Goal: Transaction & Acquisition: Book appointment/travel/reservation

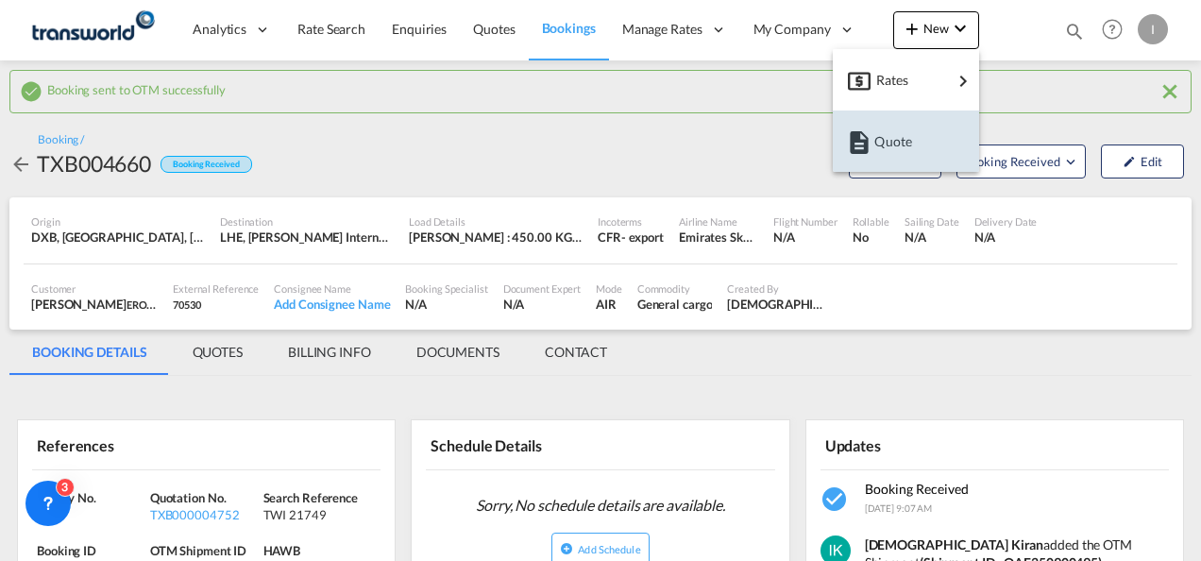
click at [869, 159] on div "Quote" at bounding box center [906, 141] width 116 height 47
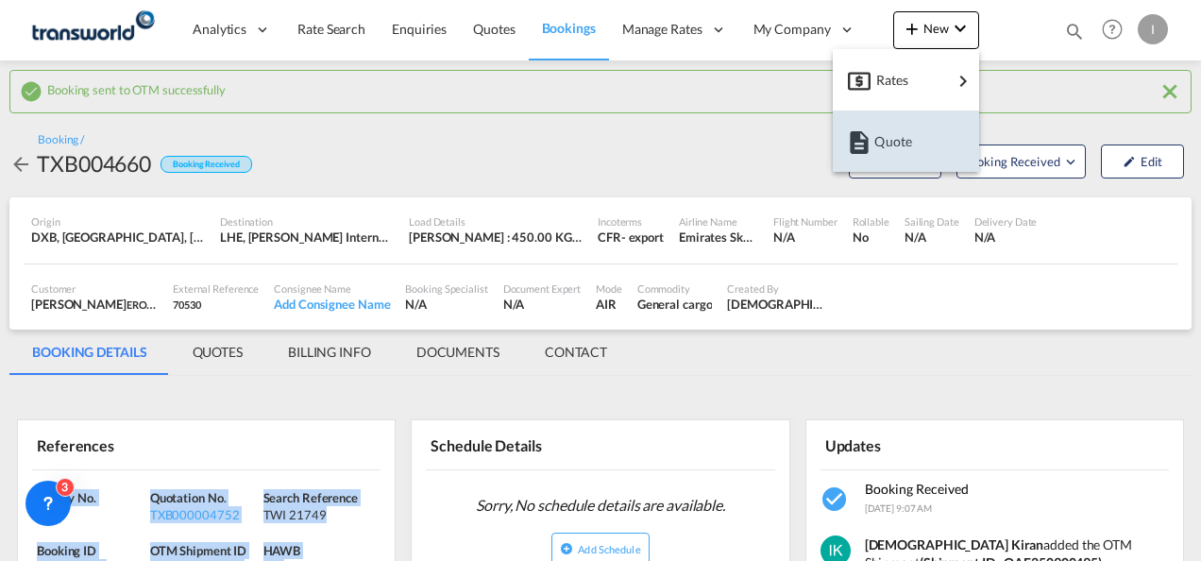
scroll to position [176, 0]
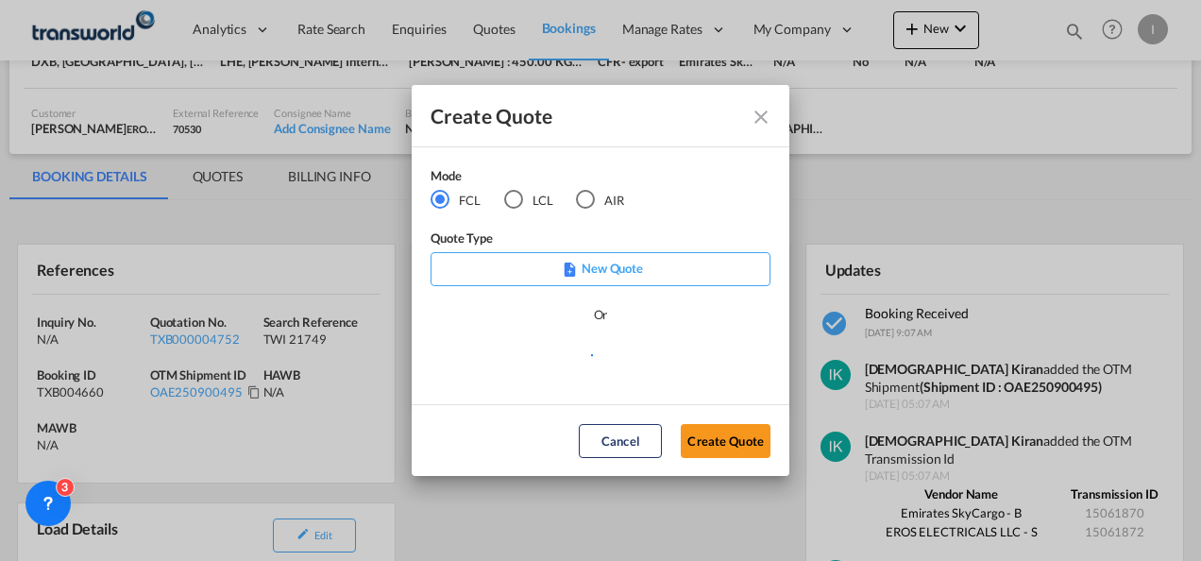
click at [514, 202] on div "LCL" at bounding box center [513, 199] width 19 height 19
click at [694, 429] on button "Create Quote" at bounding box center [726, 441] width 90 height 34
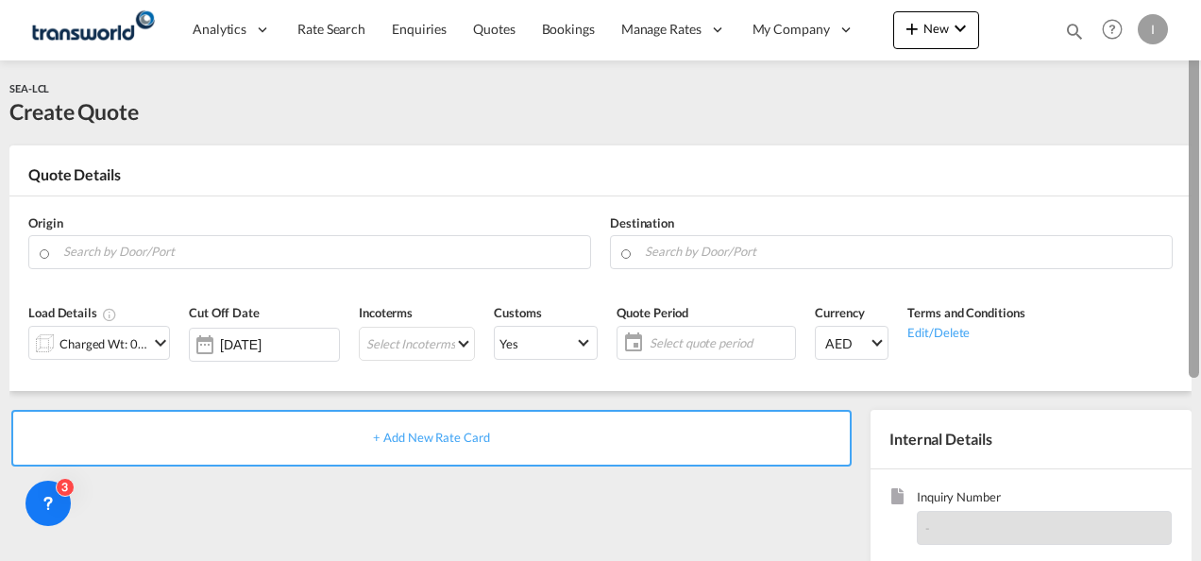
drag, startPoint x: 1194, startPoint y: 296, endPoint x: 1190, endPoint y: 71, distance: 224.8
click at [1190, 71] on div at bounding box center [1194, 191] width 10 height 374
click at [303, 255] on input "Search by Door/Port" at bounding box center [322, 251] width 518 height 33
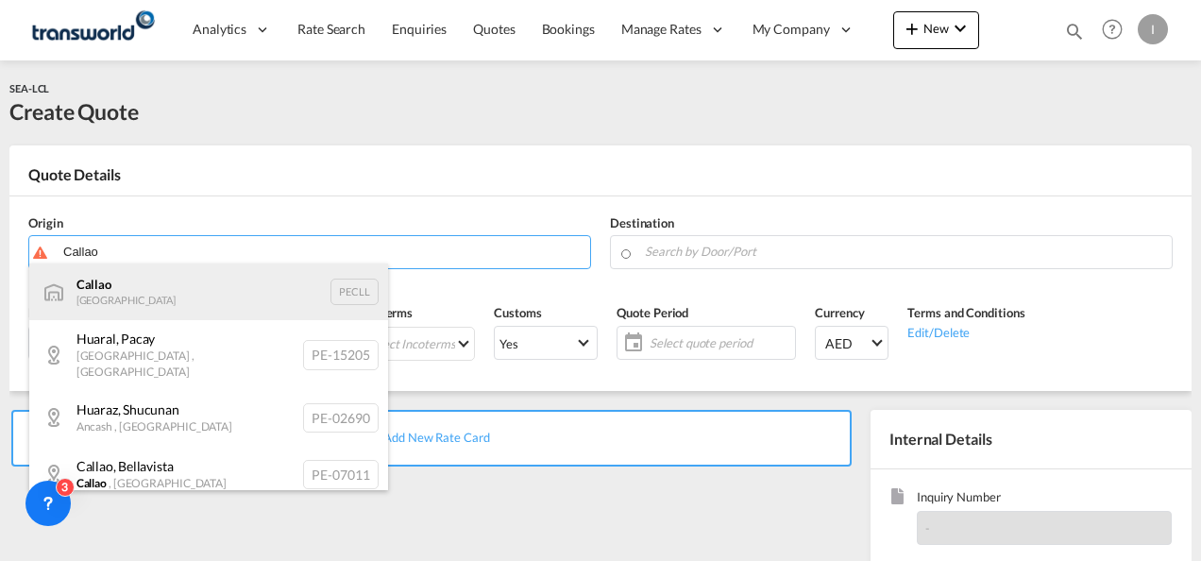
click at [196, 296] on div "Callao [GEOGRAPHIC_DATA] PECLL" at bounding box center [208, 292] width 359 height 57
type input "Callao, PECLL"
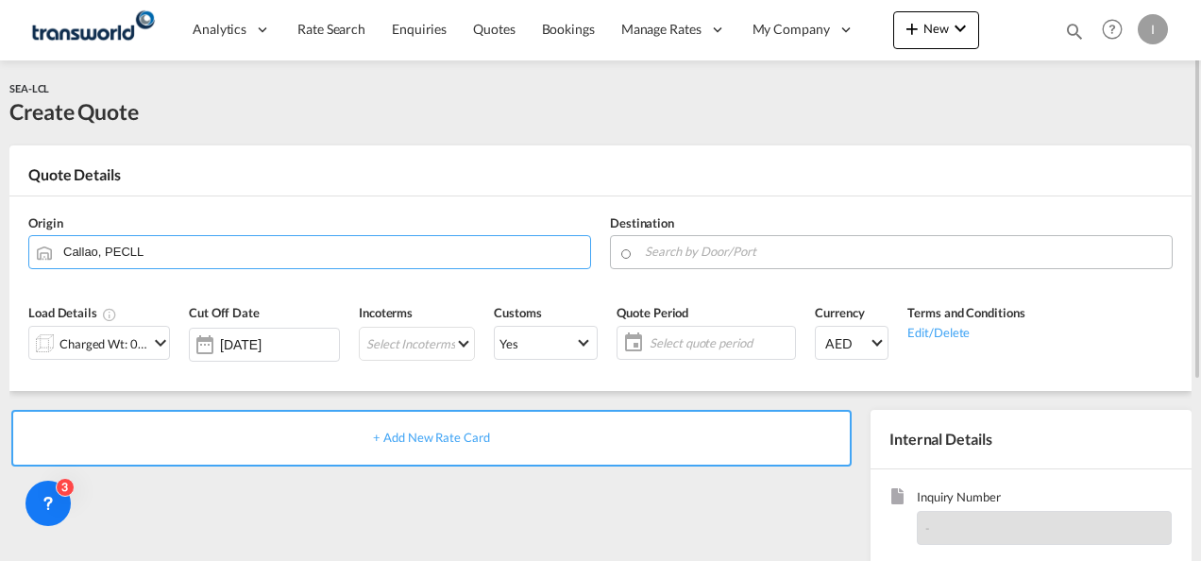
click at [654, 251] on input "Search by Door/Port" at bounding box center [904, 251] width 518 height 33
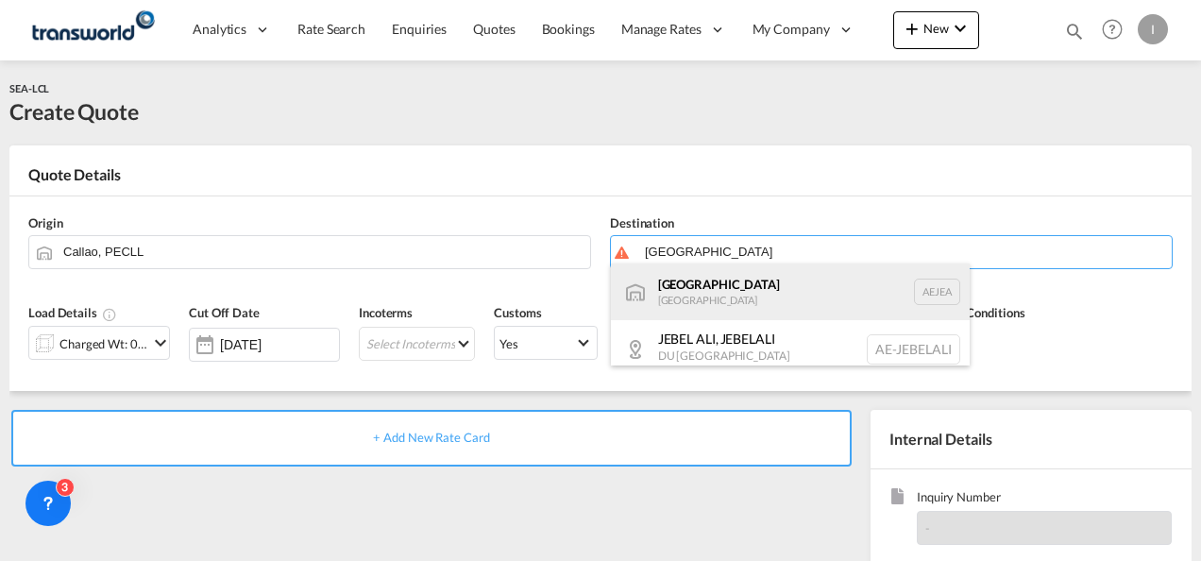
click at [686, 298] on div "[GEOGRAPHIC_DATA] [GEOGRAPHIC_DATA]" at bounding box center [790, 292] width 359 height 57
type input "[GEOGRAPHIC_DATA], [GEOGRAPHIC_DATA]"
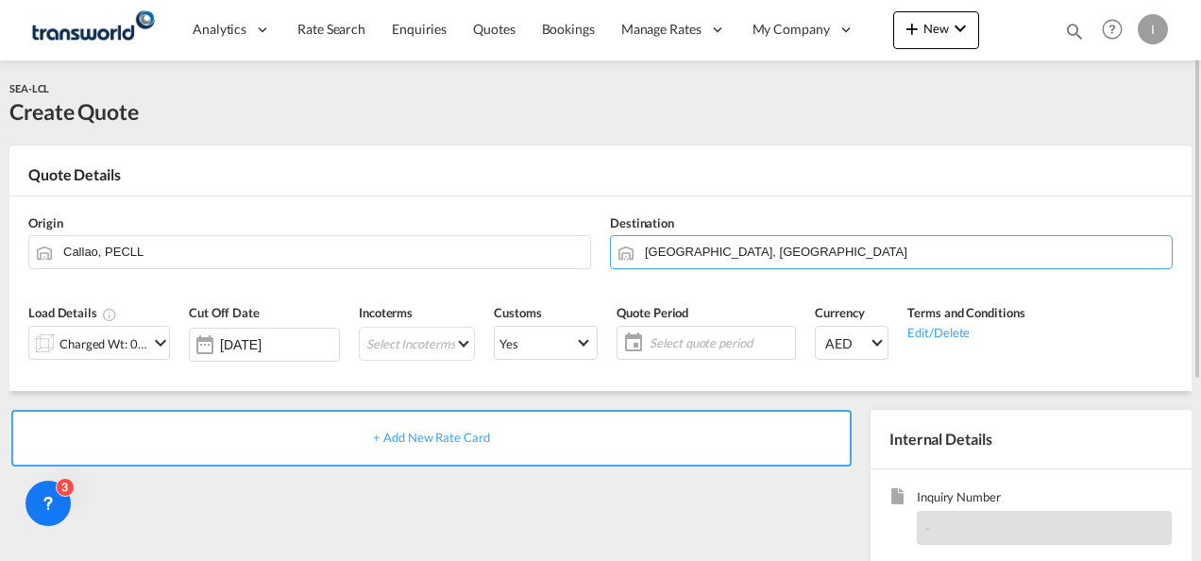
click at [123, 348] on div "Charged Wt: 0.00 W/M" at bounding box center [104, 344] width 89 height 26
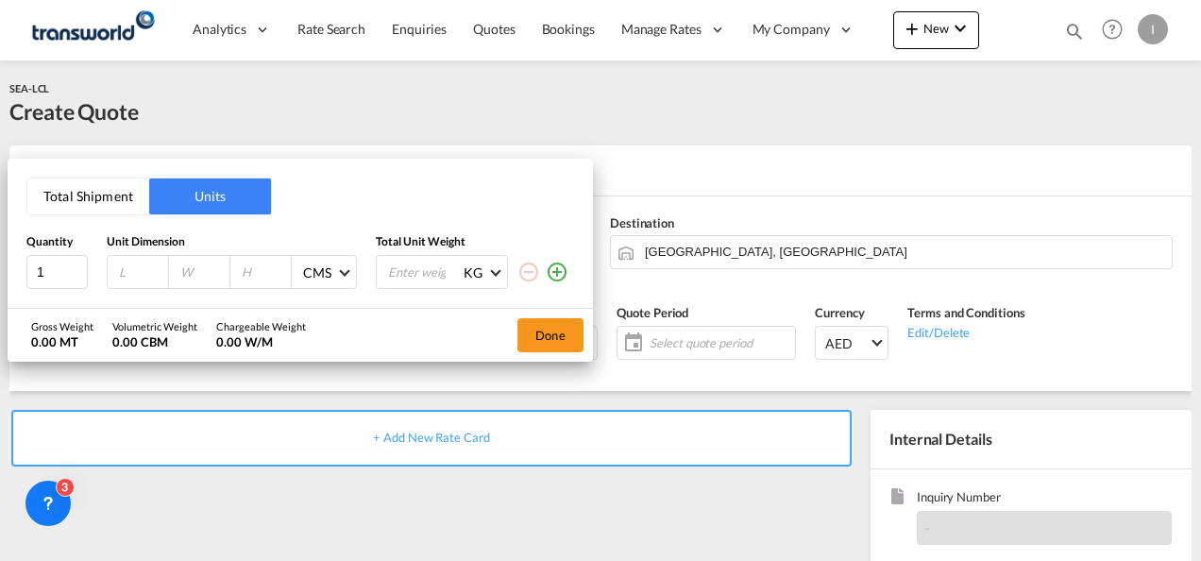
click at [106, 187] on button "Total Shipment" at bounding box center [88, 197] width 122 height 36
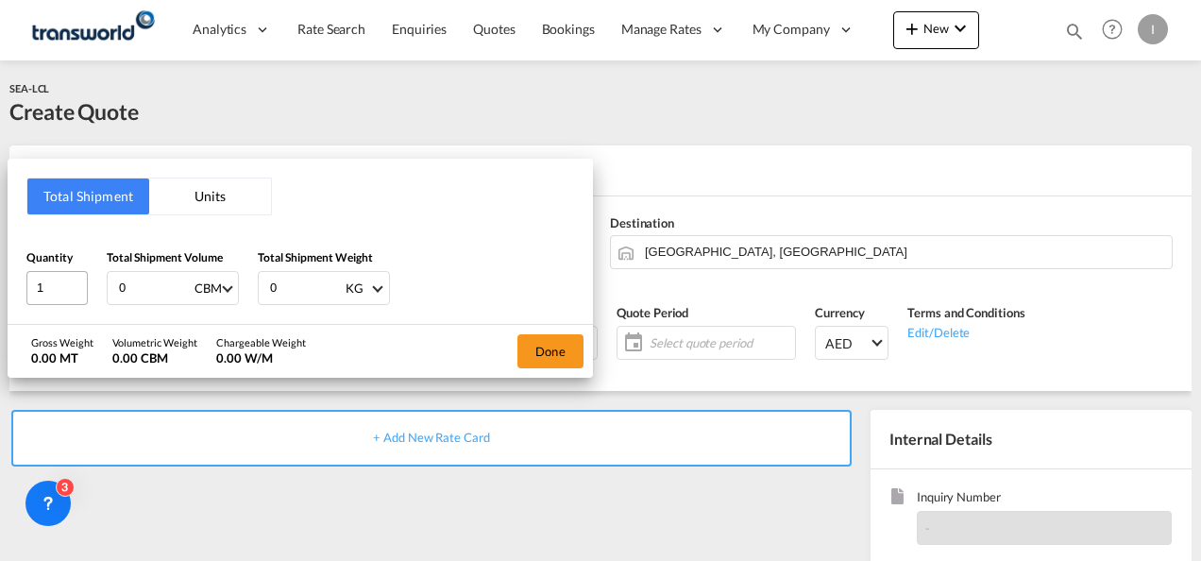
drag, startPoint x: 156, startPoint y: 302, endPoint x: 72, endPoint y: 300, distance: 84.1
click at [72, 300] on div "Quantity 1 Total Shipment Volume 0 CBM CBM CFT Total Shipment Weight 0 KG KG LB" at bounding box center [300, 276] width 548 height 57
type input "1"
type input "1000"
click at [569, 354] on button "Done" at bounding box center [551, 351] width 66 height 34
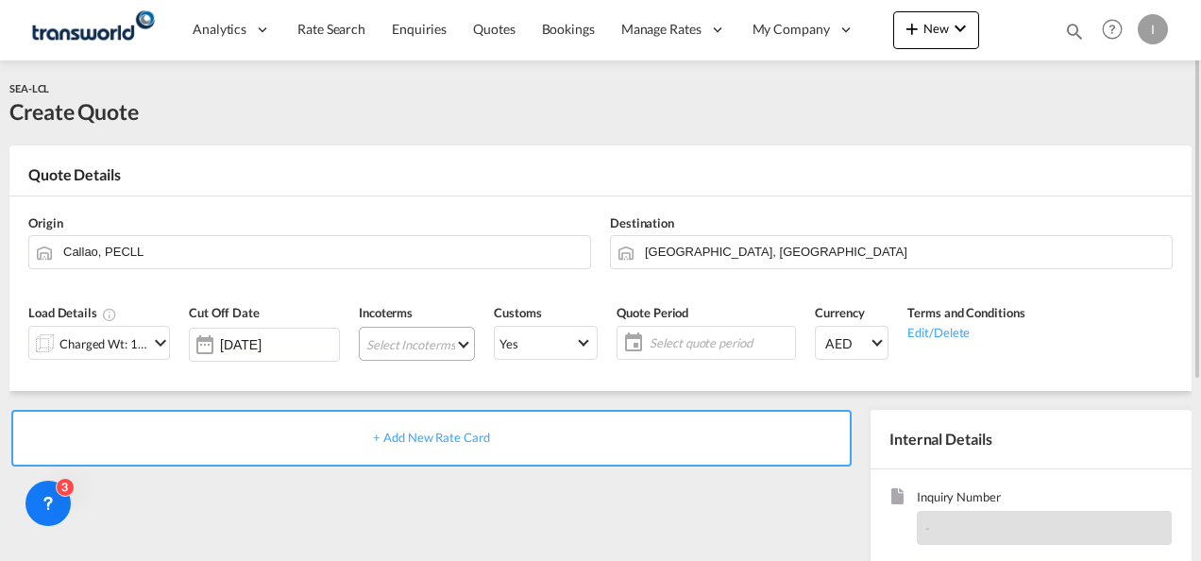
click at [398, 334] on md-select "Select Incoterms DAP - export Delivered at Place EXW - import Ex Works FAS - im…" at bounding box center [417, 344] width 116 height 34
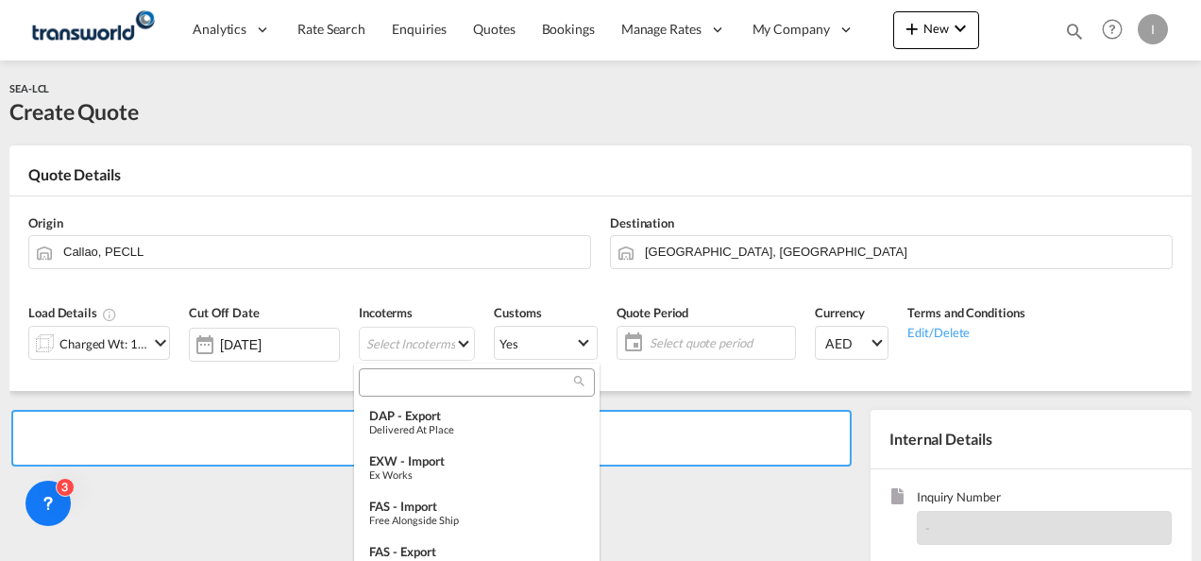
click at [376, 380] on input "search" at bounding box center [470, 382] width 210 height 17
type input "R"
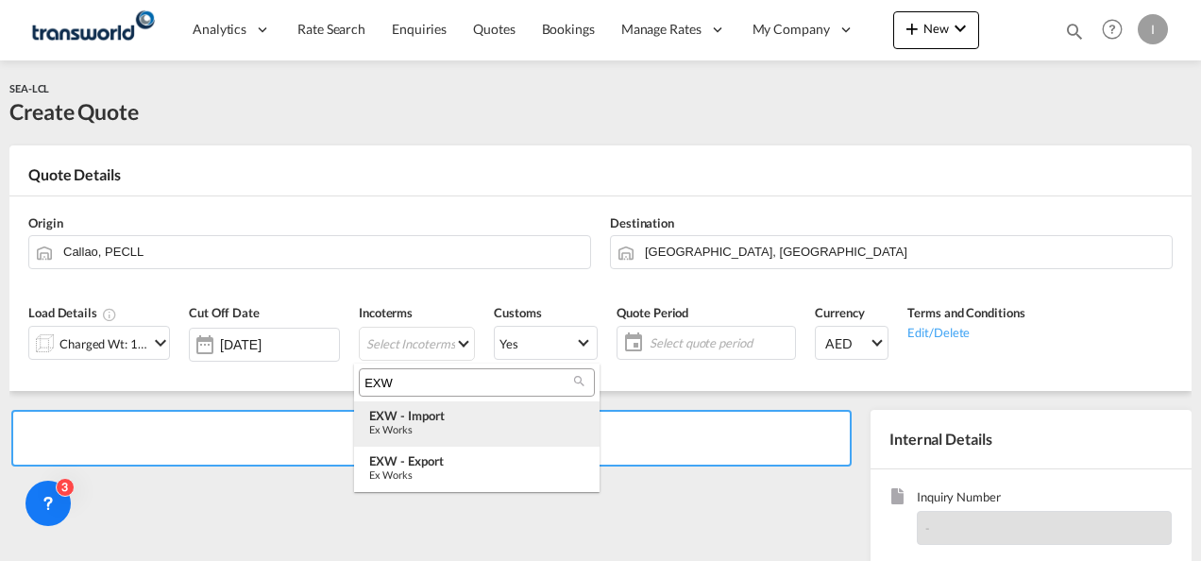
type input "EXW"
click at [418, 425] on div "Ex Works" at bounding box center [476, 429] width 215 height 12
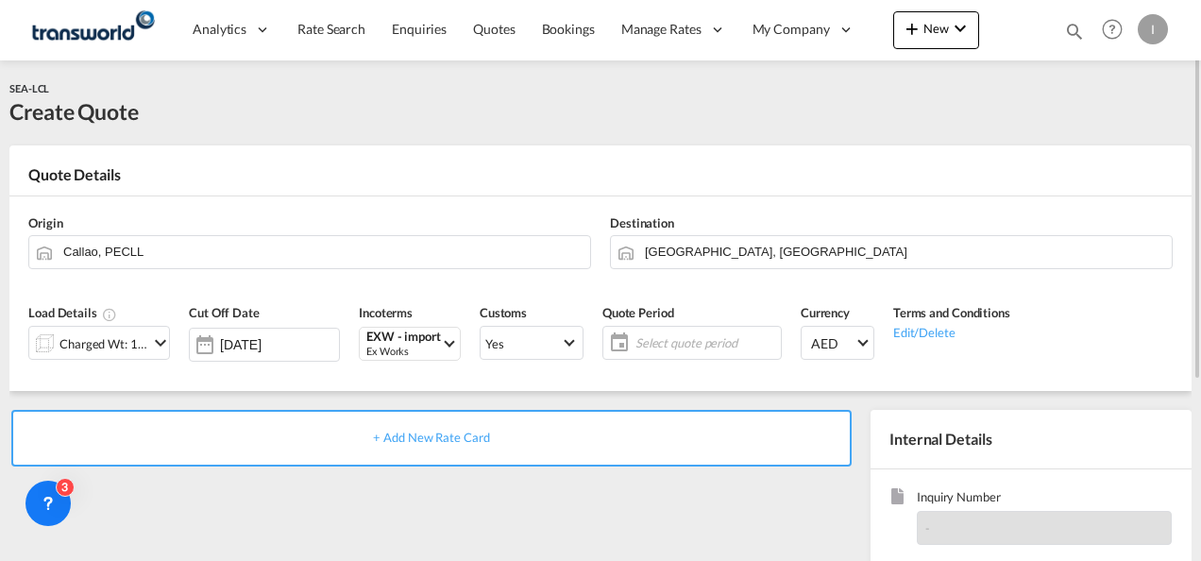
click at [733, 338] on span "Select quote period" at bounding box center [706, 342] width 141 height 17
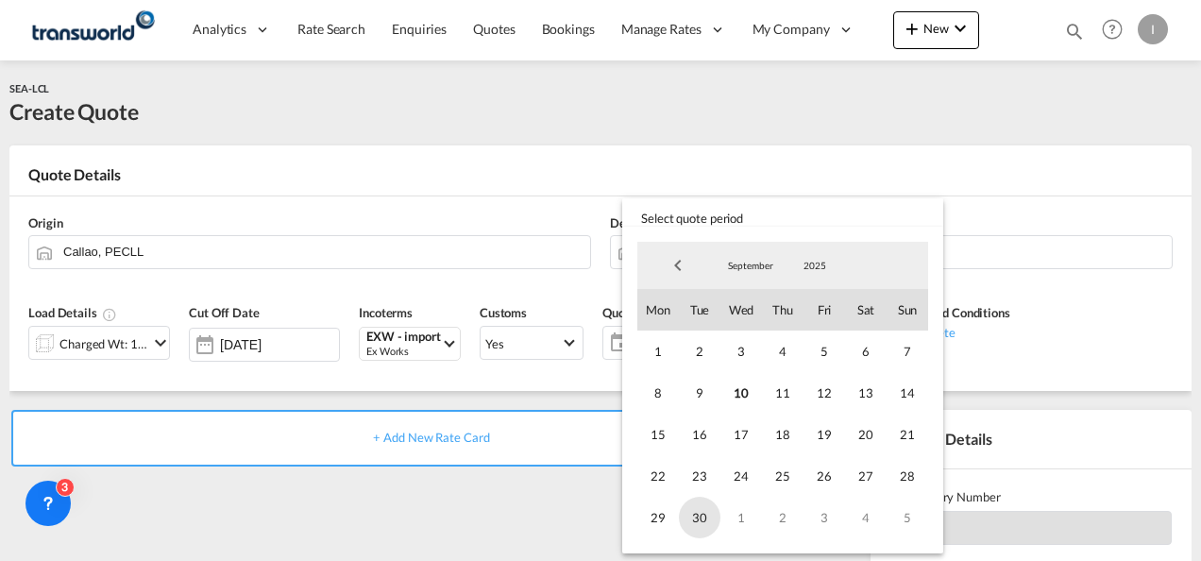
click at [706, 519] on span "30" at bounding box center [700, 518] width 42 height 42
click at [482, 520] on md-backdrop at bounding box center [600, 280] width 1201 height 561
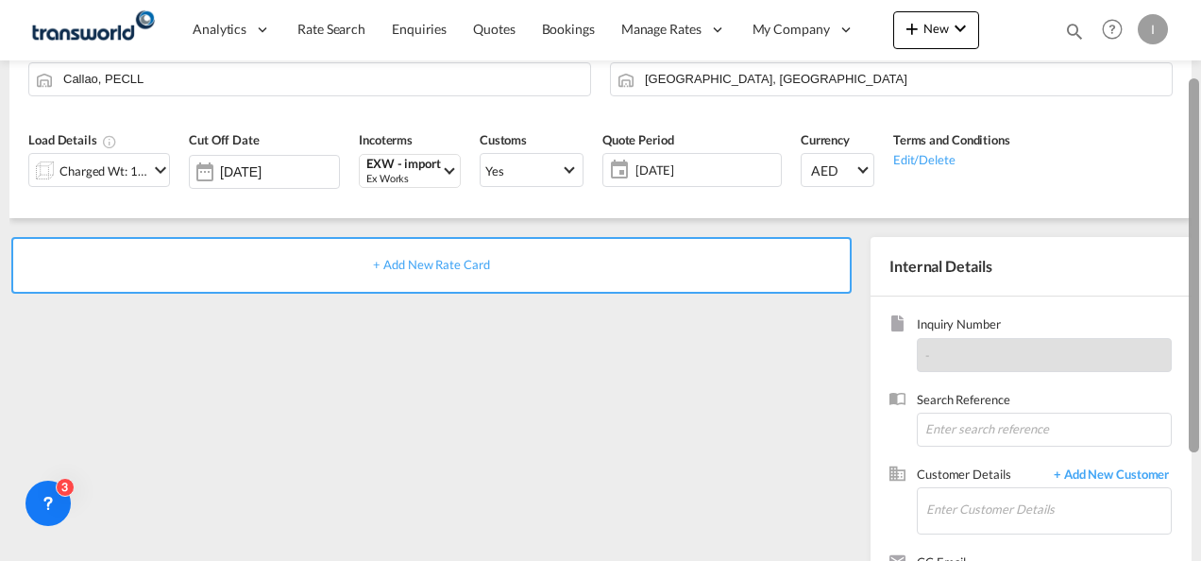
scroll to position [200, 0]
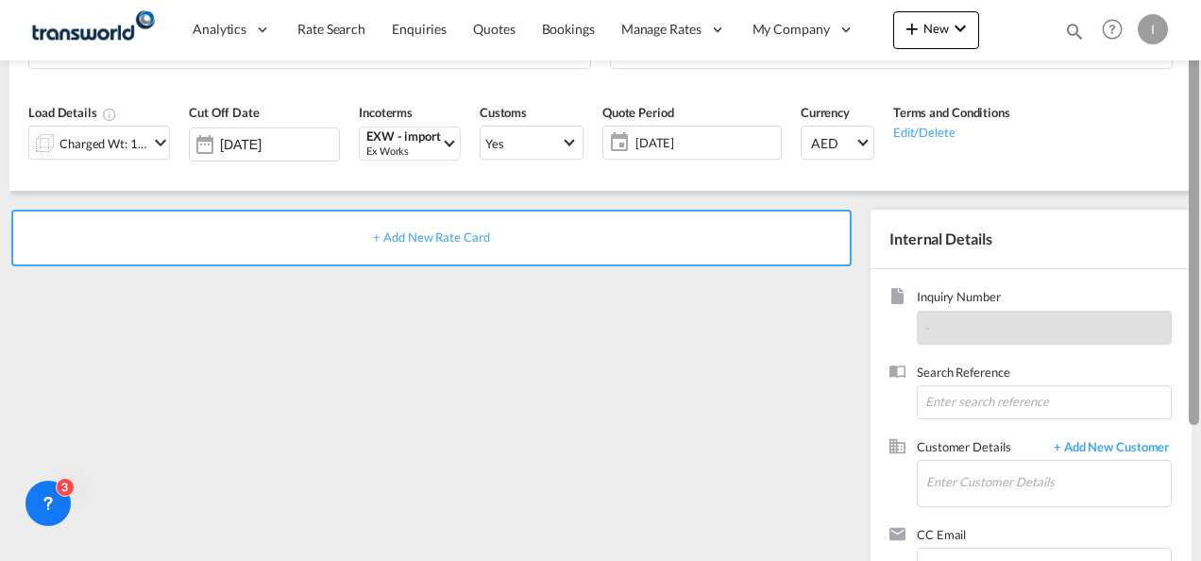
drag, startPoint x: 1193, startPoint y: 311, endPoint x: 1188, endPoint y: 446, distance: 135.1
click at [1189, 425] on div at bounding box center [1194, 238] width 10 height 374
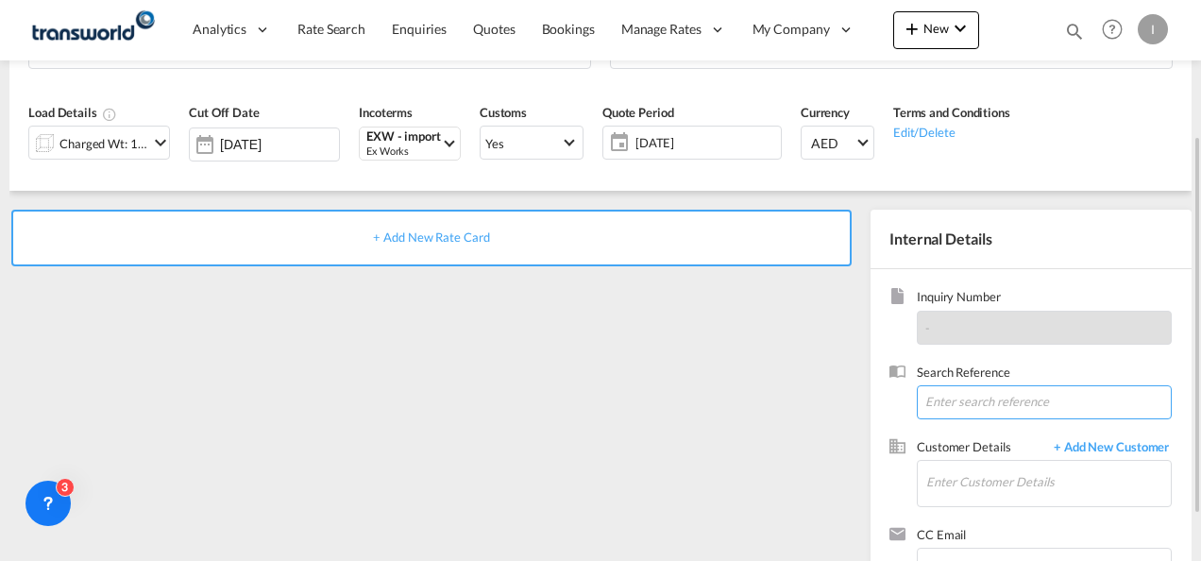
click at [969, 407] on input at bounding box center [1044, 402] width 255 height 34
paste input "From Subject Received Size Categories [DEMOGRAPHIC_DATA] Kiran RE: U.A.E (Jasha…"
drag, startPoint x: 1039, startPoint y: 409, endPoint x: 1204, endPoint y: 387, distance: 166.7
click at [1200, 387] on html "Analytics Reports Dashboard Rate Search Enquiries Quotes" at bounding box center [600, 280] width 1201 height 561
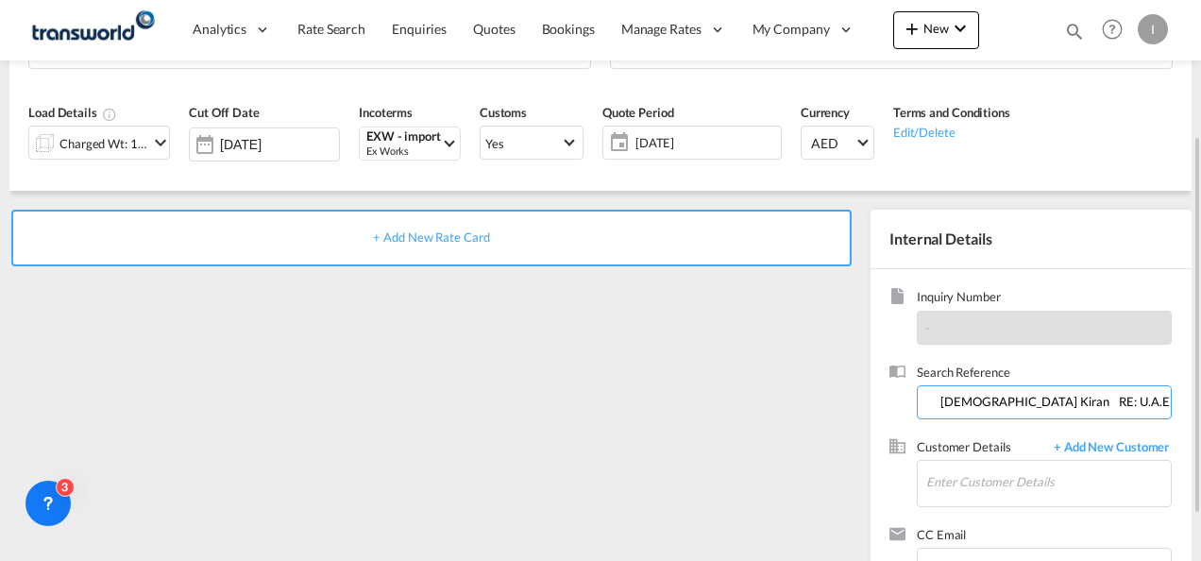
scroll to position [0, 0]
drag, startPoint x: 1105, startPoint y: 400, endPoint x: -4, endPoint y: 496, distance: 1112.9
click at [0, 496] on html "Analytics Reports Dashboard Rate Search Enquiries Quotes" at bounding box center [600, 280] width 1201 height 561
type input "TWI 21674"
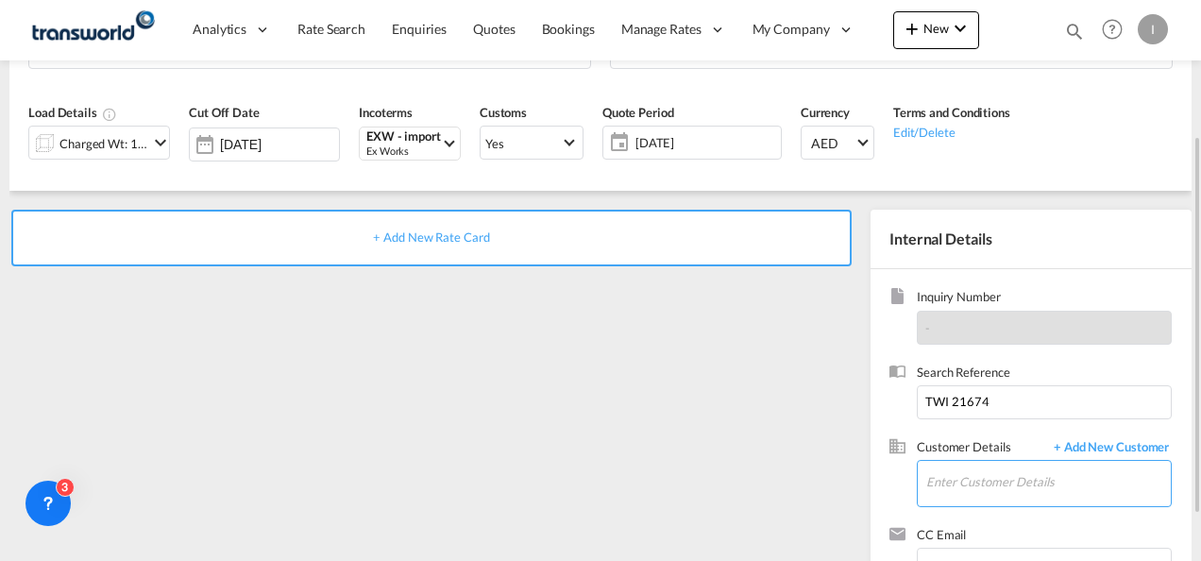
click at [1041, 478] on input "Enter Customer Details" at bounding box center [1049, 482] width 245 height 43
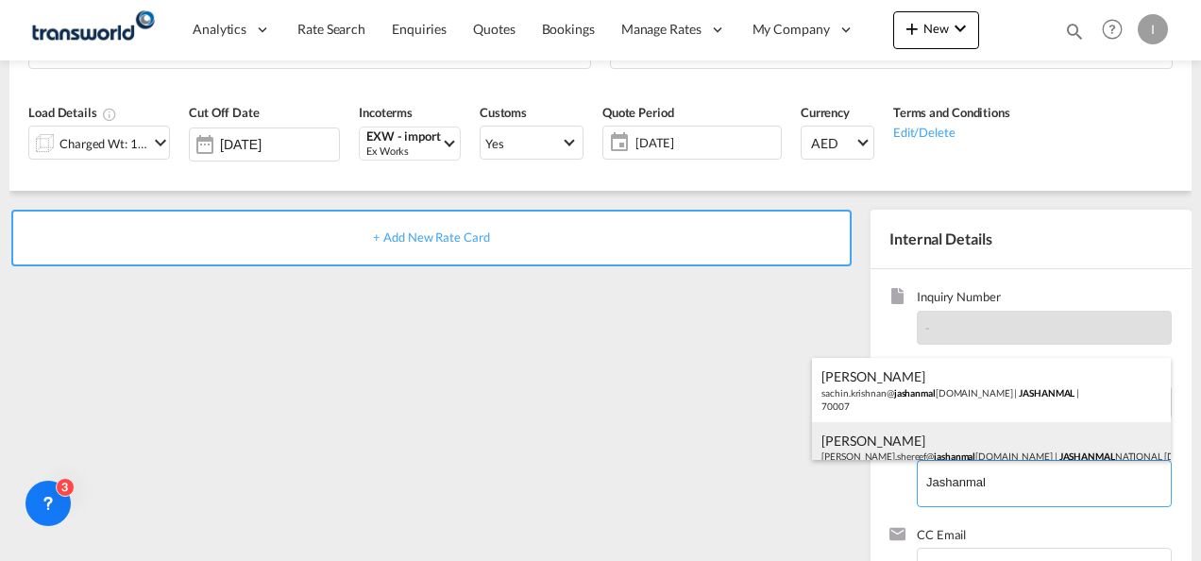
click at [892, 440] on div "[PERSON_NAME] [PERSON_NAME].shereef@ jashanmal [DOMAIN_NAME] | JASHANMAL NATION…" at bounding box center [991, 454] width 359 height 64
type input "JASHANMAL NATIONAL [DOMAIN_NAME], [PERSON_NAME], [PERSON_NAME][EMAIL_ADDRESS][D…"
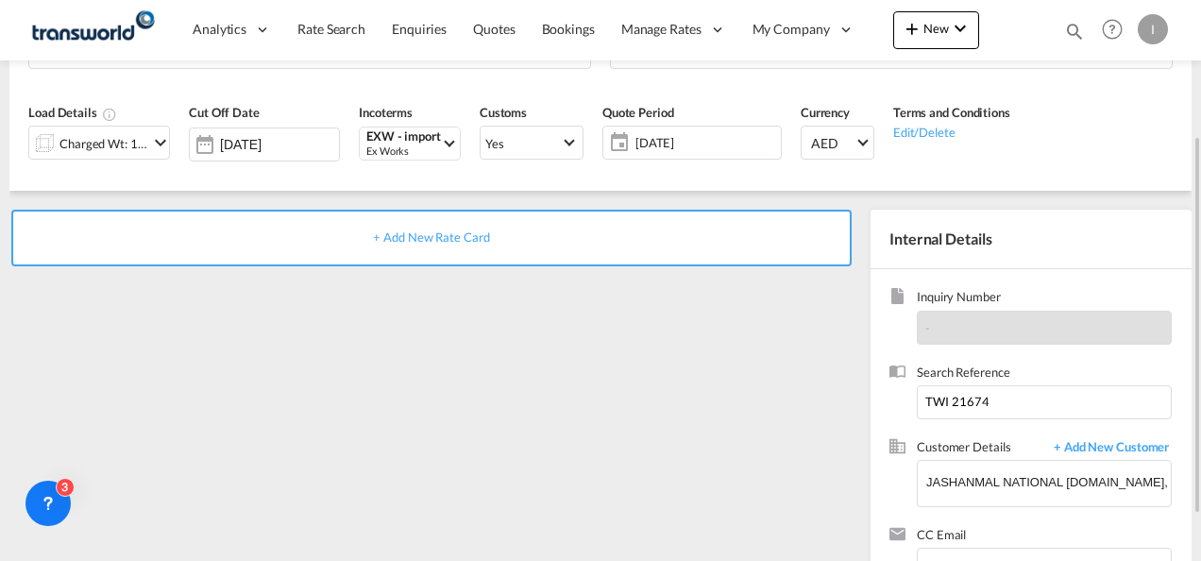
click at [389, 234] on span "+ Add New Rate Card" at bounding box center [431, 237] width 116 height 15
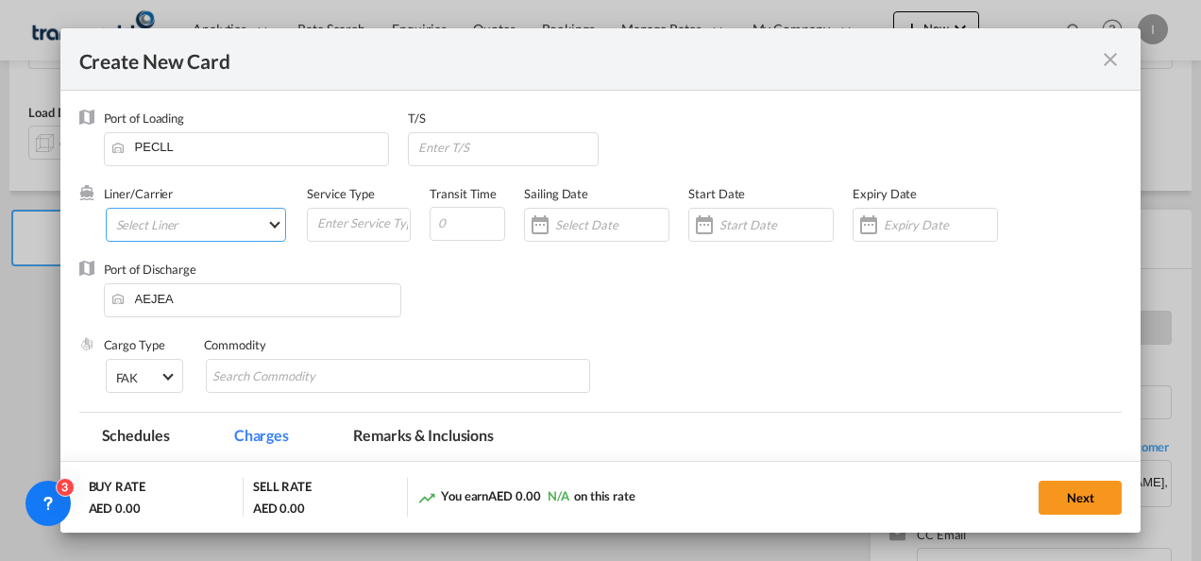
click at [216, 218] on md-select "Select Liner 2HM LOGISTICS D.O.O 2HM LOGISTICS D.O.O. / TDWC-CAPODISTRI 2HM LOG…" at bounding box center [196, 225] width 181 height 34
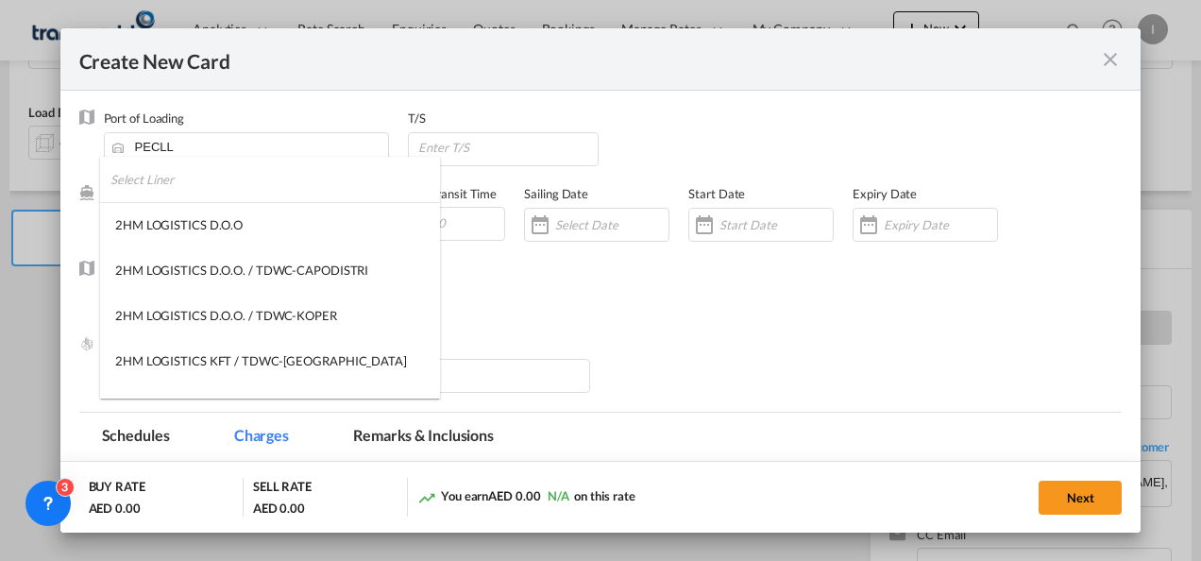
click at [164, 178] on input "search" at bounding box center [276, 179] width 330 height 45
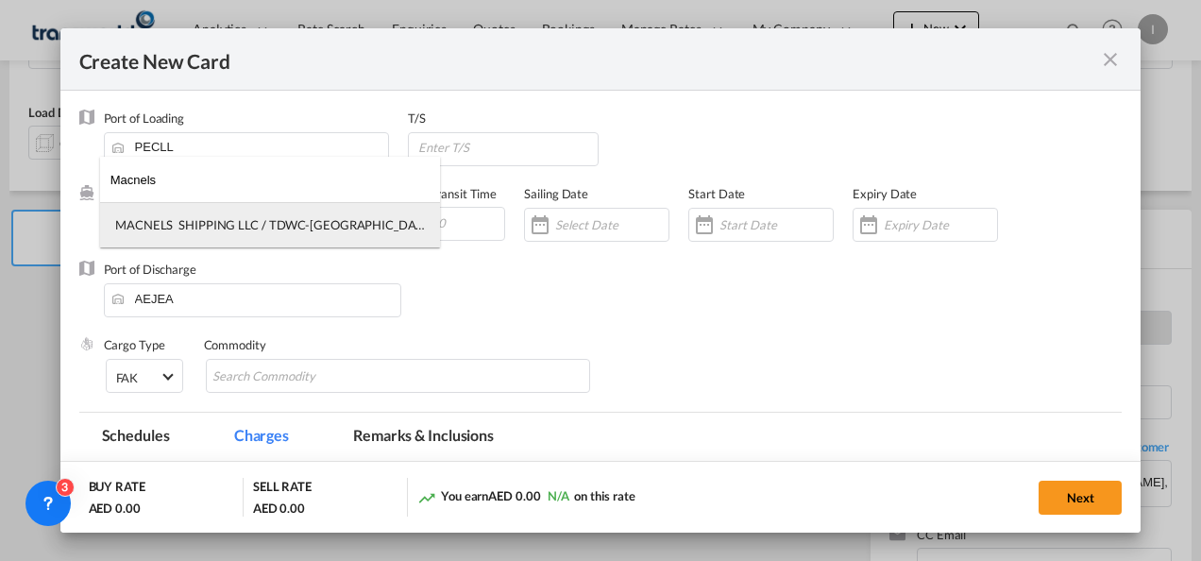
type input "Macnels"
click at [215, 225] on div "MACNELS SHIPPING LLC / TDWC-[GEOGRAPHIC_DATA]" at bounding box center [270, 224] width 310 height 17
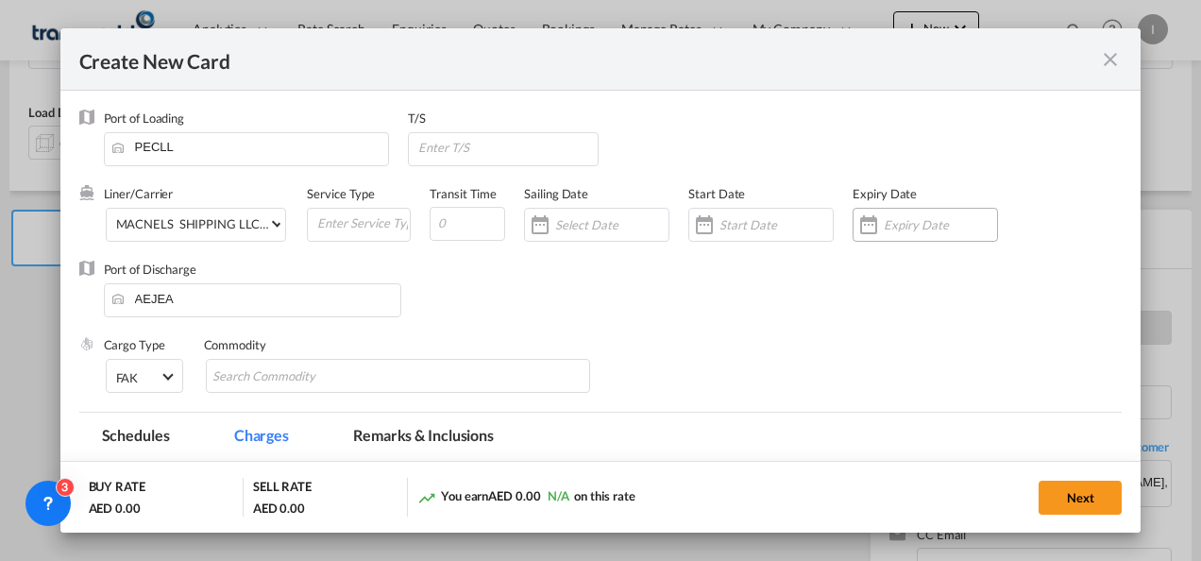
click at [916, 230] on input "Create New Card ..." at bounding box center [940, 224] width 113 height 15
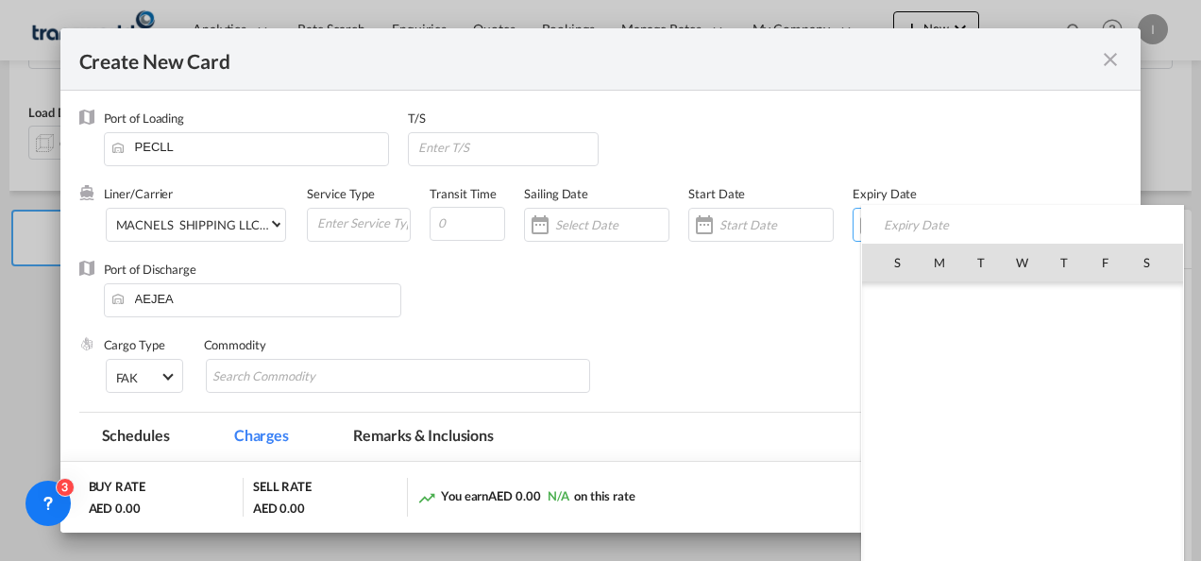
scroll to position [437505, 0]
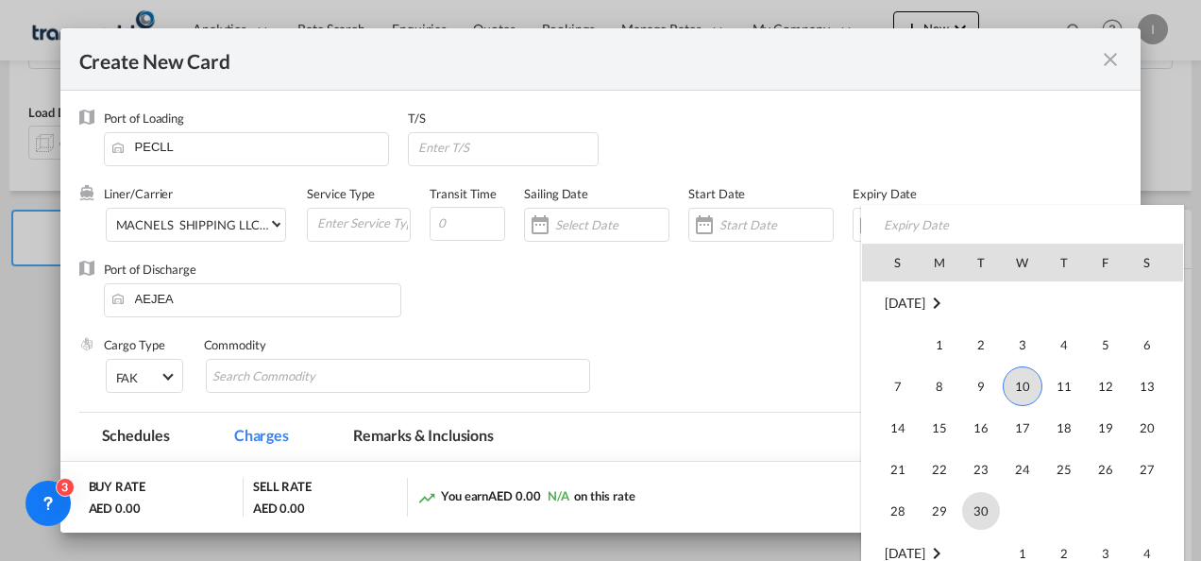
click at [977, 515] on span "30" at bounding box center [981, 511] width 38 height 38
type input "[DATE]"
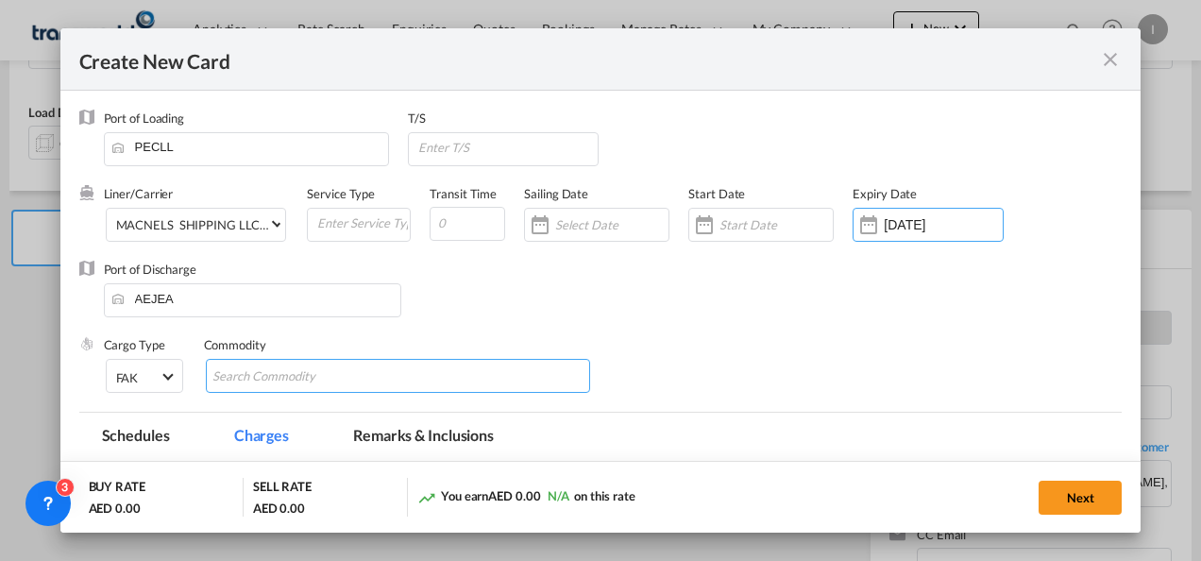
click at [324, 372] on input "Search Commodity" at bounding box center [299, 377] width 173 height 30
click at [324, 372] on input "Chips input." at bounding box center [299, 377] width 173 height 30
type input "General Cargo"
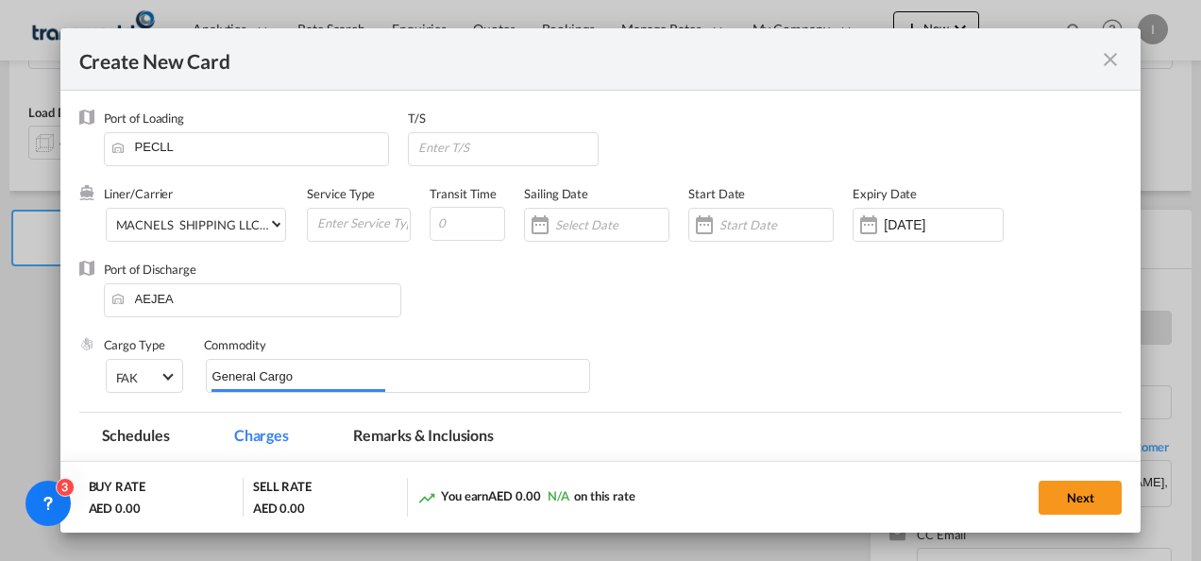
click at [660, 323] on div "Port of Discharge [GEOGRAPHIC_DATA]" at bounding box center [601, 299] width 1044 height 76
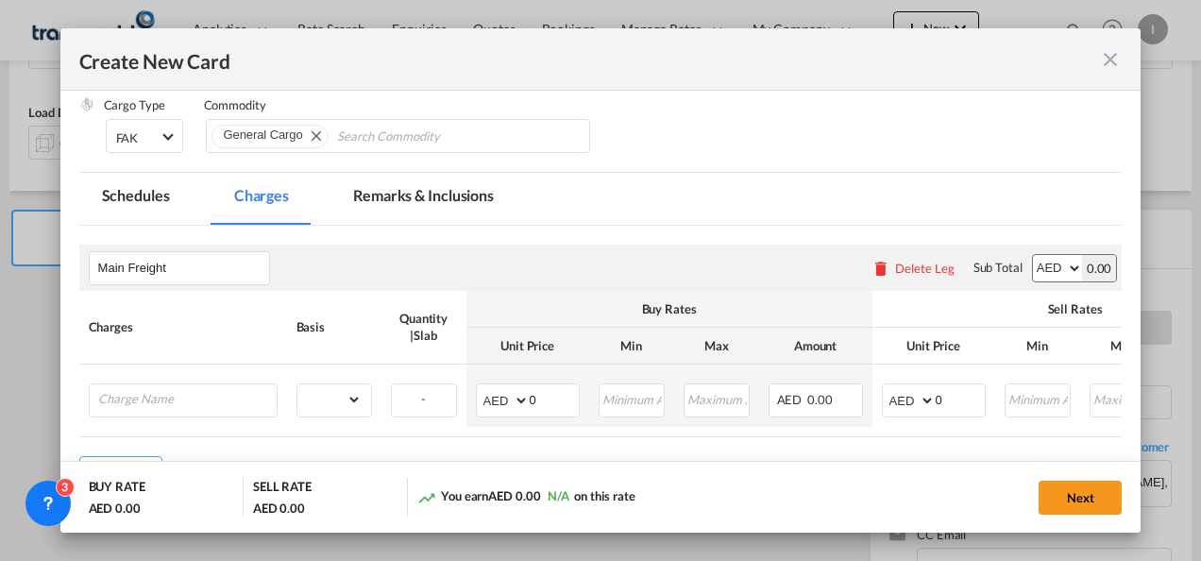
scroll to position [323, 0]
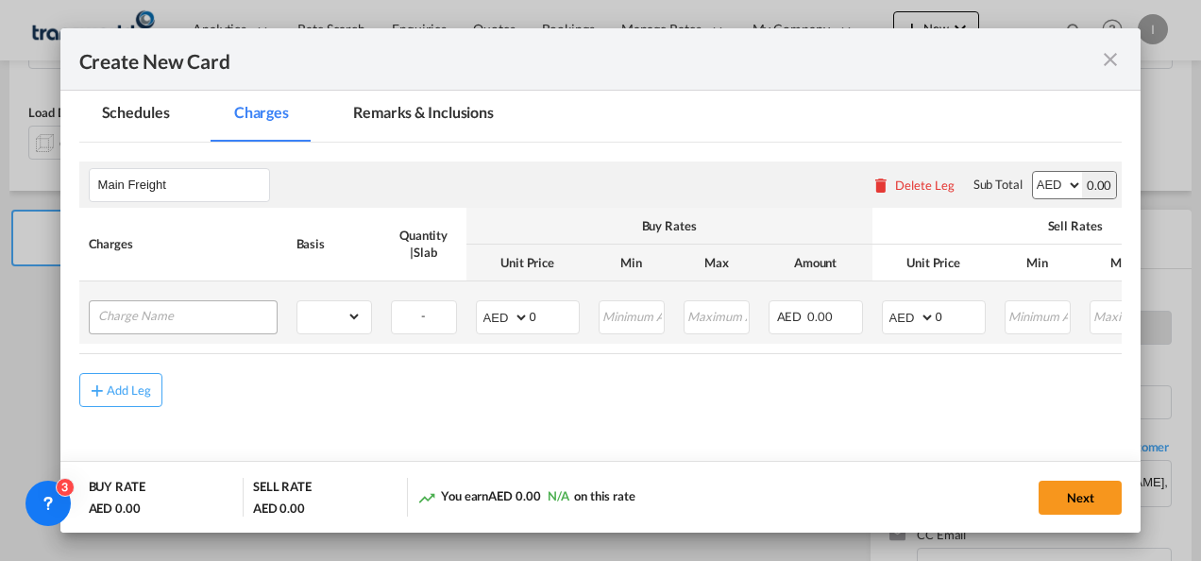
click at [107, 332] on div "Create New Card ..." at bounding box center [183, 317] width 189 height 34
click at [113, 314] on input "Charge Name" at bounding box center [187, 315] width 179 height 28
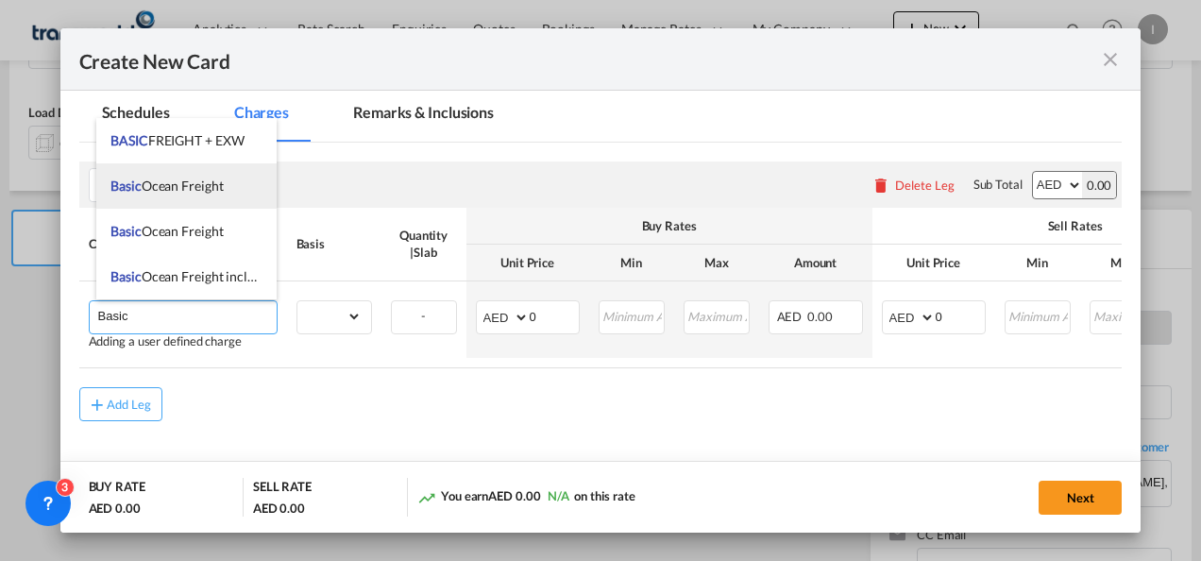
click at [170, 181] on span "Basic Ocean Freight" at bounding box center [167, 186] width 112 height 16
type input "Basic Ocean Freight"
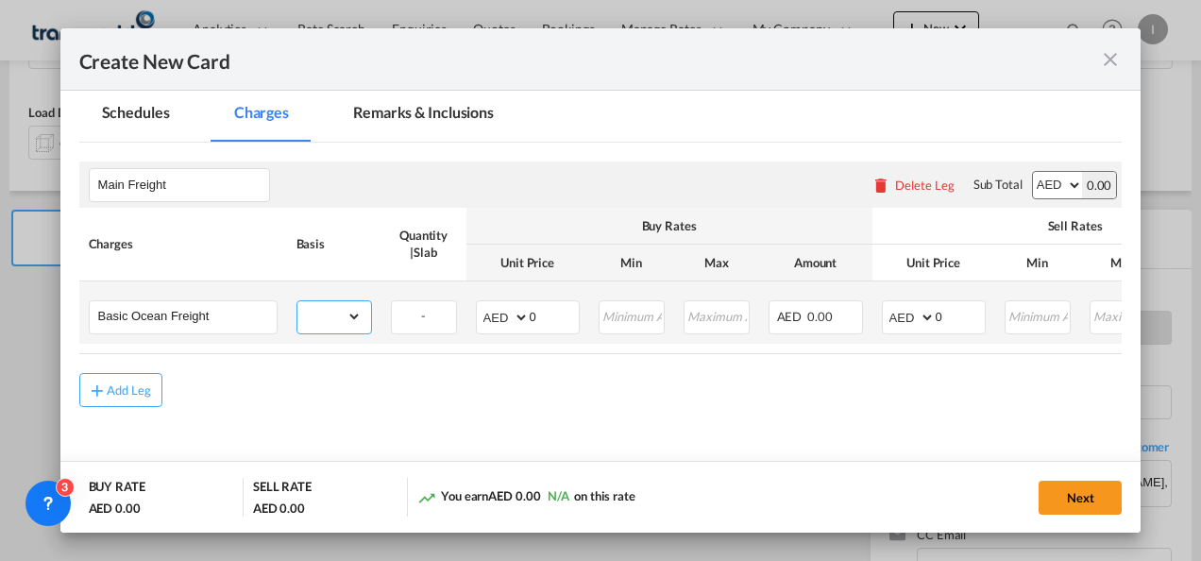
click at [318, 309] on select "gross_weight volumetric_weight per_shipment per_bl per_km per_hawb per_kg flat …" at bounding box center [330, 316] width 64 height 30
select select "per_shipment"
click at [298, 301] on select "gross_weight volumetric_weight per_shipment per_bl per_km per_hawb per_kg flat …" at bounding box center [330, 316] width 64 height 30
click at [561, 329] on md-input-container "AED AFN ALL AMD ANG AOA ARS AUD AWG AZN BAM BBD BDT BGN BHD BIF BMD BND BOB BRL…" at bounding box center [528, 317] width 104 height 34
click at [552, 318] on input "0" at bounding box center [554, 315] width 49 height 28
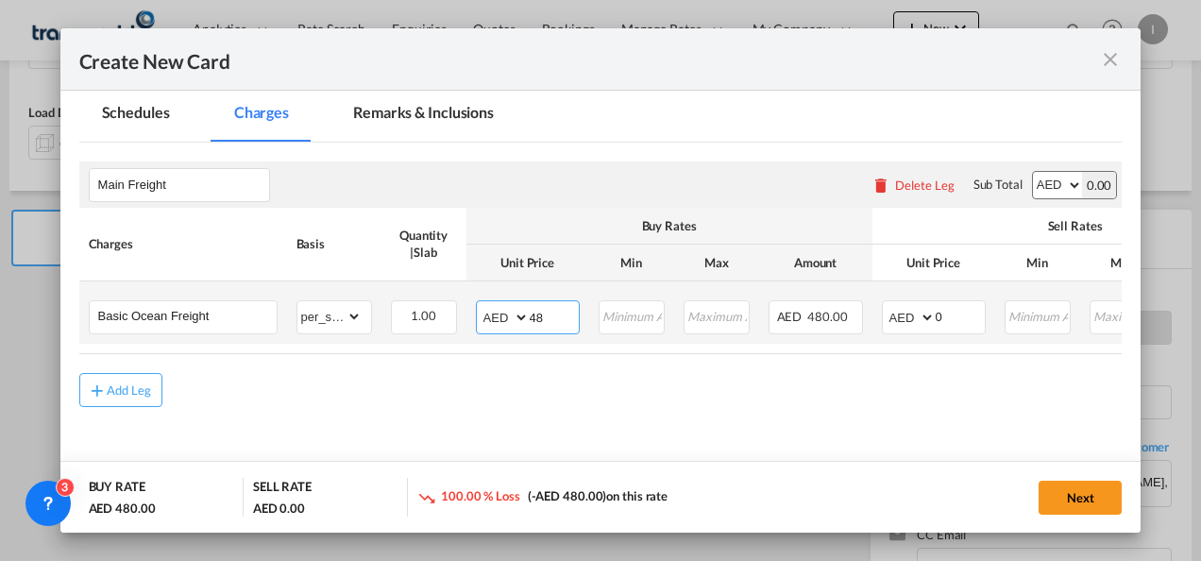
type input "4"
type input "3800"
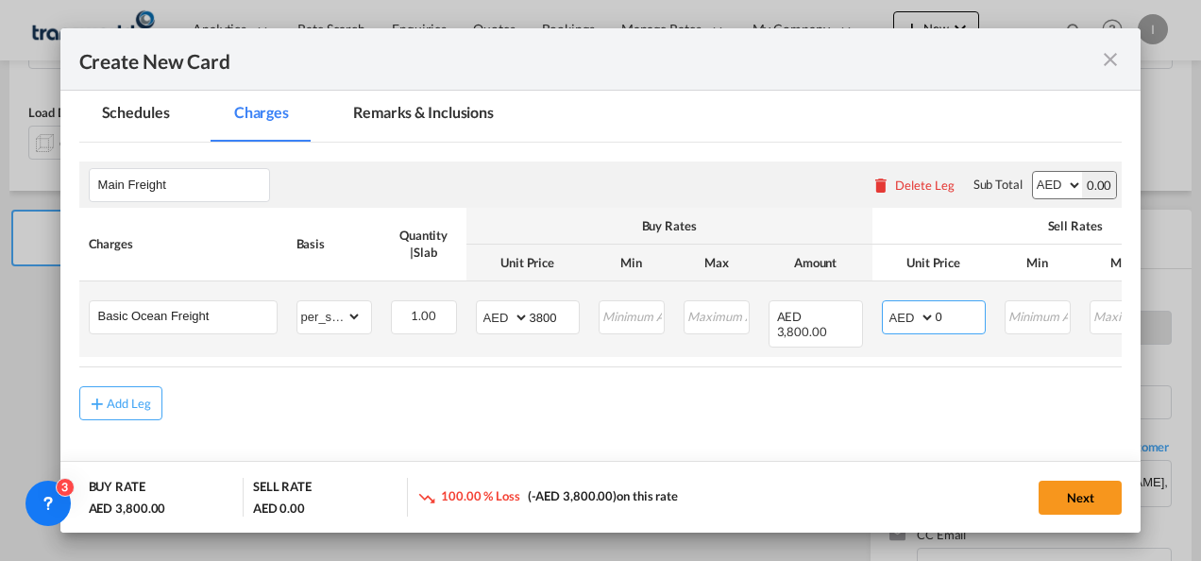
click at [946, 301] on input "0" at bounding box center [960, 315] width 49 height 28
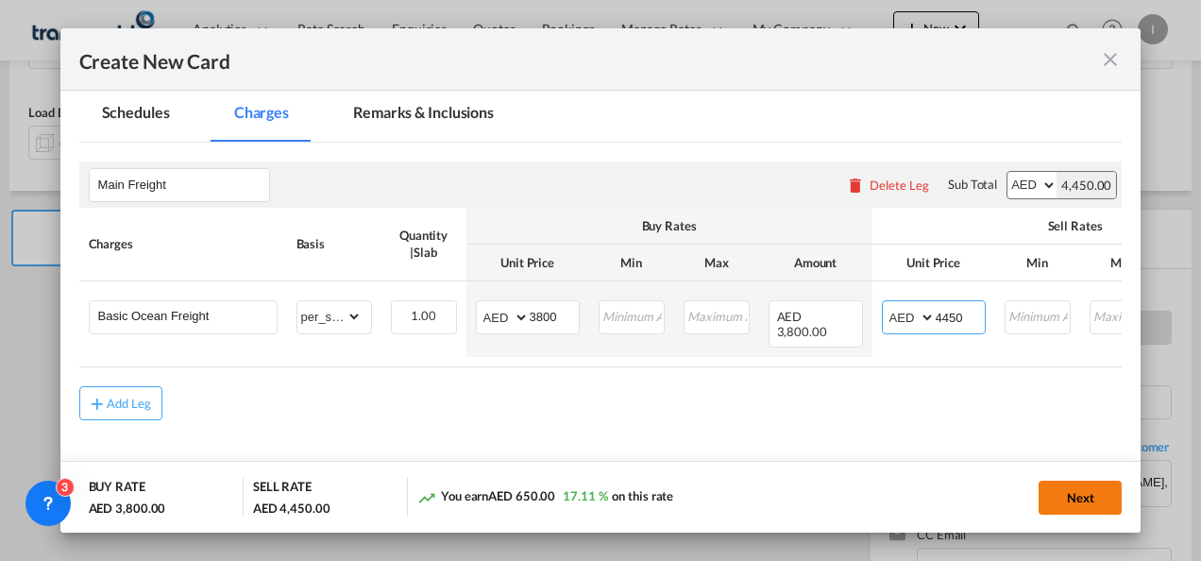
type input "4450"
click at [1075, 484] on button "Next" at bounding box center [1080, 498] width 83 height 34
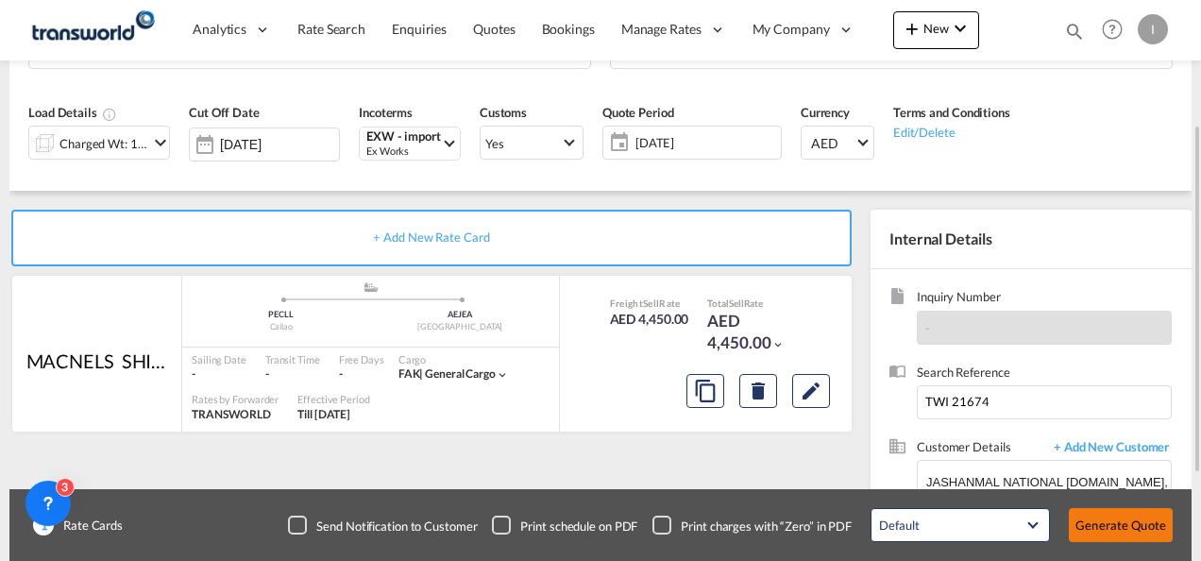
click at [1105, 538] on button "Generate Quote" at bounding box center [1121, 525] width 104 height 34
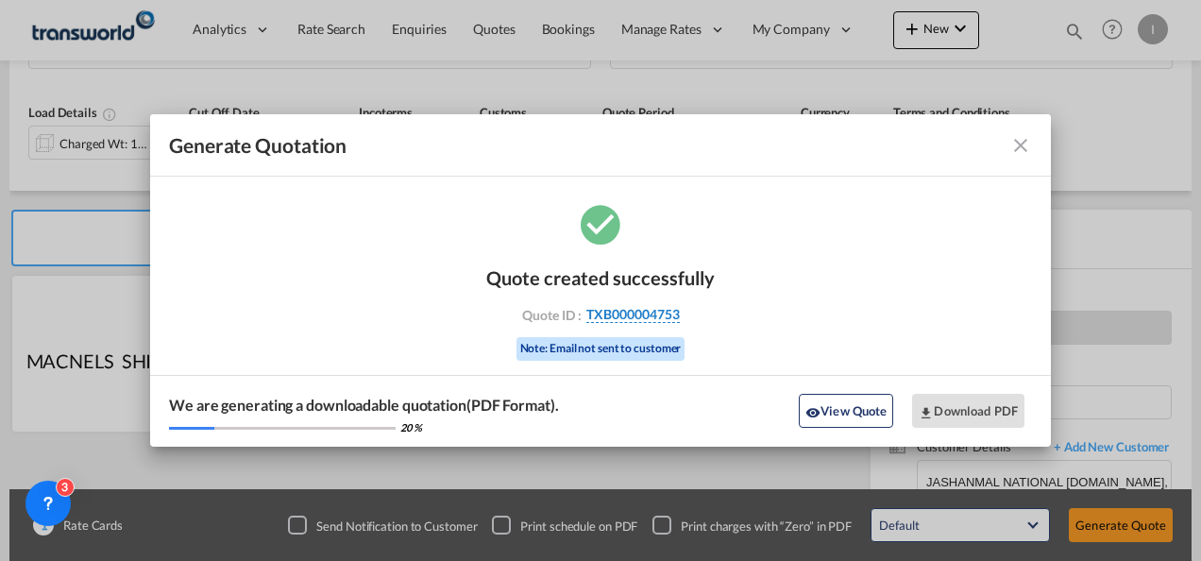
click at [610, 307] on span "TXB000004753" at bounding box center [634, 314] width 94 height 17
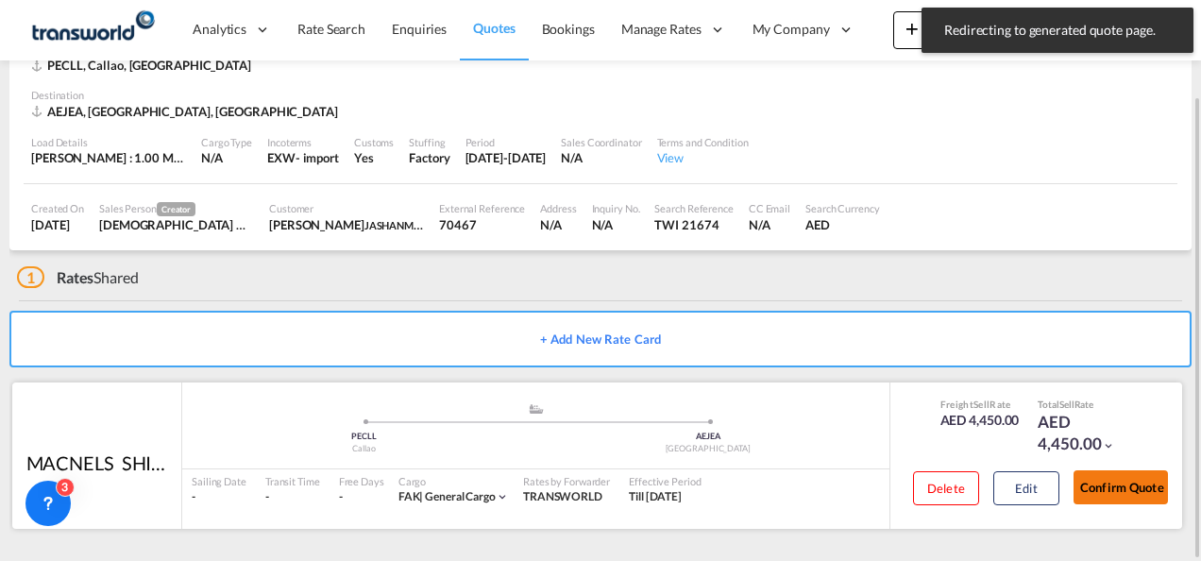
click at [1134, 495] on button "Confirm Quote" at bounding box center [1121, 487] width 94 height 34
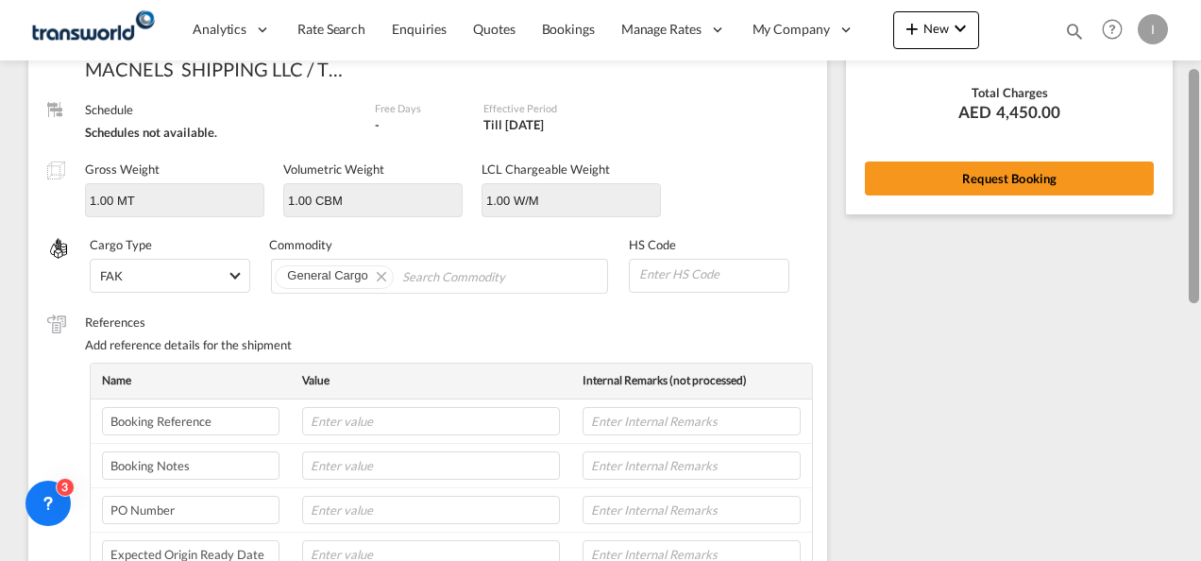
scroll to position [220, 0]
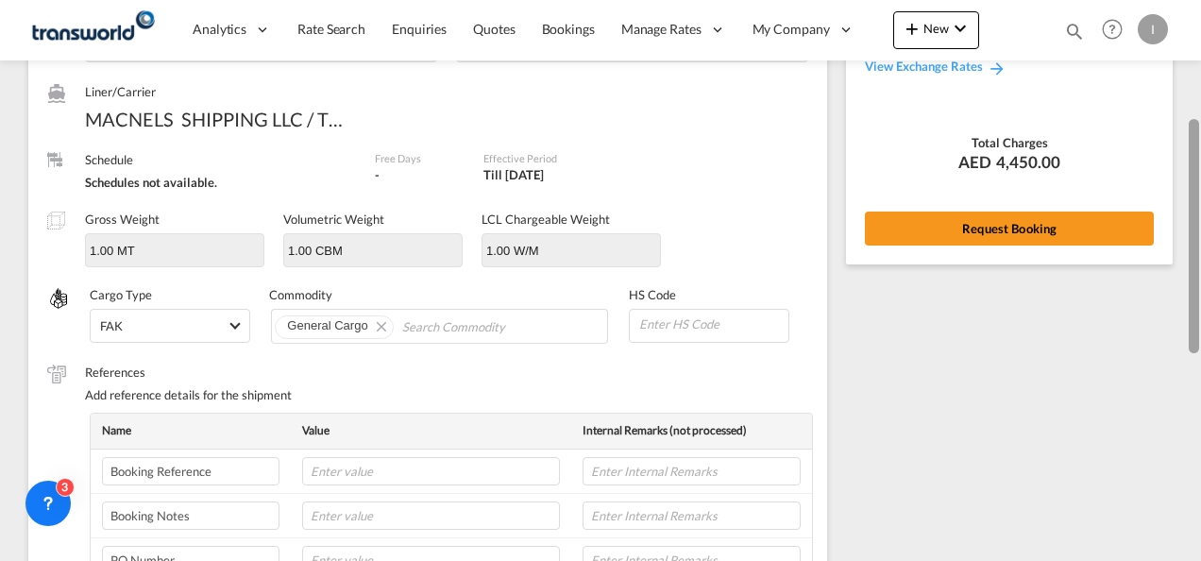
drag, startPoint x: 1189, startPoint y: 471, endPoint x: 1181, endPoint y: 246, distance: 225.9
click at [1181, 246] on md-content "Analytics Reports Dashboard Rate Search Enquiries Quotes Bookings" at bounding box center [600, 280] width 1201 height 561
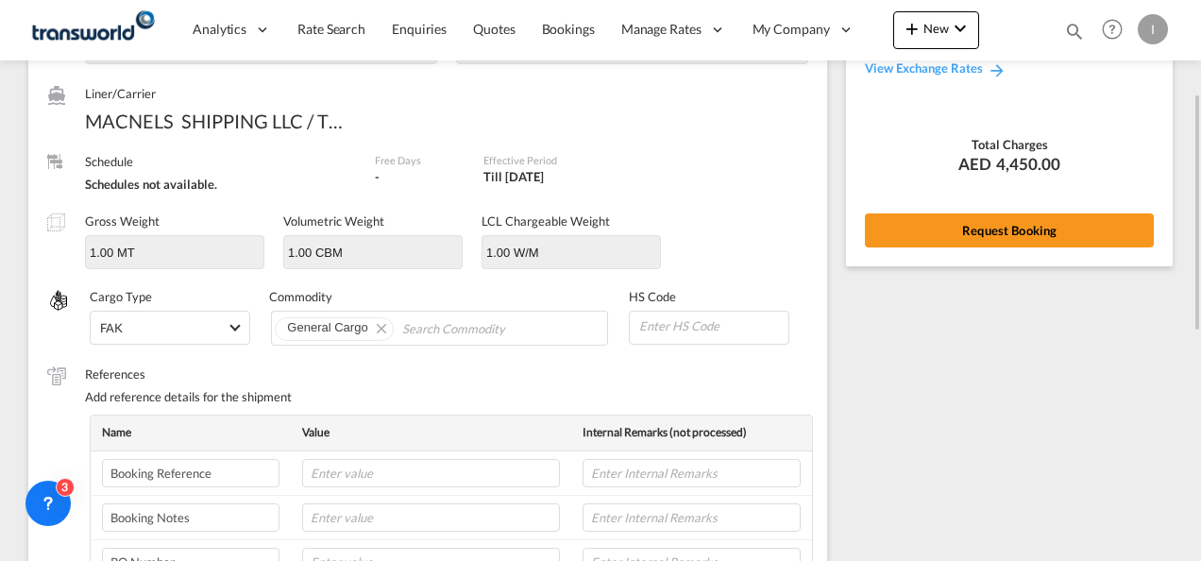
click at [1009, 255] on div "Rate Summary Freight AED 4,450.00 View Exchange Rates Total Charges AED 4,450.0…" at bounding box center [1009, 95] width 327 height 340
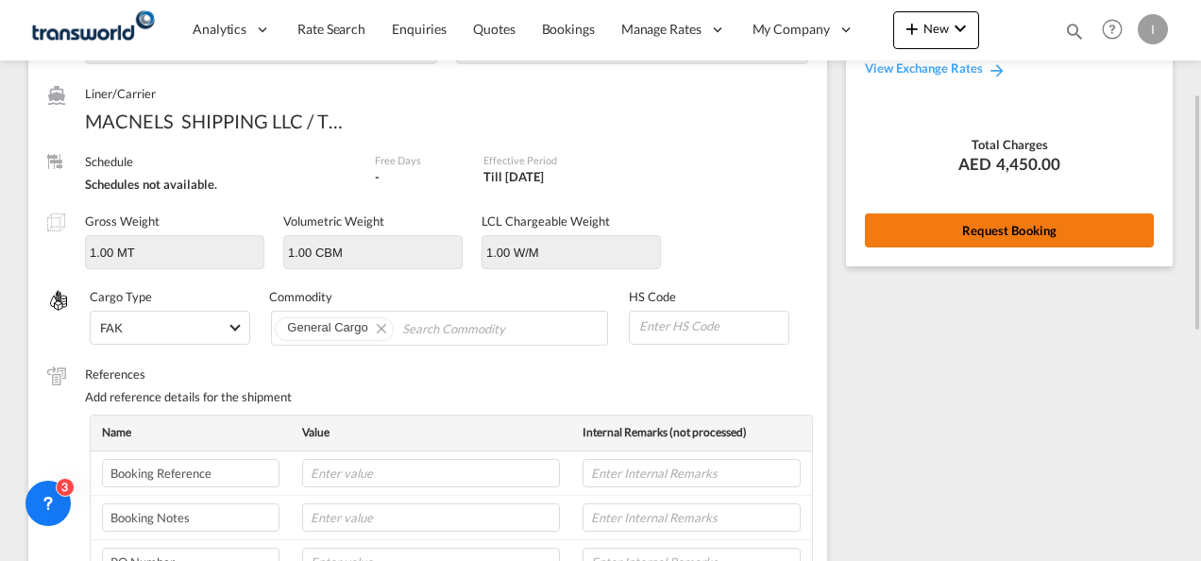
click at [1001, 240] on button "Request Booking" at bounding box center [1009, 230] width 289 height 34
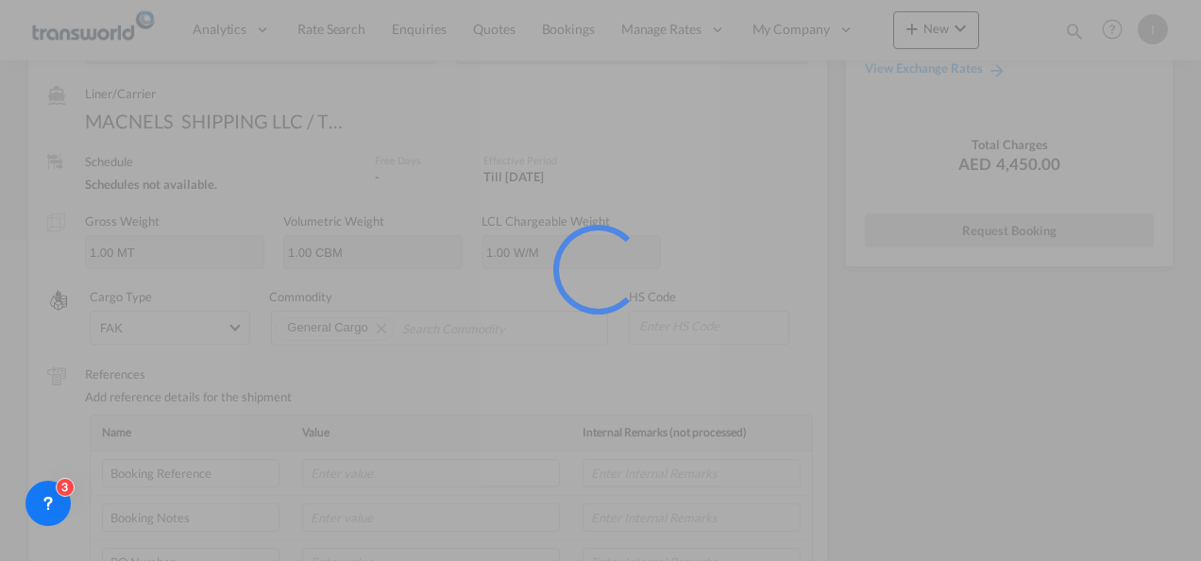
scroll to position [35, 0]
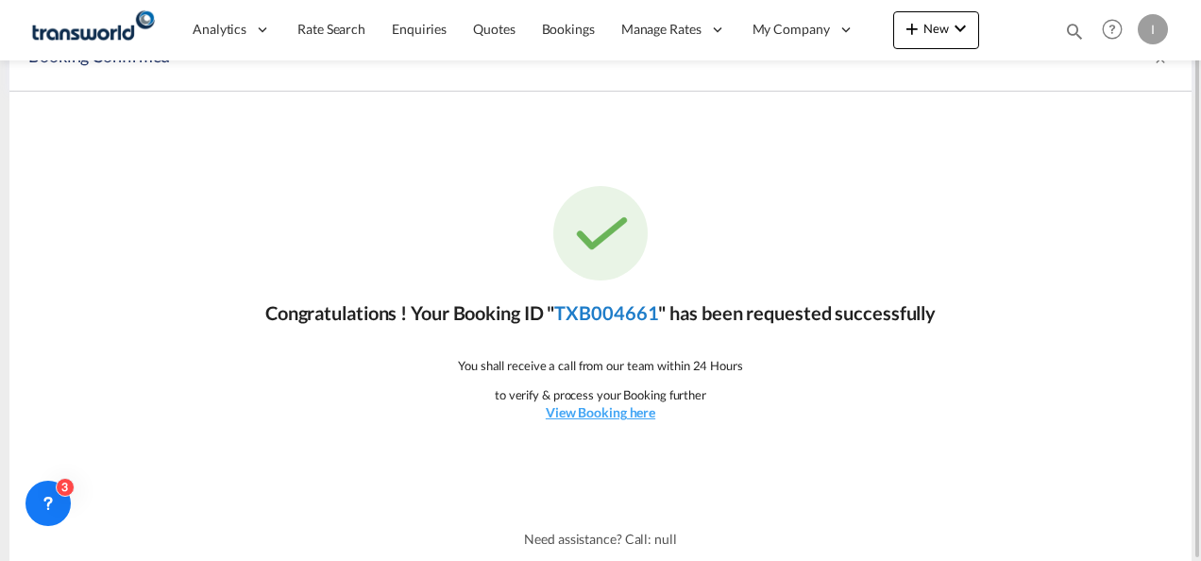
click at [604, 317] on link "TXB004661" at bounding box center [606, 312] width 104 height 23
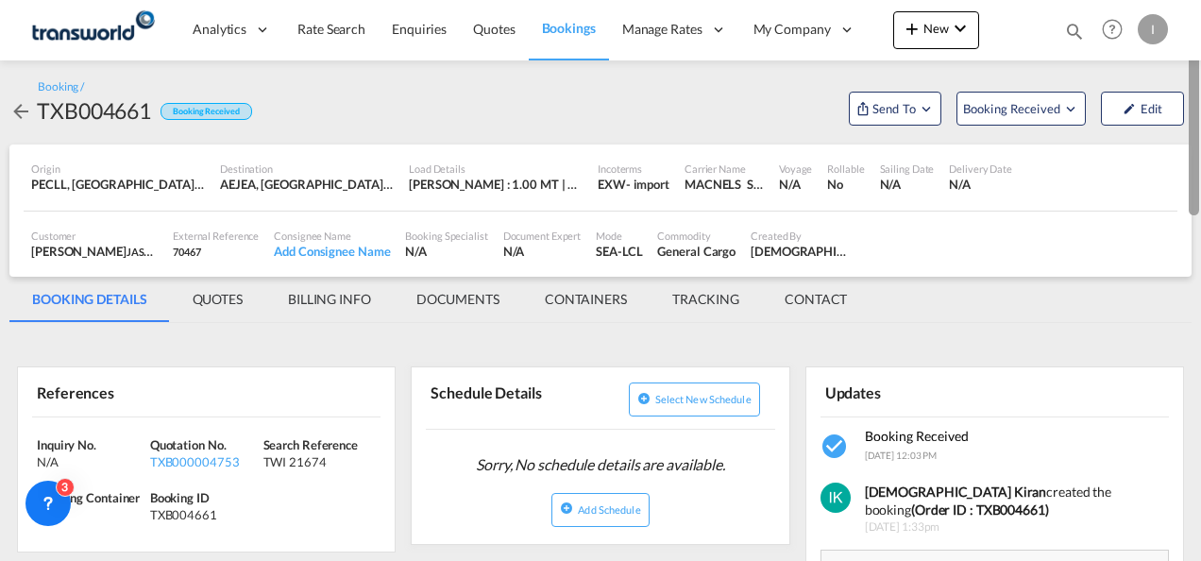
drag, startPoint x: 1197, startPoint y: 383, endPoint x: 1094, endPoint y: 110, distance: 291.7
click at [1200, 89] on html "Analytics Reports Dashboard Rate Search Enquiries Quotes" at bounding box center [600, 280] width 1201 height 561
click at [872, 115] on span "Send To" at bounding box center [894, 108] width 47 height 19
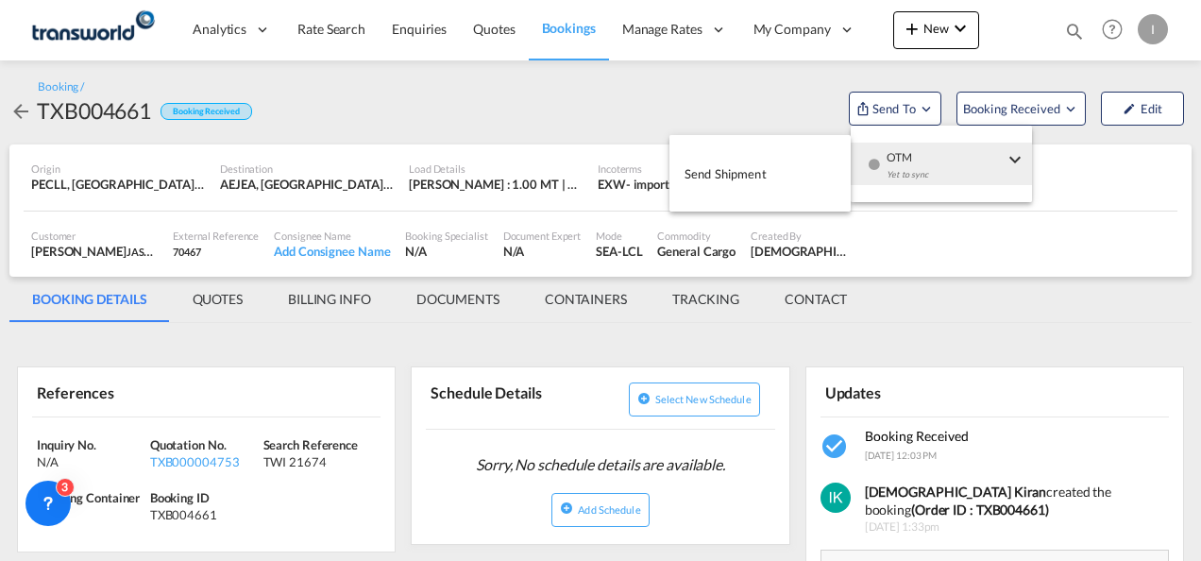
click at [897, 180] on div "Yet to sync" at bounding box center [945, 180] width 117 height 40
click at [791, 185] on button "Send Shipment" at bounding box center [760, 173] width 181 height 43
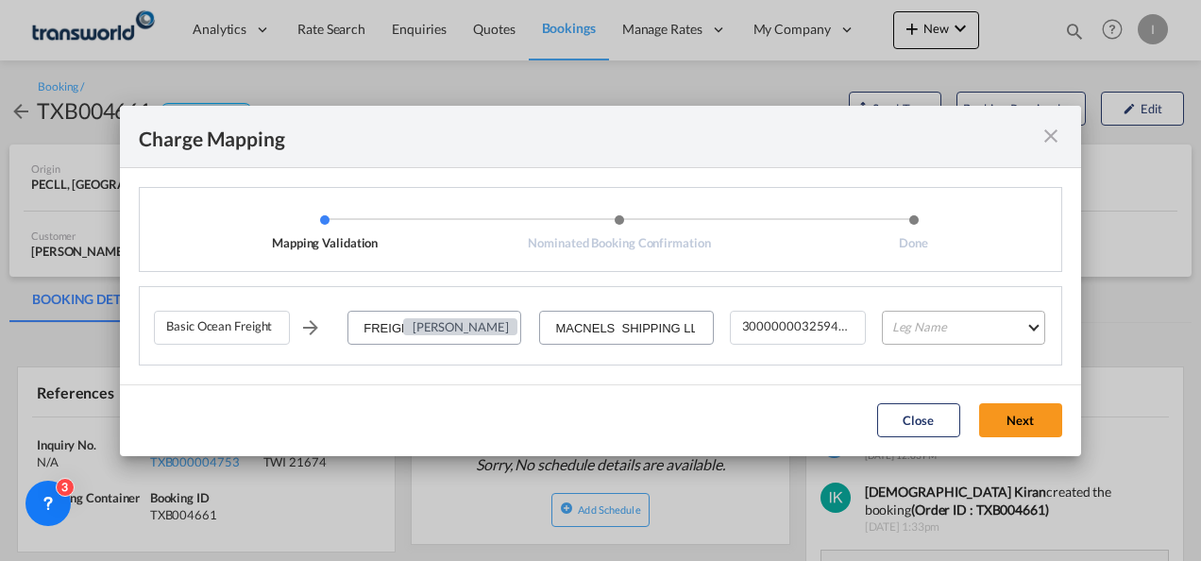
click at [936, 343] on md-select "Leg Name HANDLING ORIGIN VESSEL HANDLING DESTINATION OTHERS TL PICK UP CUSTOMS …" at bounding box center [963, 328] width 163 height 34
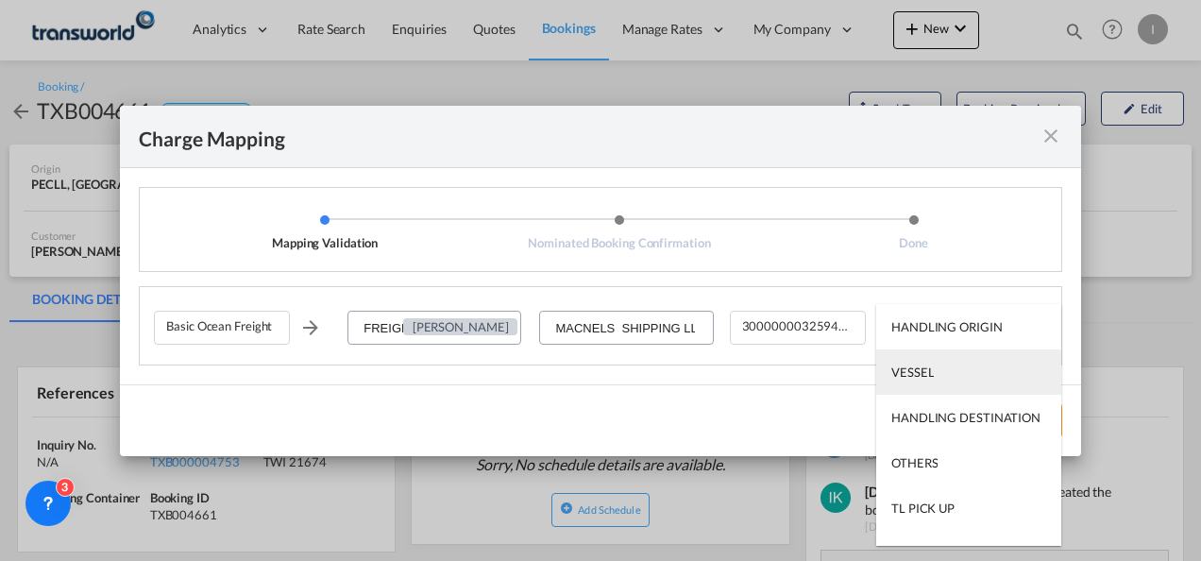
click at [924, 385] on md-option "VESSEL" at bounding box center [968, 371] width 185 height 45
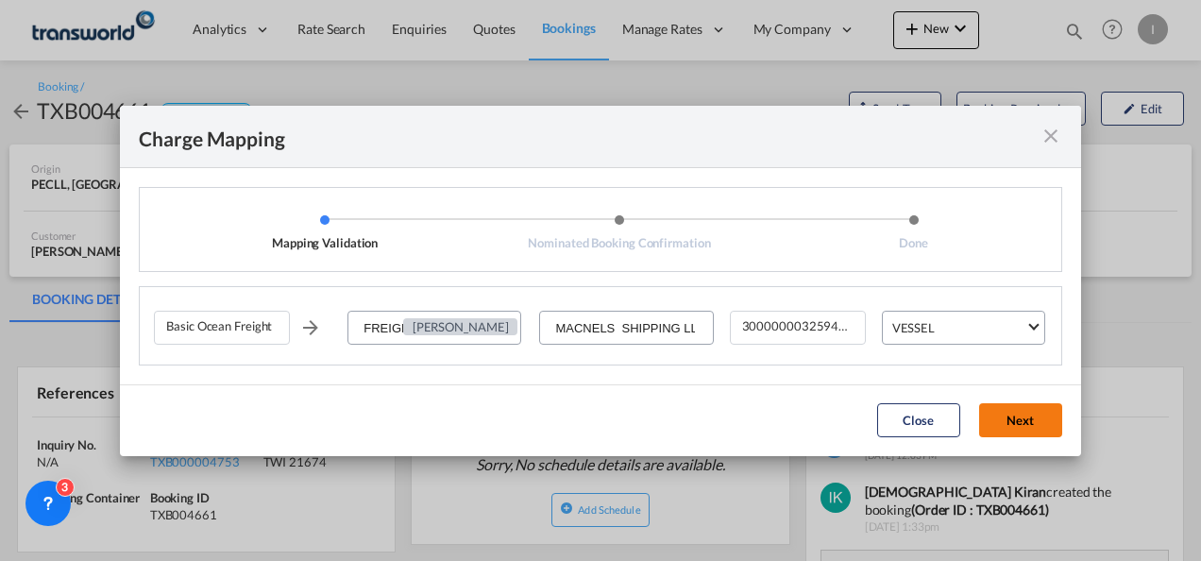
click at [1003, 417] on button "Next" at bounding box center [1020, 420] width 83 height 34
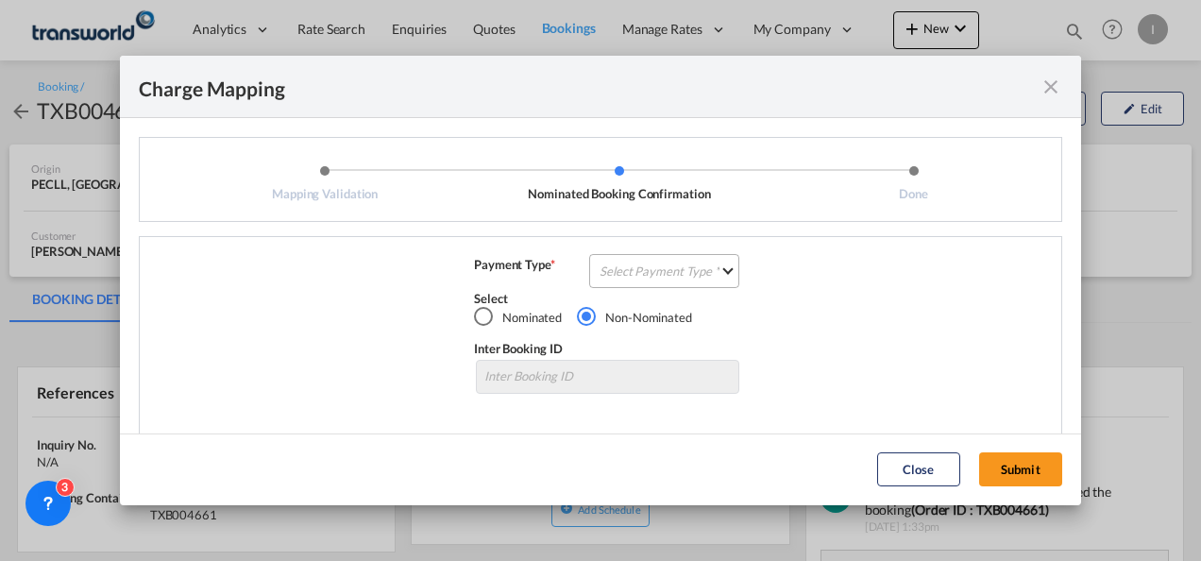
click at [651, 273] on md-select "Select Payment Type COLLECT PREPAID" at bounding box center [664, 271] width 150 height 34
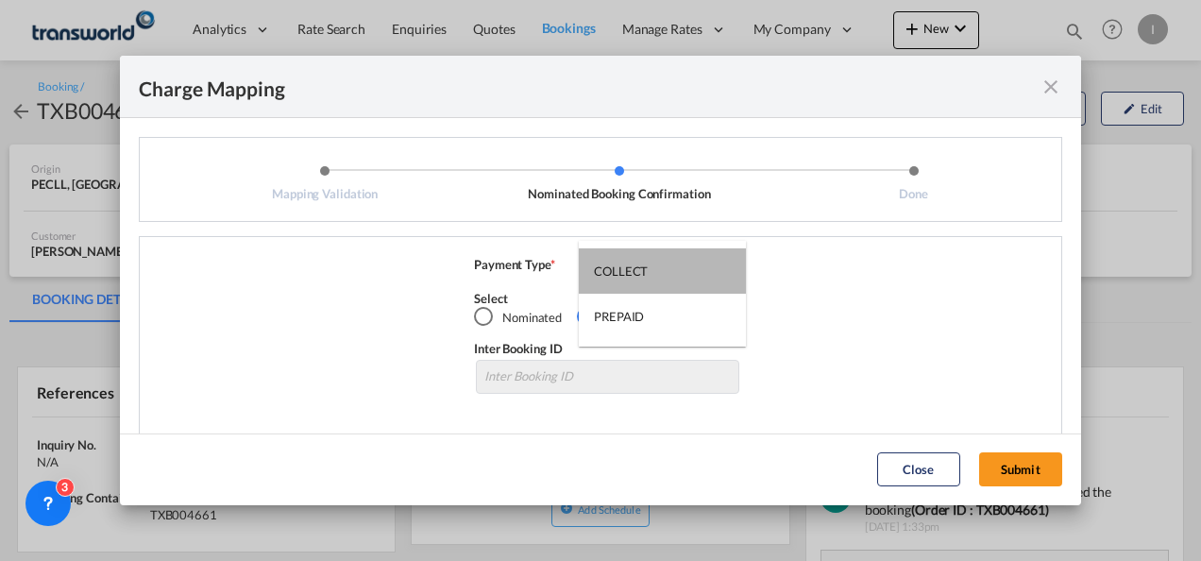
click at [651, 273] on md-option "COLLECT" at bounding box center [662, 270] width 167 height 45
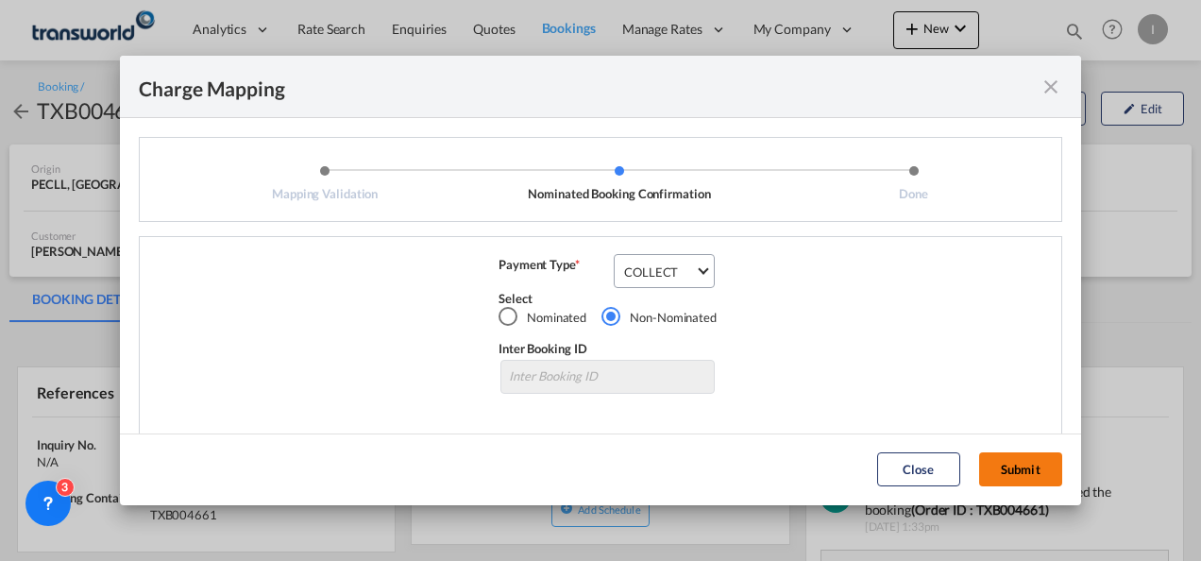
click at [1011, 482] on button "Submit" at bounding box center [1020, 469] width 83 height 34
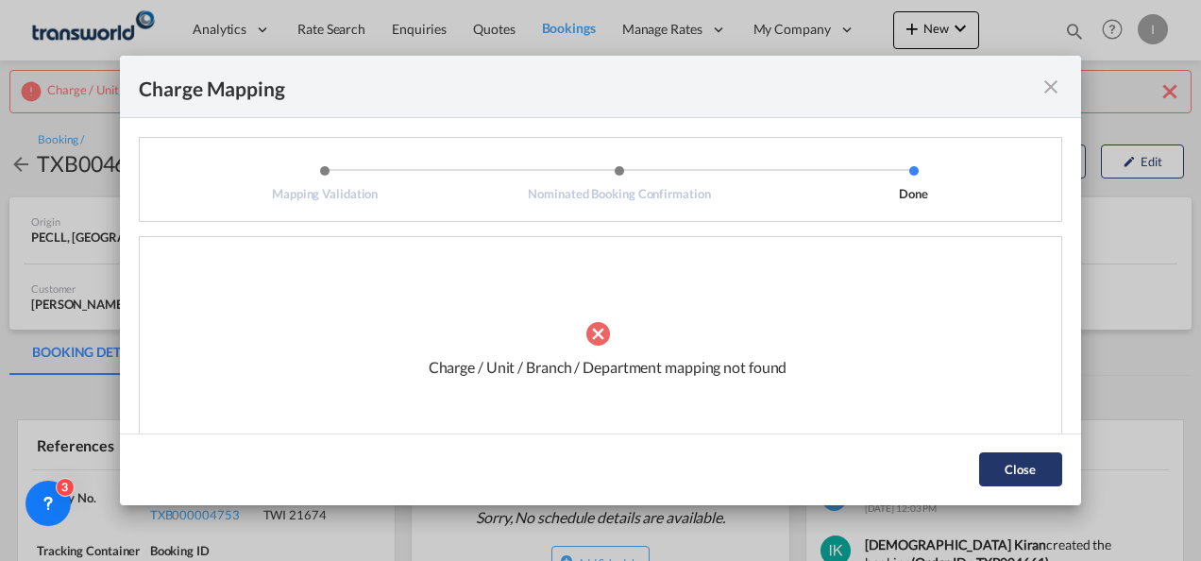
click at [1040, 472] on button "Close" at bounding box center [1020, 469] width 83 height 34
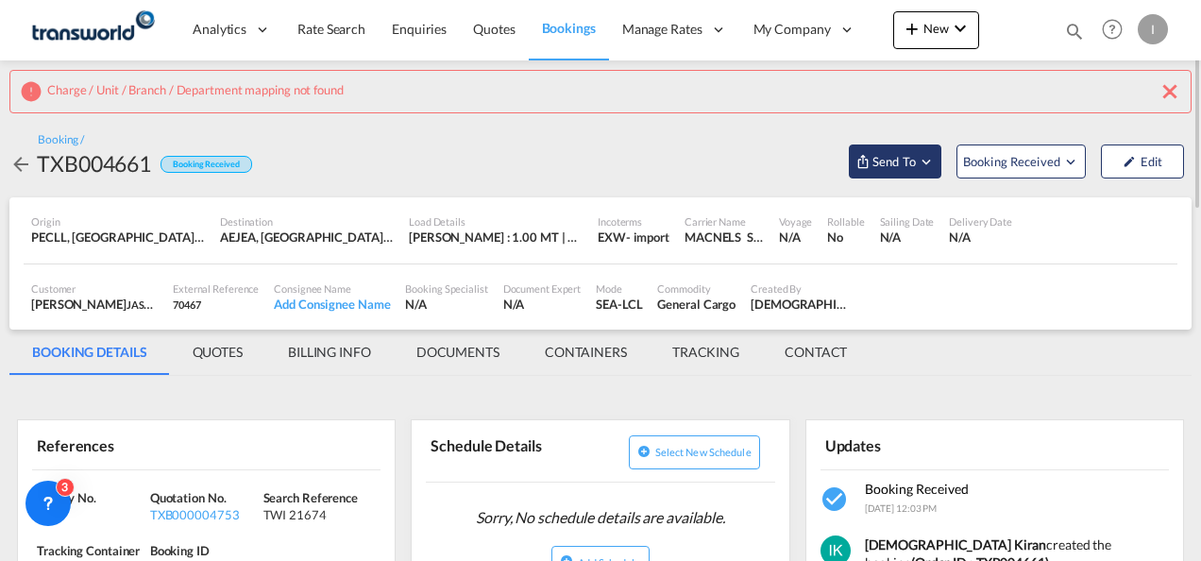
click at [899, 168] on span "Send To" at bounding box center [894, 161] width 47 height 19
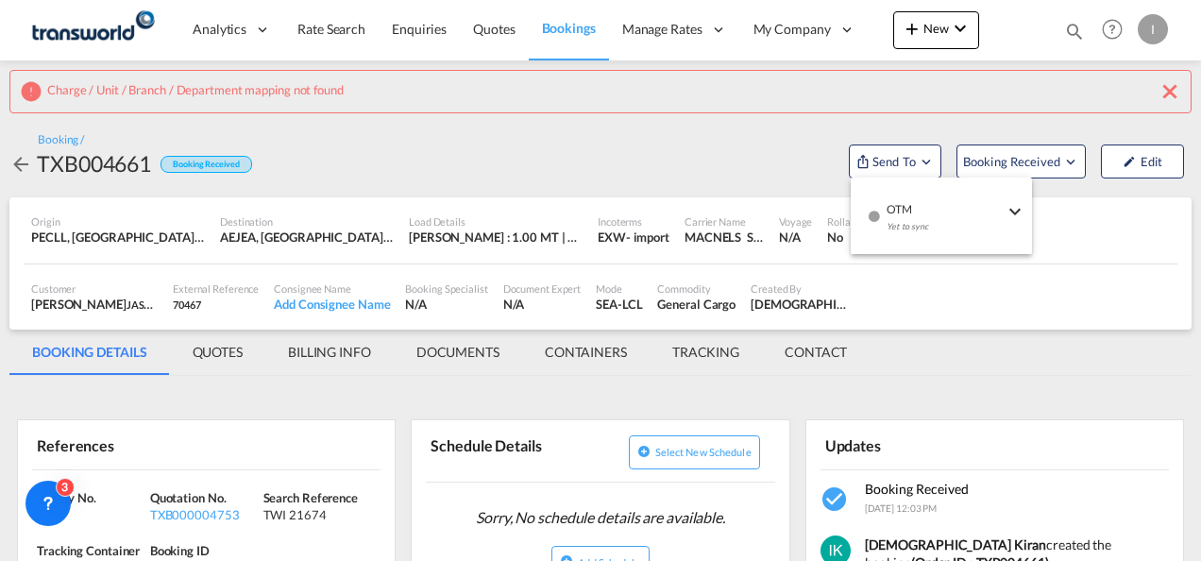
click at [906, 204] on span "OTM" at bounding box center [945, 203] width 117 height 17
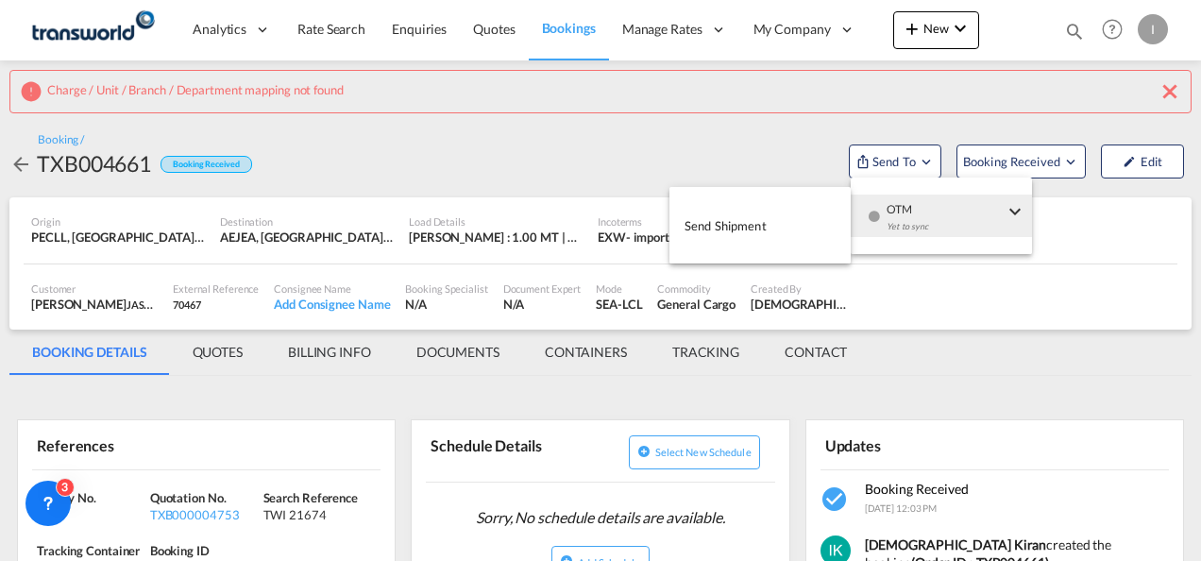
click at [764, 230] on span "Send Shipment" at bounding box center [726, 226] width 82 height 30
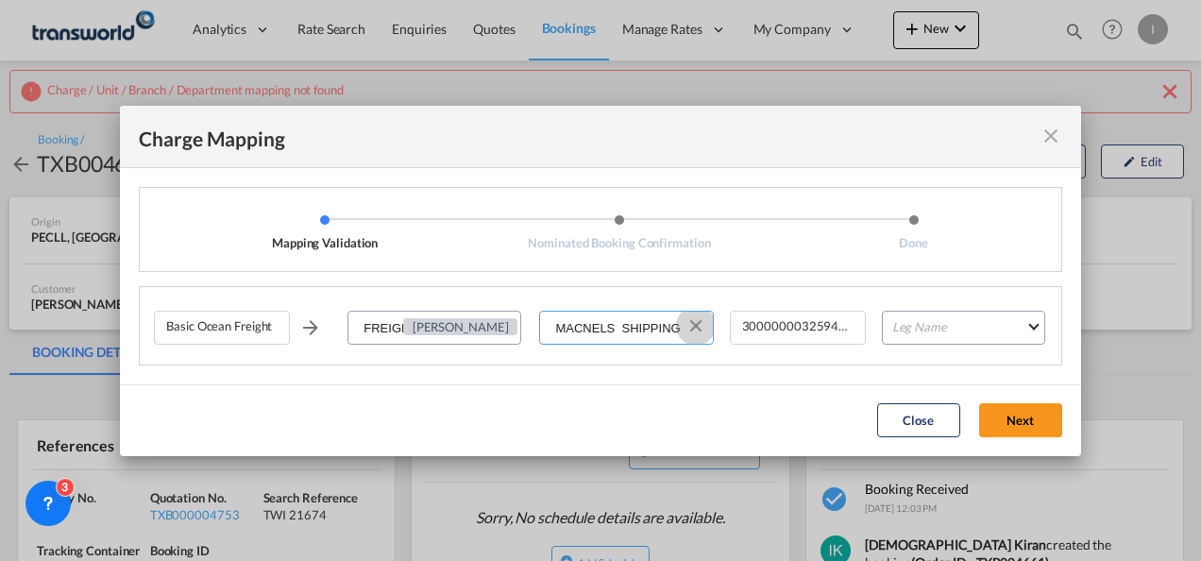
click at [697, 332] on button "Clear Input" at bounding box center [696, 326] width 28 height 28
click at [652, 327] on input "Select Service Provider" at bounding box center [626, 329] width 171 height 34
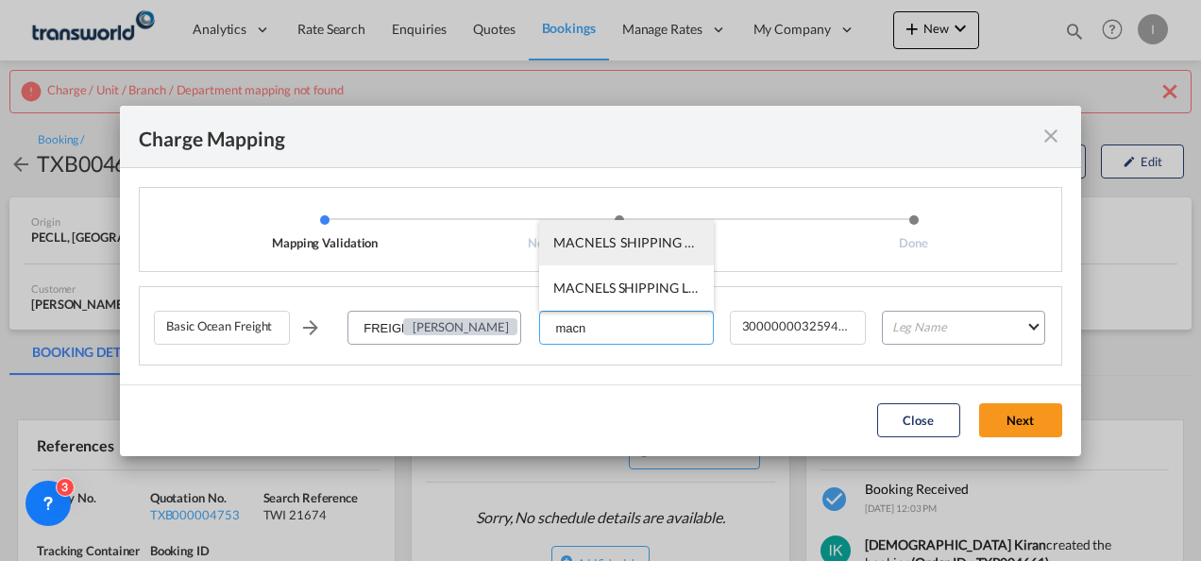
click at [625, 260] on li "MACNELS SHIPPING LLC / TDWC-[GEOGRAPHIC_DATA]" at bounding box center [626, 242] width 174 height 45
type input "MACNELS SHIPPING LLC / TDWC-[GEOGRAPHIC_DATA]"
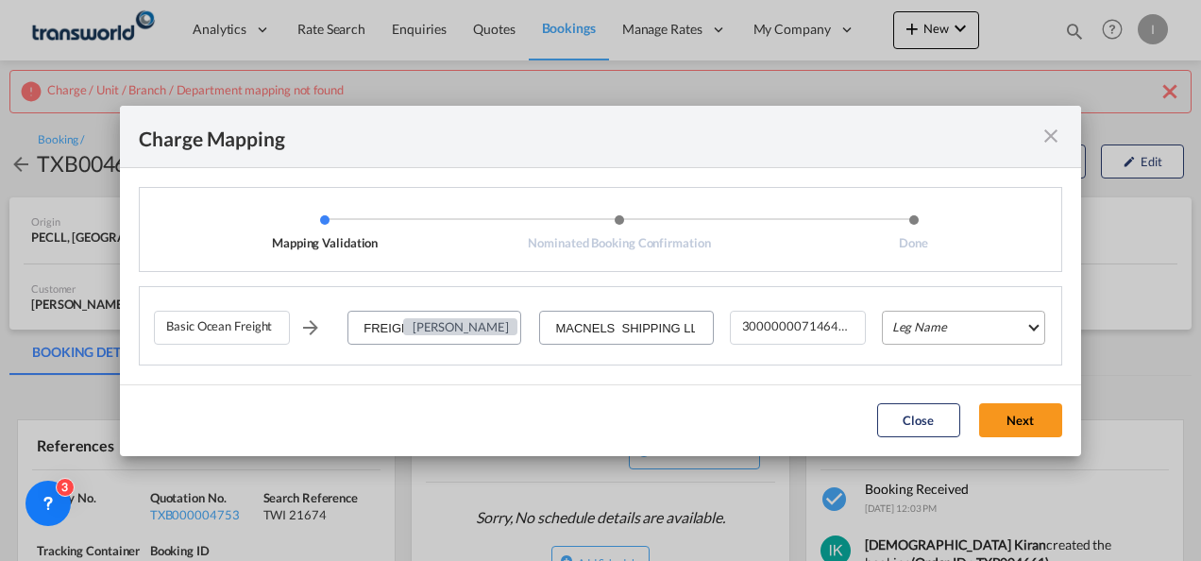
click at [1009, 332] on md-select "Leg Name HANDLING ORIGIN VESSEL HANDLING DESTINATION OTHERS TL PICK UP CUSTOMS …" at bounding box center [963, 328] width 163 height 34
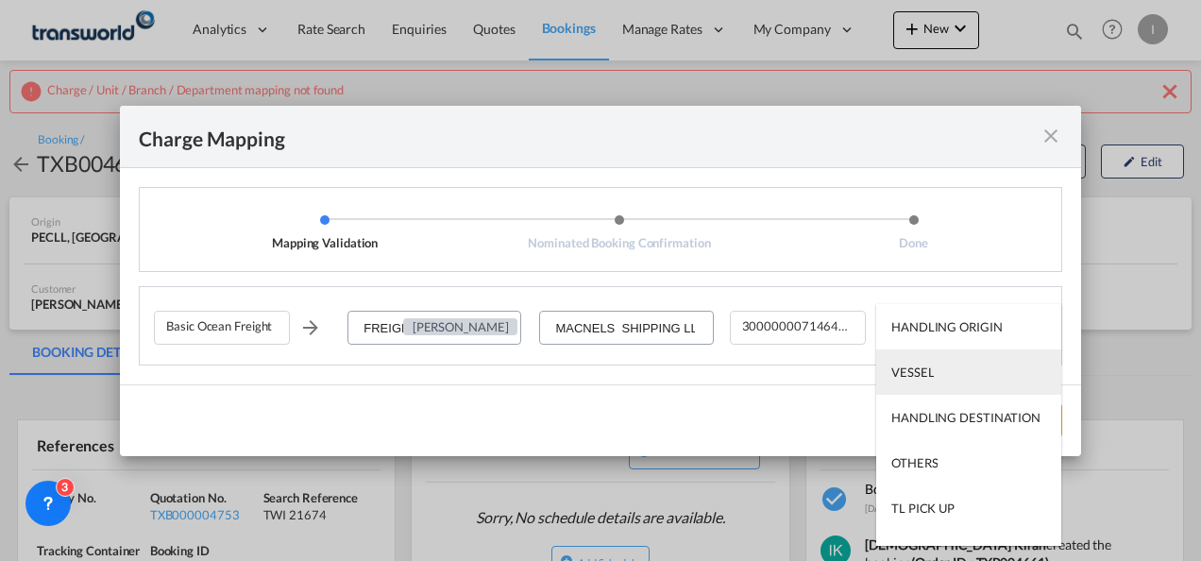
click at [941, 388] on md-option "VESSEL" at bounding box center [968, 371] width 185 height 45
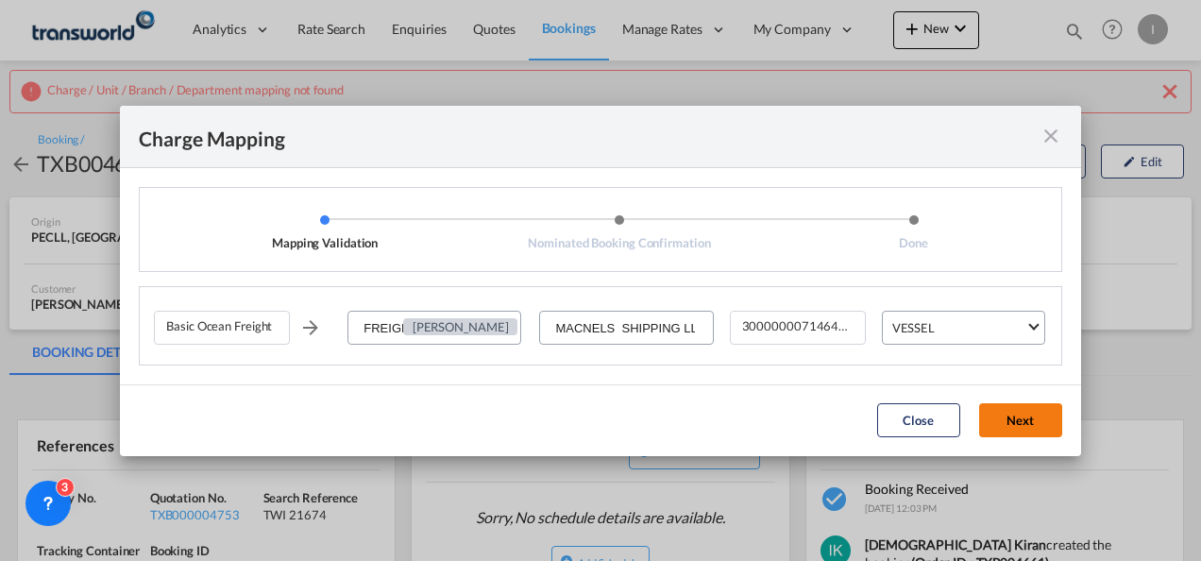
click at [1009, 417] on button "Next" at bounding box center [1020, 420] width 83 height 34
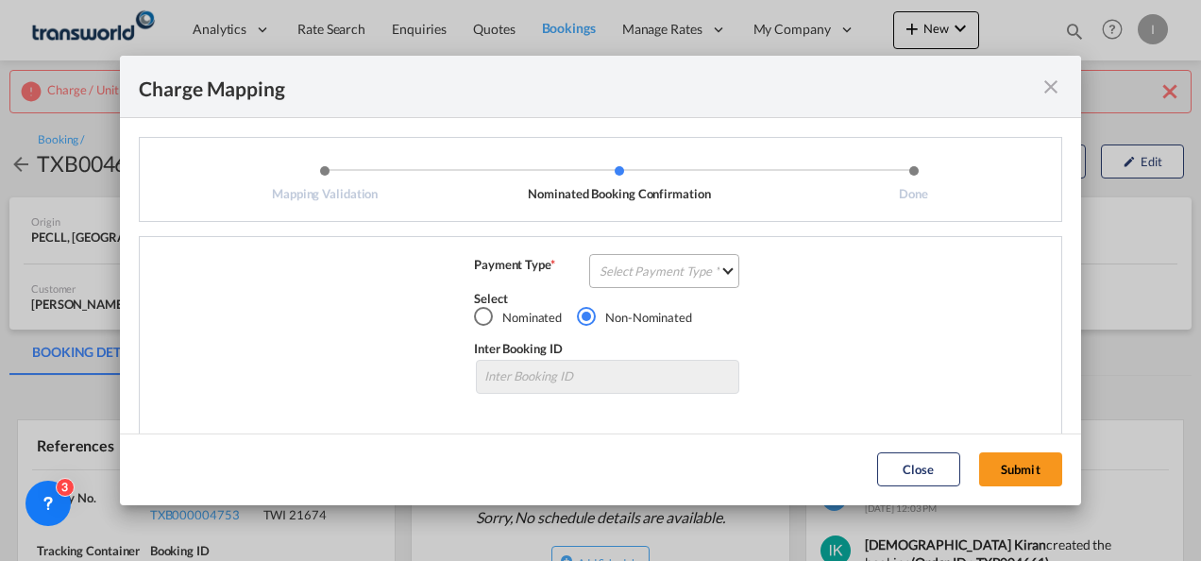
click at [624, 261] on md-select "Select Payment Type COLLECT PREPAID" at bounding box center [664, 271] width 150 height 34
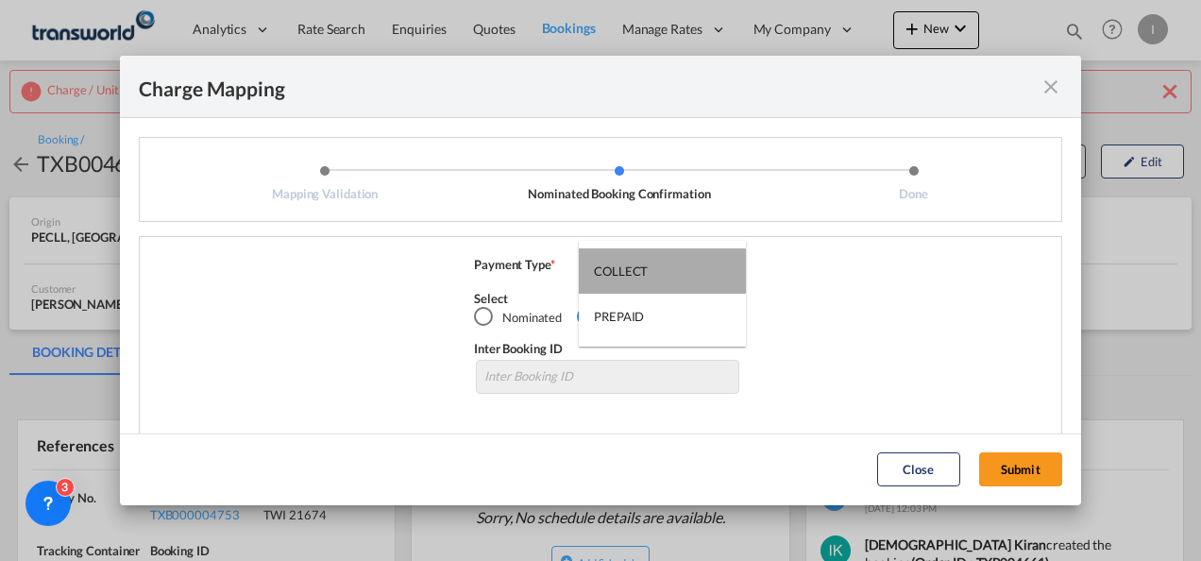
click at [616, 272] on div "COLLECT" at bounding box center [621, 271] width 54 height 17
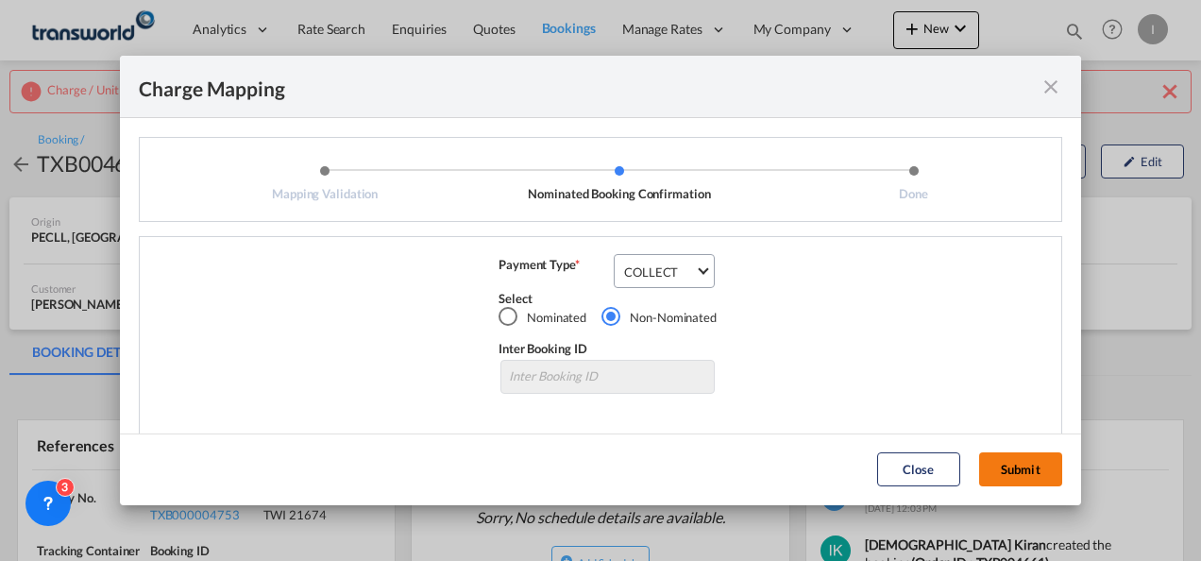
click at [1026, 479] on button "Submit" at bounding box center [1020, 469] width 83 height 34
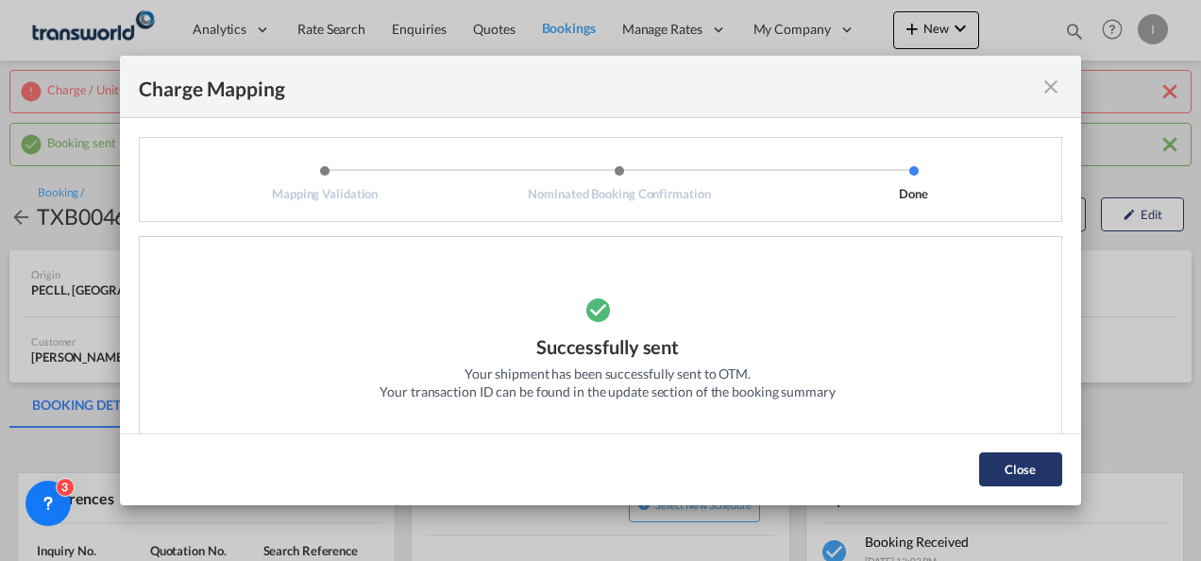
click at [995, 478] on button "Close" at bounding box center [1020, 469] width 83 height 34
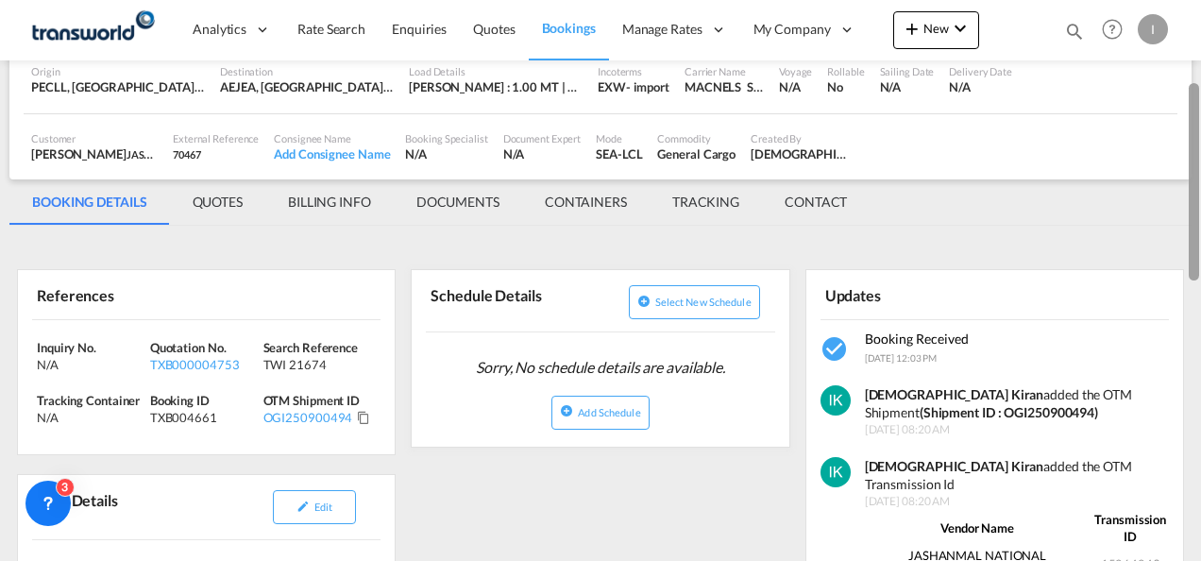
drag, startPoint x: 1196, startPoint y: 128, endPoint x: 1192, endPoint y: 198, distance: 70.9
click at [1192, 198] on div at bounding box center [1194, 181] width 10 height 197
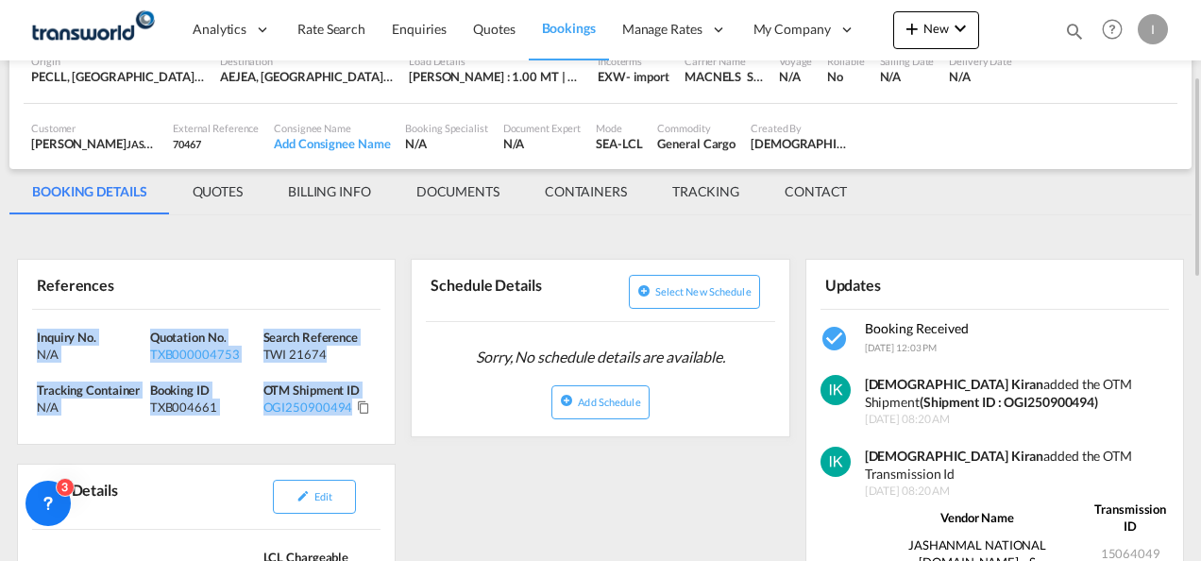
drag, startPoint x: 378, startPoint y: 405, endPoint x: 21, endPoint y: 331, distance: 364.7
click at [21, 331] on div "Inquiry No. N/A Quotation No. TXB000004753 Search Reference TWI 21674 Tracking …" at bounding box center [206, 377] width 377 height 135
copy div "Inquiry No. N/A Quotation No. TXB000004753 Search Reference TWI 21674 Tracking …"
click at [514, 11] on link "Quotes" at bounding box center [494, 29] width 68 height 61
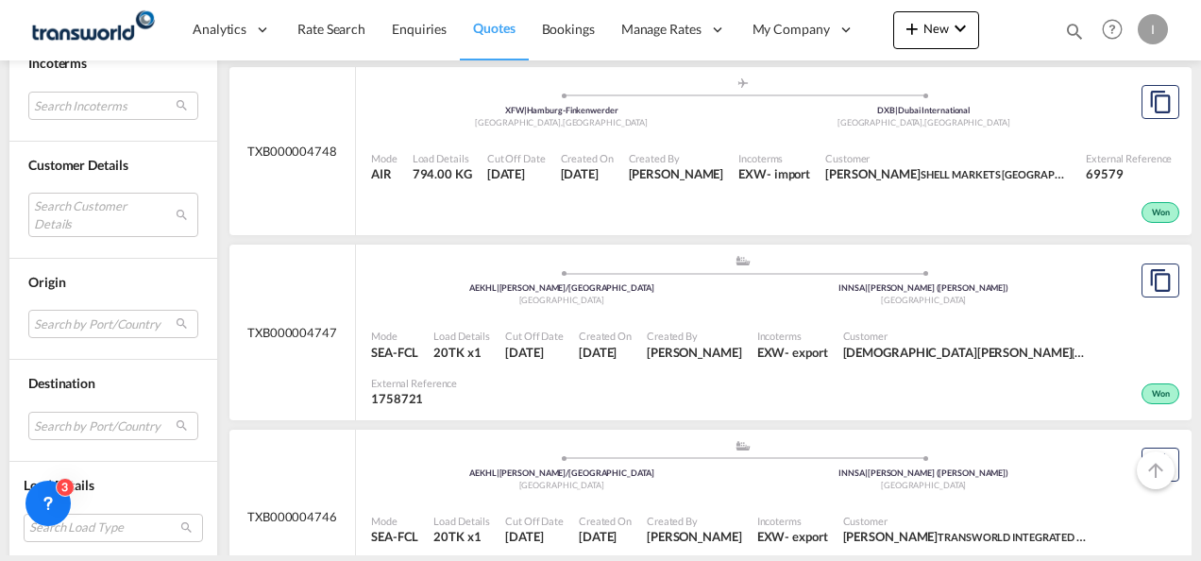
scroll to position [1048, 0]
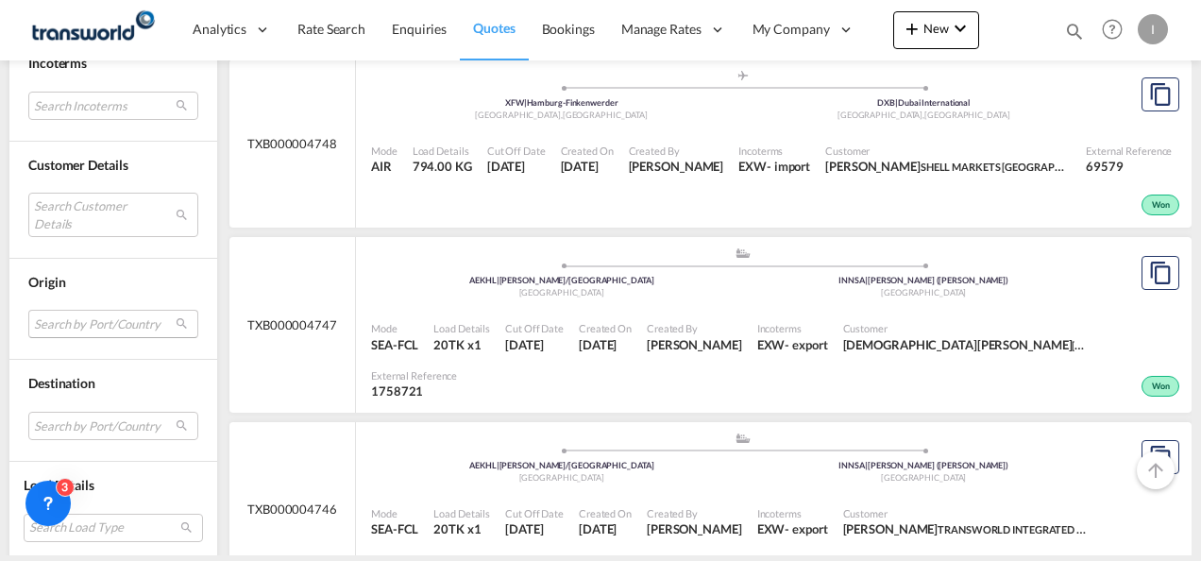
click at [104, 315] on md-select "Search by Port/Country JPNIC nichinan [GEOGRAPHIC_DATA] AEAMF mussafah [GEOGRAP…" at bounding box center [113, 324] width 170 height 28
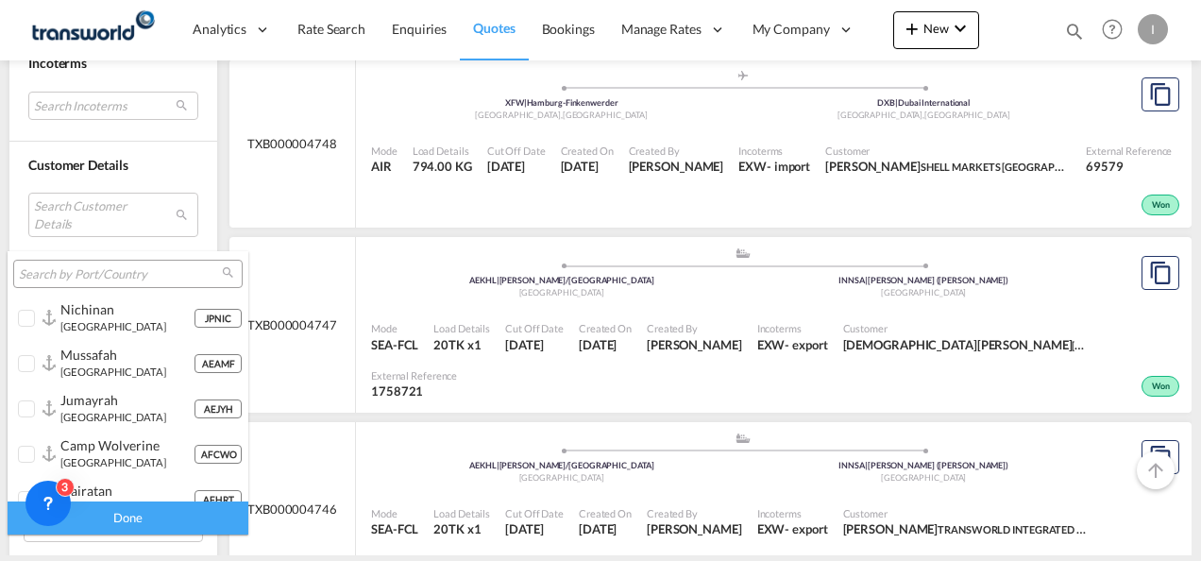
click at [123, 269] on input "search" at bounding box center [120, 274] width 203 height 17
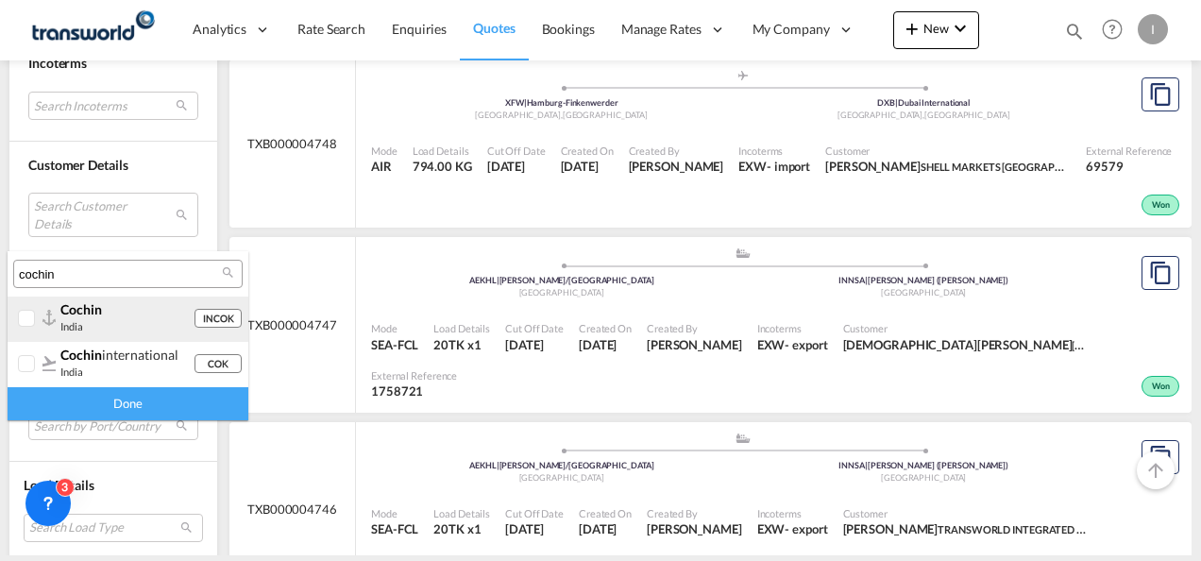
type input "cochin"
click at [62, 334] on md-option "INCOK cochin [GEOGRAPHIC_DATA]" at bounding box center [128, 319] width 241 height 45
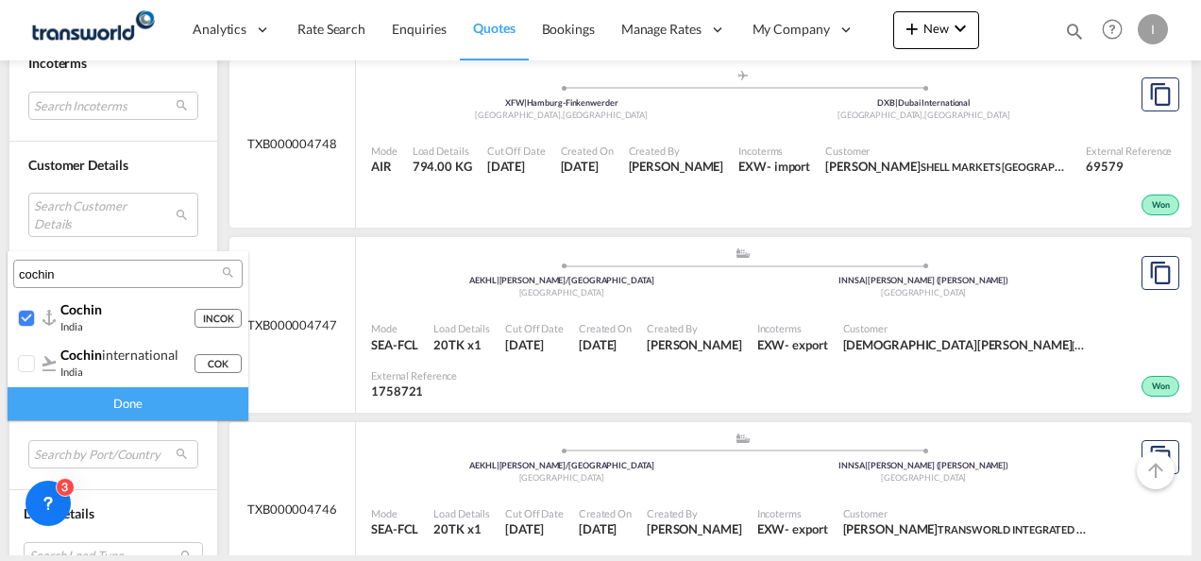
click at [127, 402] on div "Done" at bounding box center [128, 403] width 241 height 33
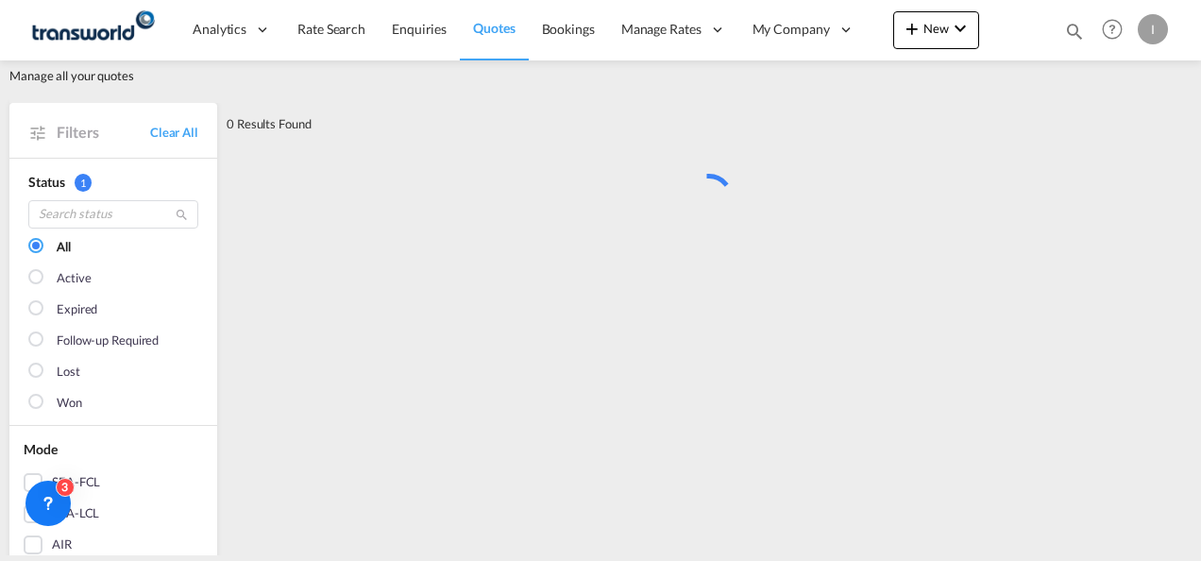
scroll to position [0, 0]
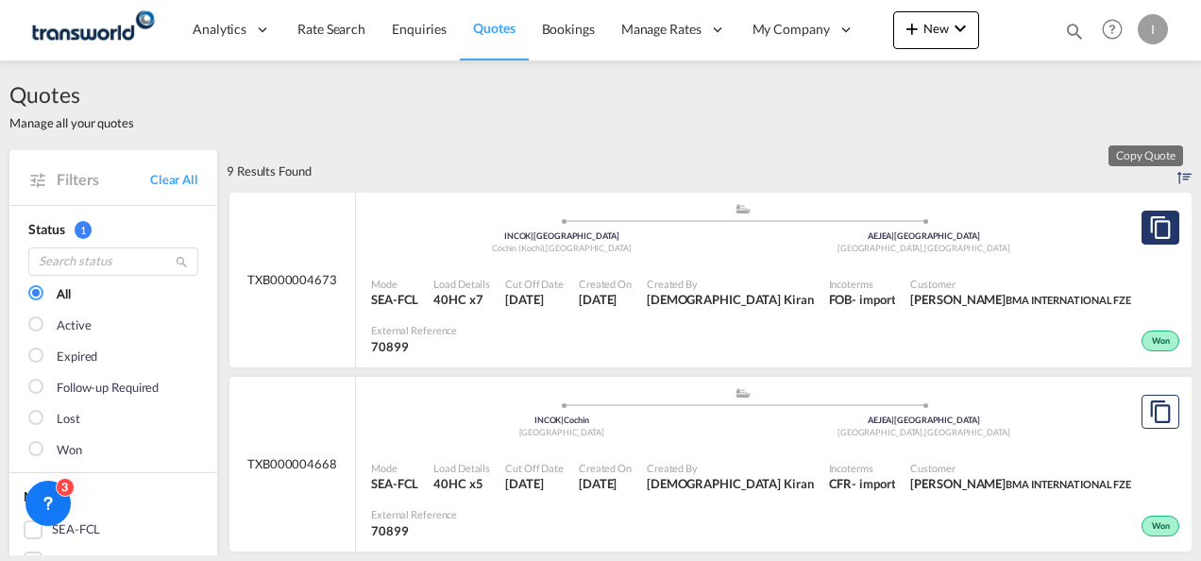
click at [1142, 219] on button "Copy Quote" at bounding box center [1161, 228] width 38 height 34
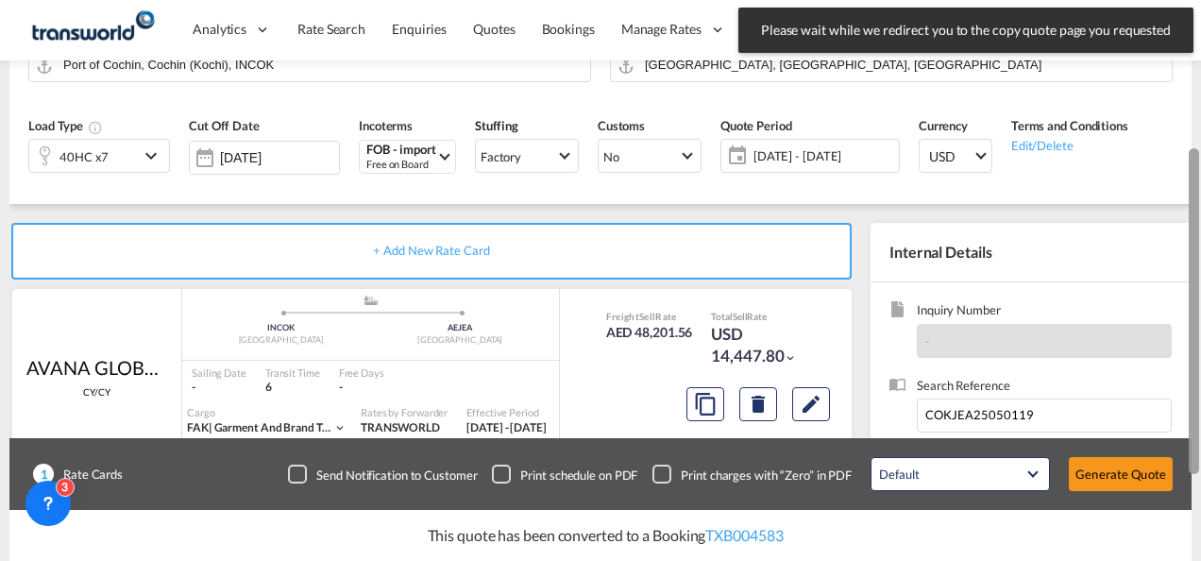
scroll to position [212, 0]
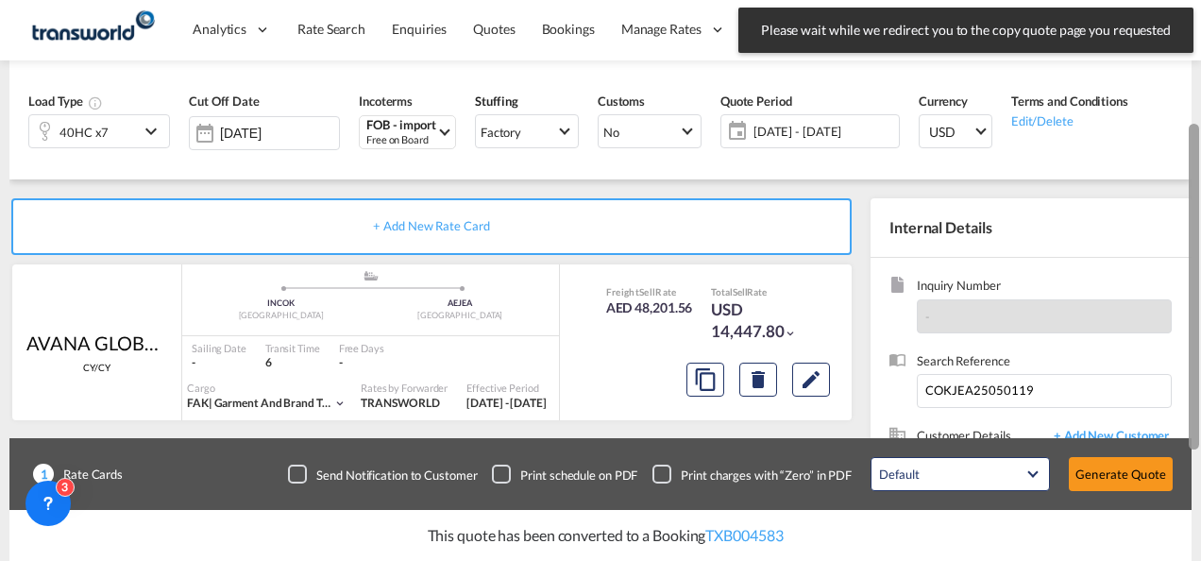
drag, startPoint x: 1195, startPoint y: 300, endPoint x: 1201, endPoint y: 424, distance: 123.9
click at [1200, 424] on html "Please wait while we redirect you to the copy quote page you requested Press Es…" at bounding box center [600, 280] width 1201 height 561
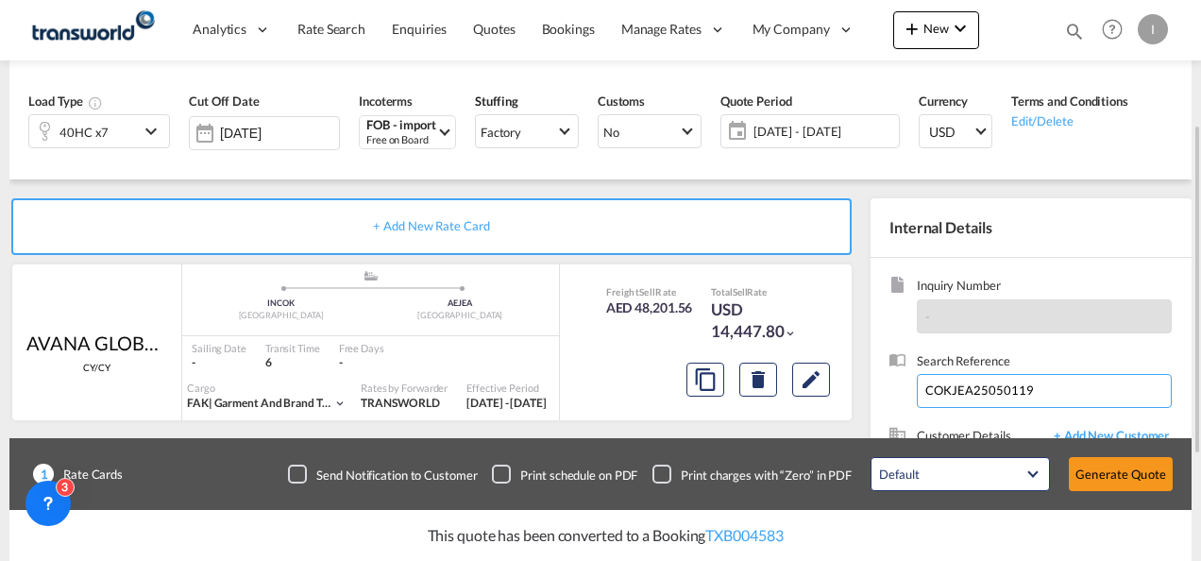
click at [1001, 384] on input "COKJEA25050119" at bounding box center [1044, 391] width 255 height 34
paste input "2548"
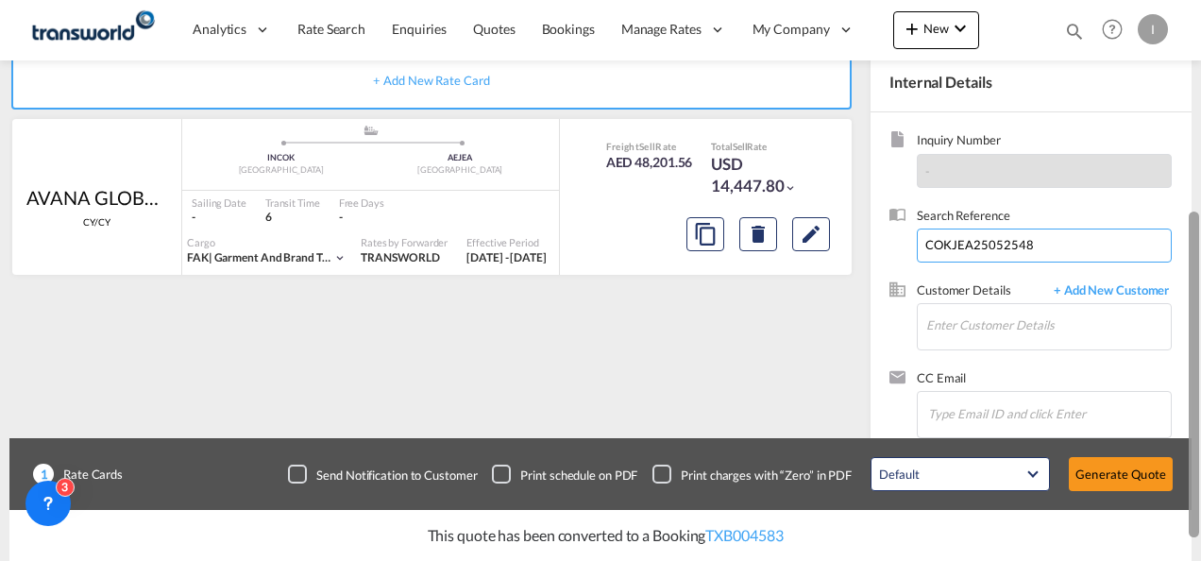
scroll to position [389, 0]
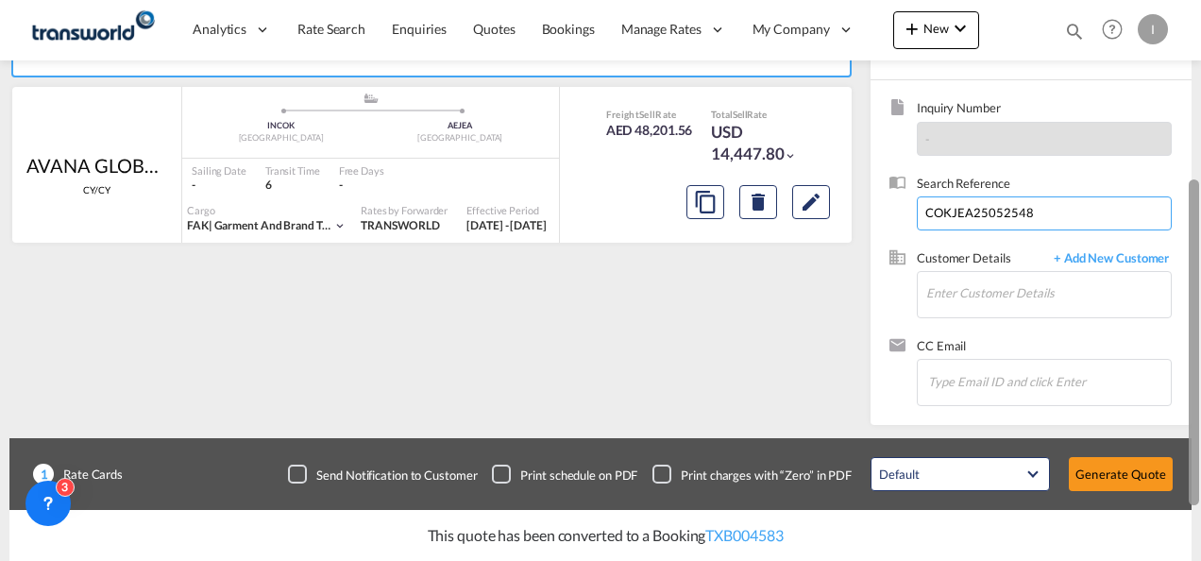
drag, startPoint x: 1195, startPoint y: 272, endPoint x: 1200, endPoint y: 396, distance: 123.9
click at [1200, 396] on html "Analytics Reports Dashboard Rate Search Enquiries Quotes" at bounding box center [600, 280] width 1201 height 561
type input "COKJEA25052548"
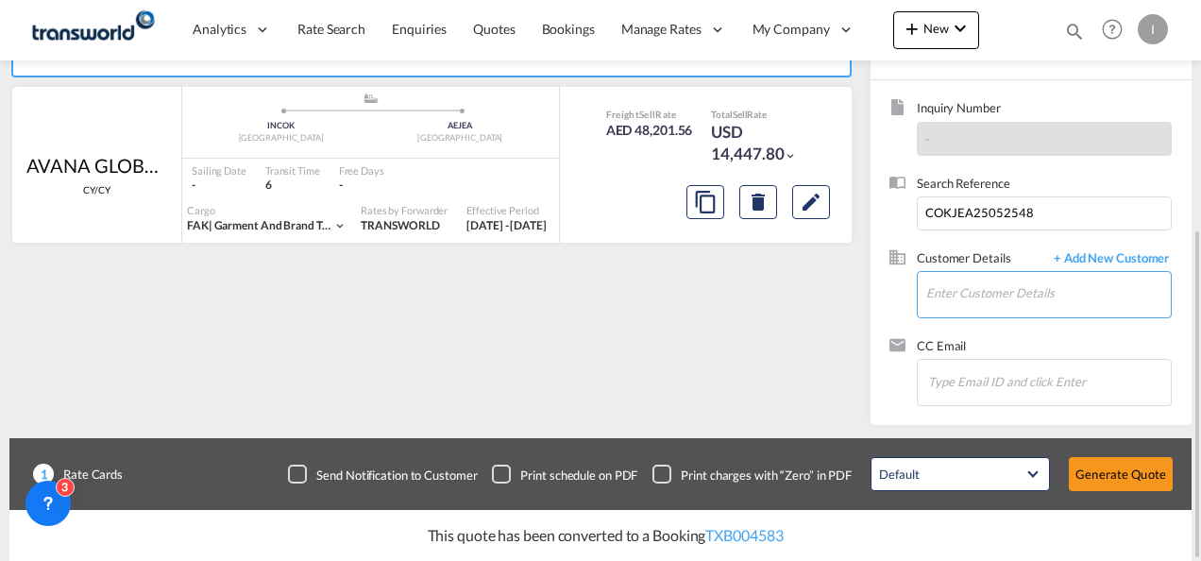
click at [982, 293] on input "Enter Customer Details" at bounding box center [1049, 293] width 245 height 43
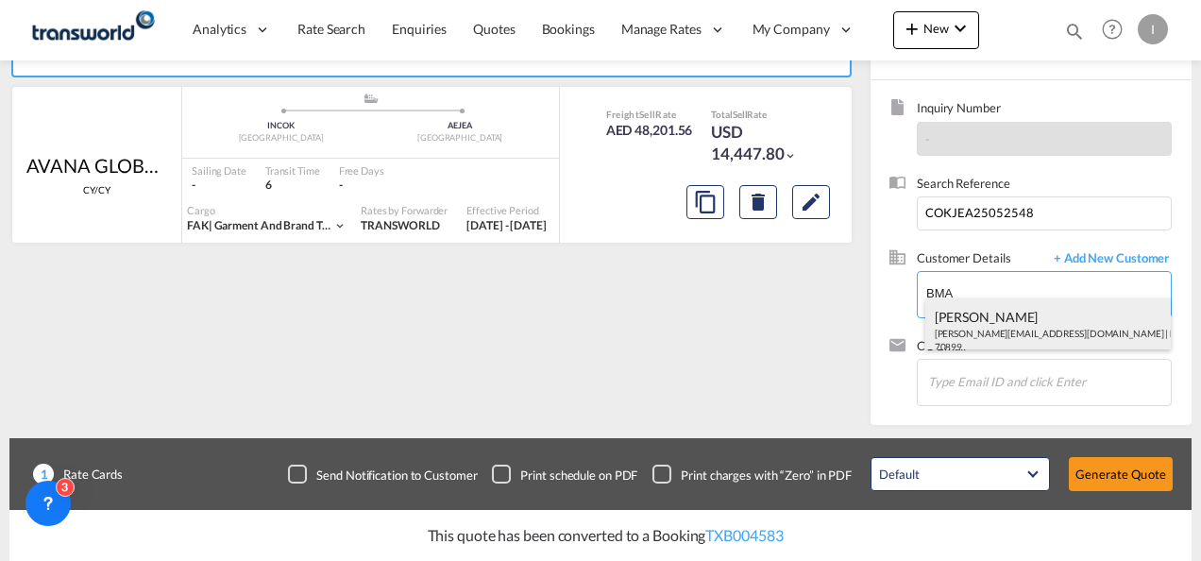
click at [975, 325] on div "[PERSON_NAME] [EMAIL_ADDRESS][DOMAIN_NAME] | BMA INTERNATIONAL FZE | 70899" at bounding box center [1049, 330] width 247 height 64
type input "BMA INTERNATIONAL FZE, [PERSON_NAME], [PERSON_NAME][EMAIL_ADDRESS][DOMAIN_NAME]"
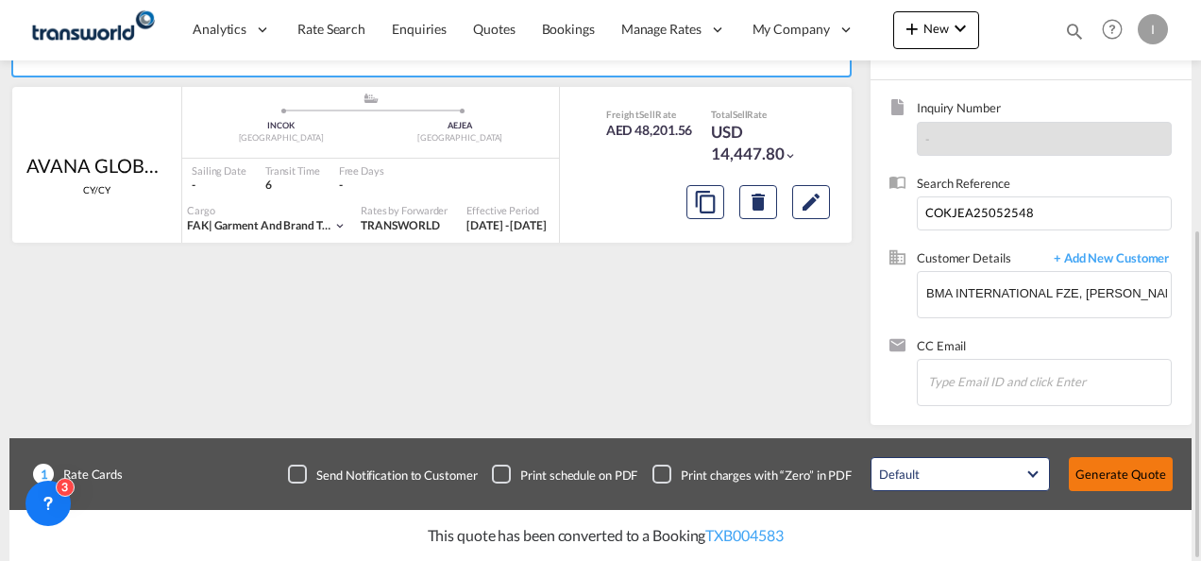
click at [1143, 467] on button "Generate Quote" at bounding box center [1121, 474] width 104 height 34
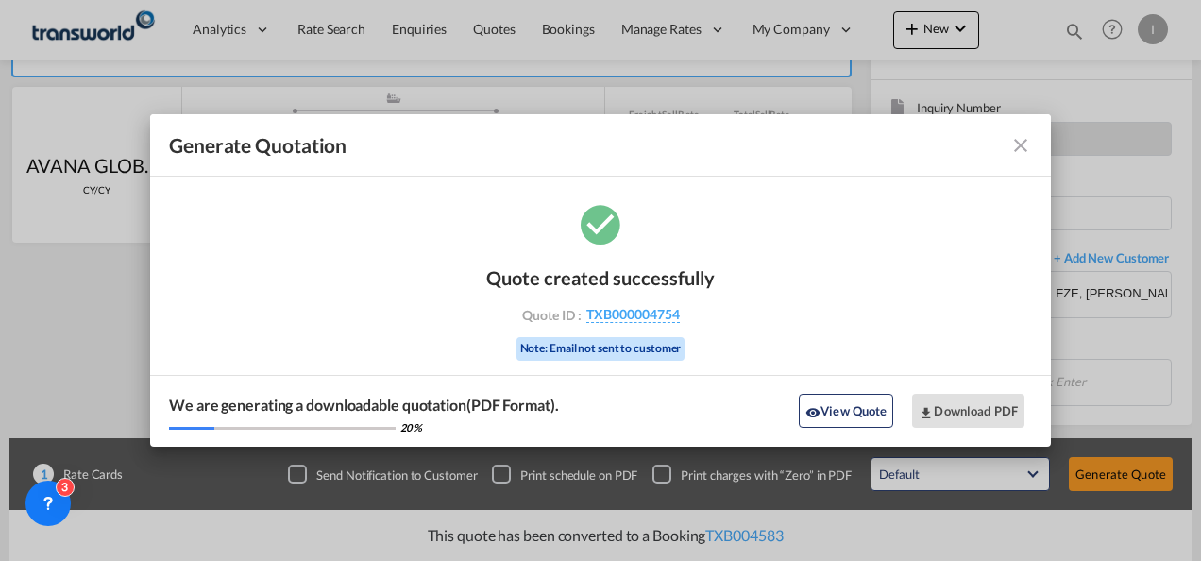
click at [691, 326] on div "Quote created successfully Quote ID : TXB000004754 Note: Email not sent to cust…" at bounding box center [600, 311] width 229 height 128
click at [640, 310] on span "TXB000004754" at bounding box center [634, 314] width 94 height 17
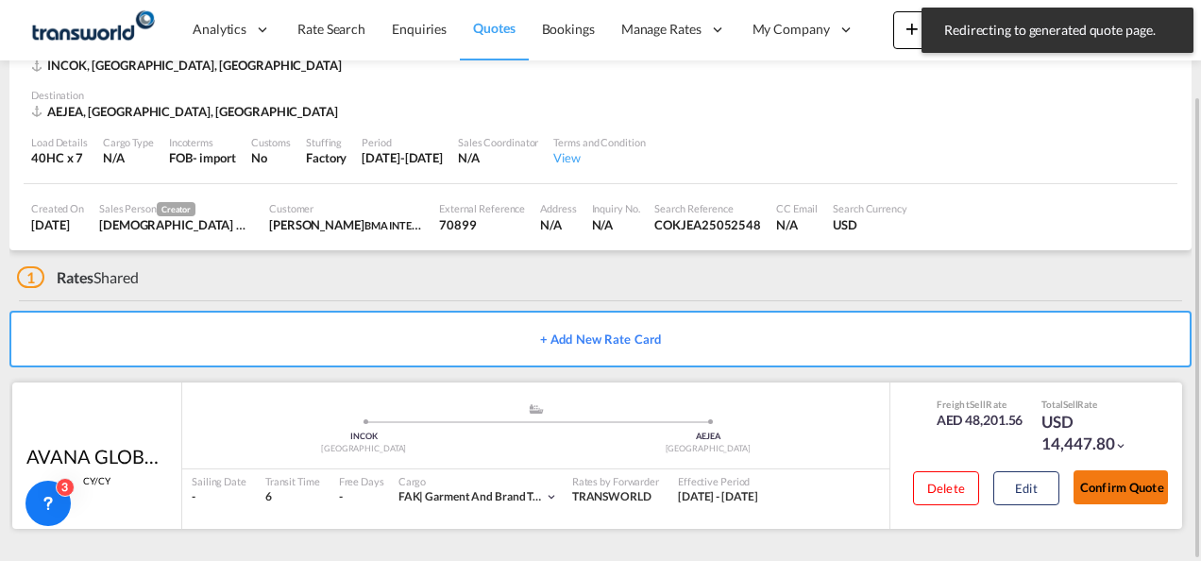
click at [1088, 485] on button "Confirm Quote" at bounding box center [1121, 487] width 94 height 34
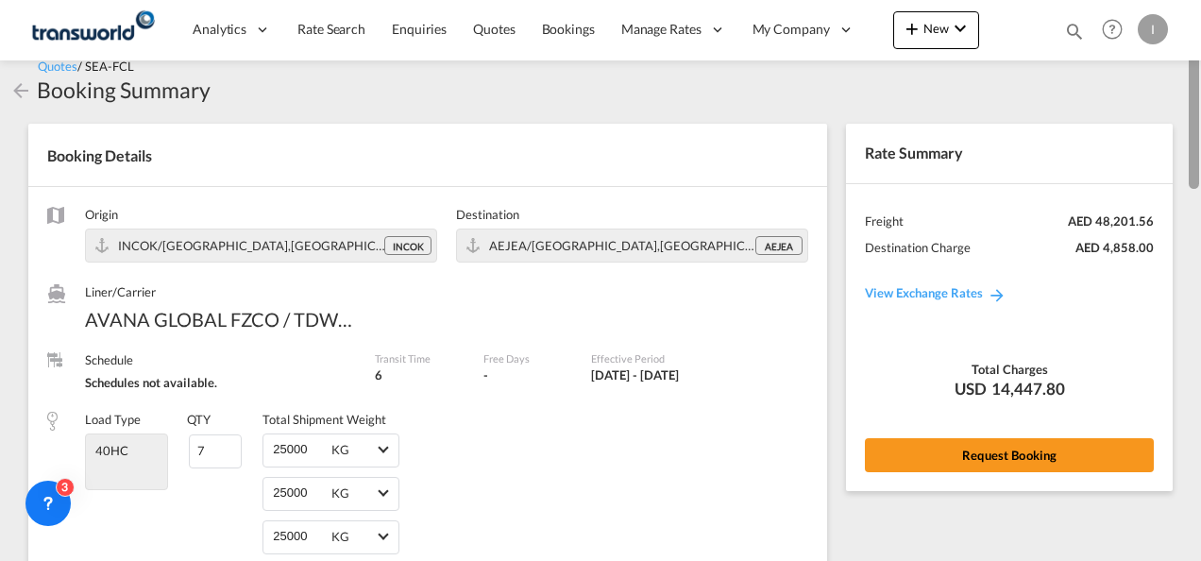
drag, startPoint x: 1195, startPoint y: 484, endPoint x: 1200, endPoint y: 128, distance: 355.2
click at [1200, 128] on div at bounding box center [1200, 268] width 4 height 553
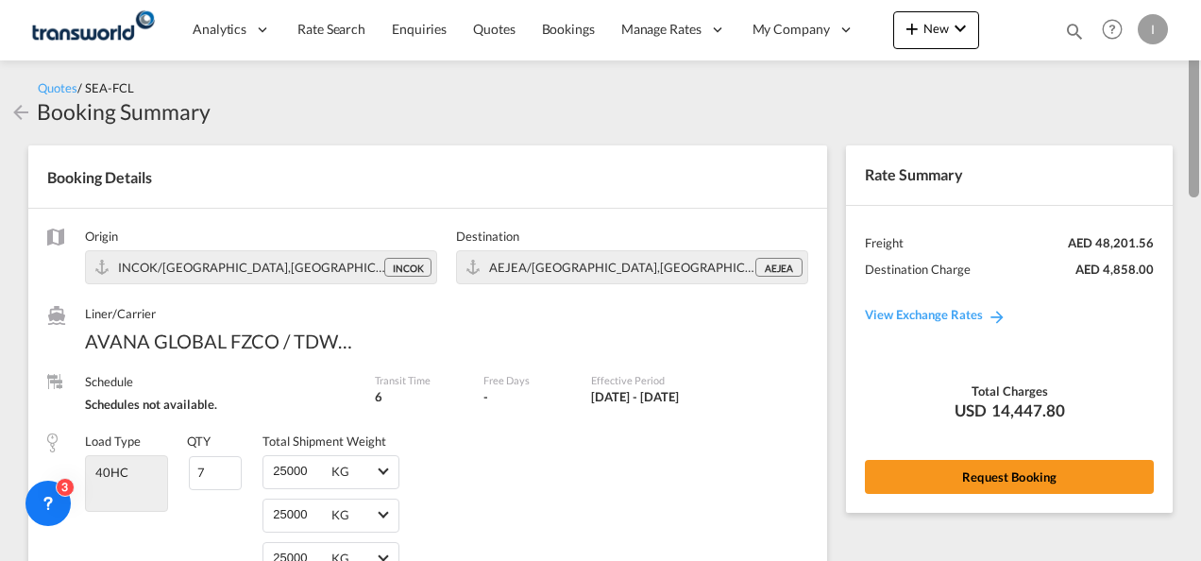
drag, startPoint x: 1198, startPoint y: 372, endPoint x: 1201, endPoint y: 137, distance: 235.2
click at [1200, 137] on html "Analytics Reports Dashboard Rate Search Enquiries Quotes" at bounding box center [600, 280] width 1201 height 561
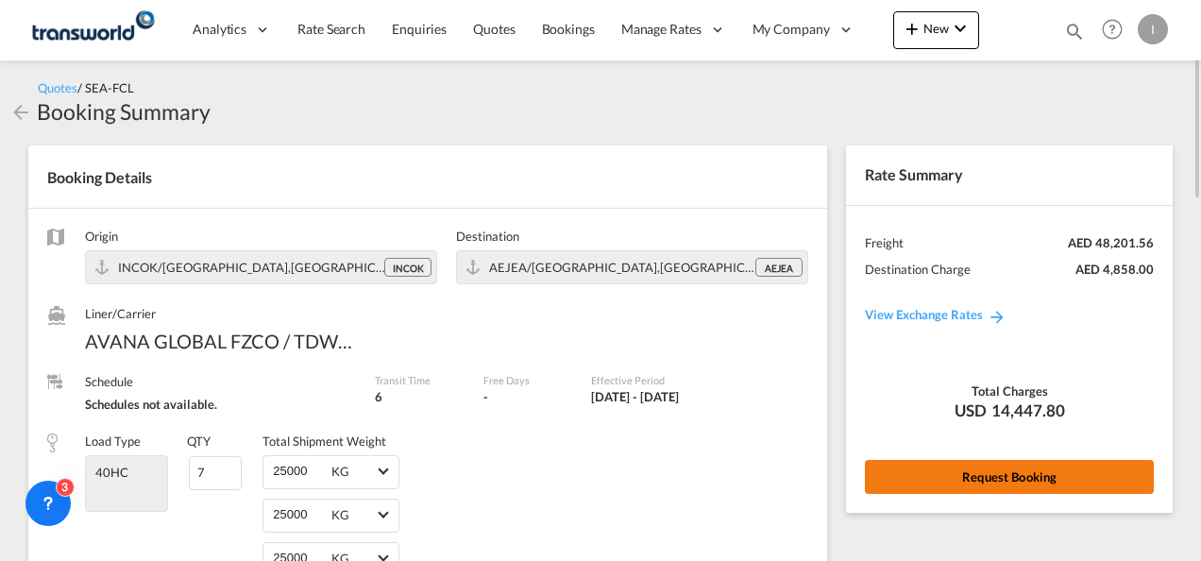
click at [1048, 489] on button "Request Booking" at bounding box center [1009, 477] width 289 height 34
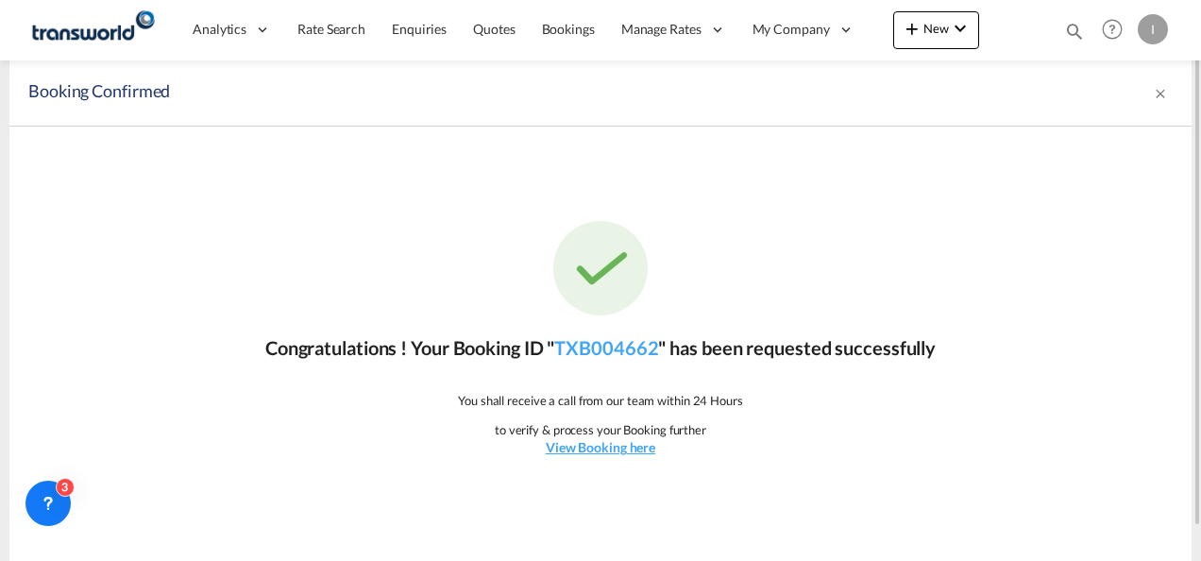
click at [616, 363] on div "Congratulations ! Your Booking ID " TXB004662 " has been requested successfully…" at bounding box center [600, 339] width 1182 height 425
click at [613, 358] on link "TXB004662" at bounding box center [606, 347] width 104 height 23
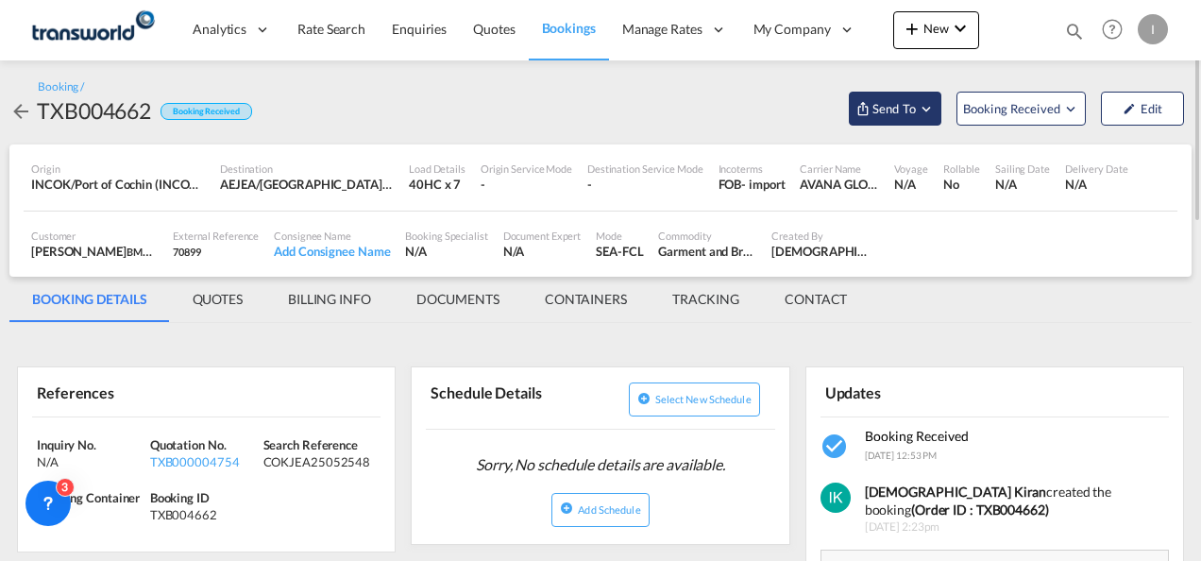
click at [875, 110] on span "Send To" at bounding box center [894, 108] width 47 height 19
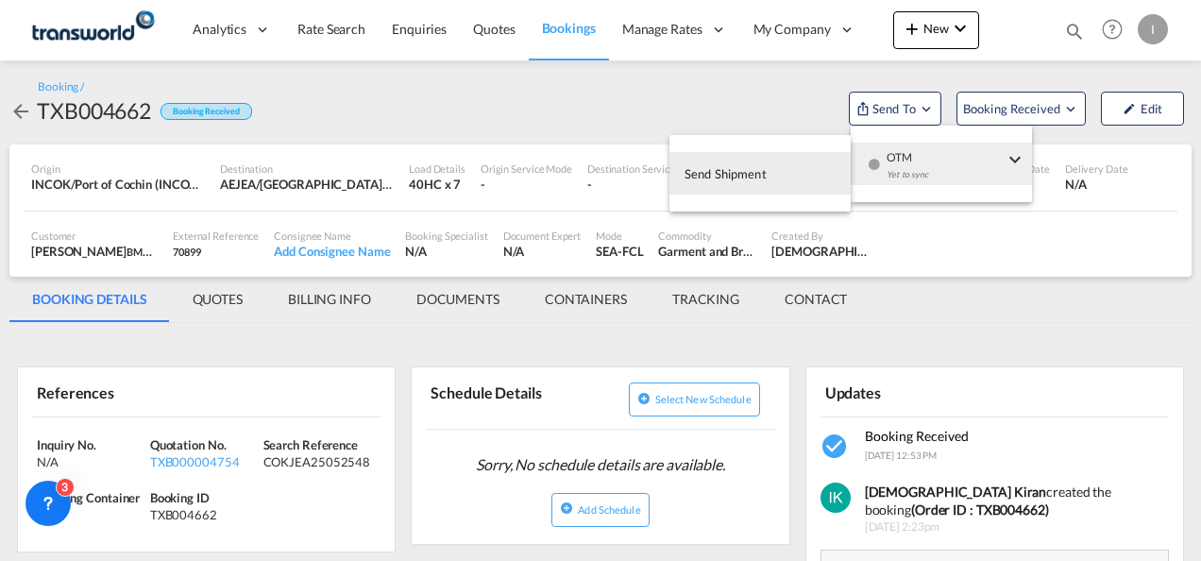
click at [864, 163] on button "OTM Yet to sync" at bounding box center [941, 164] width 181 height 43
click at [708, 178] on span "Send Shipment" at bounding box center [726, 174] width 82 height 30
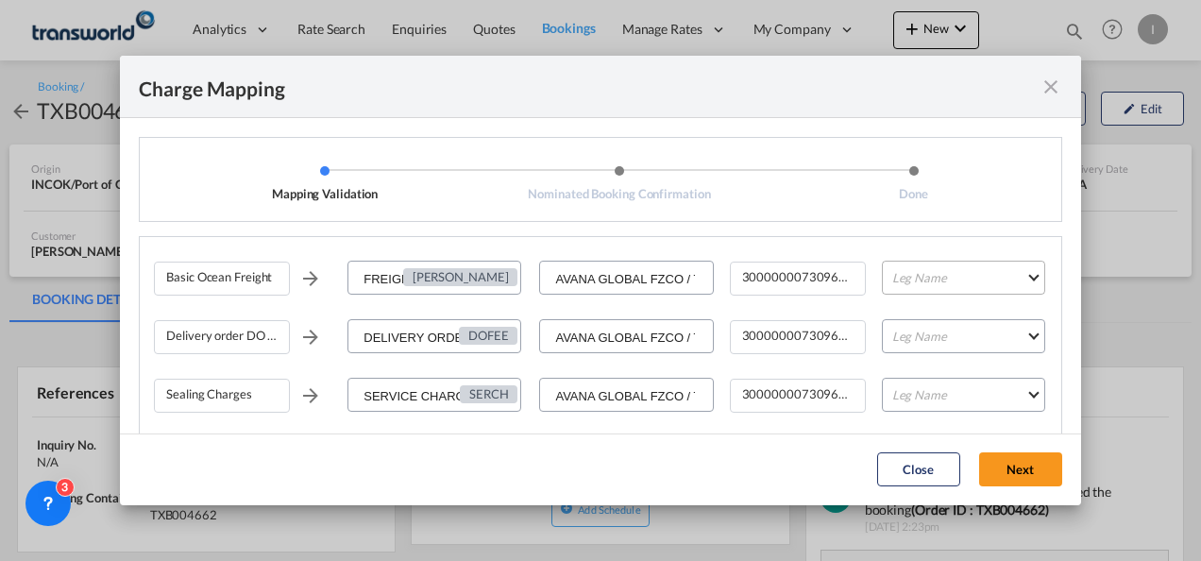
click at [894, 287] on md-select "Leg Name HANDLING ORIGIN VESSEL HANDLING DESTINATION OTHERS TL PICK UP CUSTOMS …" at bounding box center [963, 278] width 163 height 34
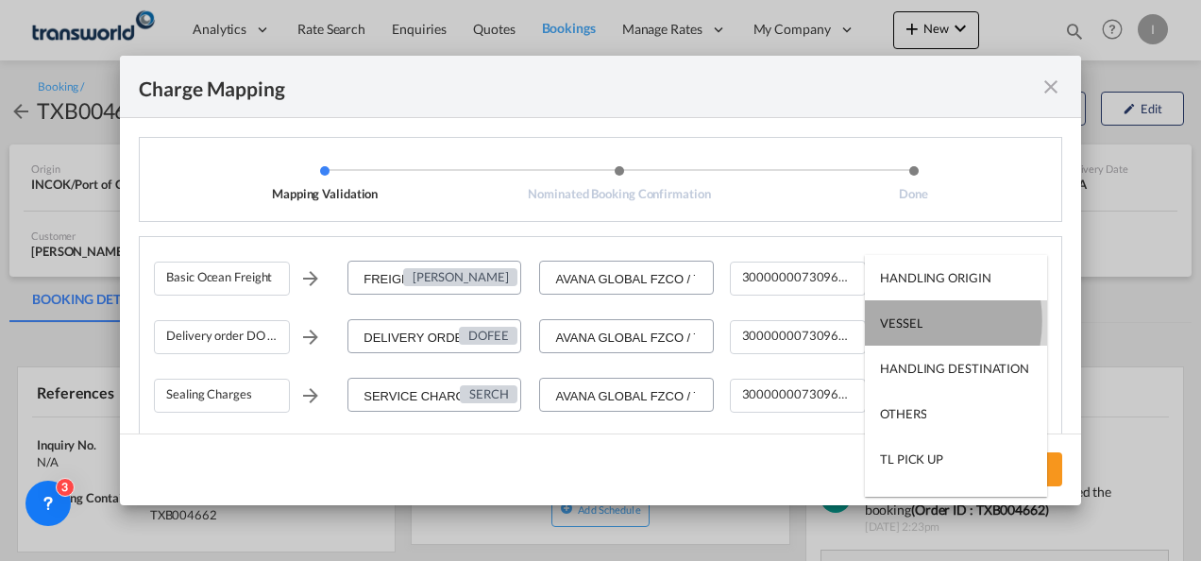
click at [898, 321] on div "VESSEL" at bounding box center [901, 323] width 43 height 17
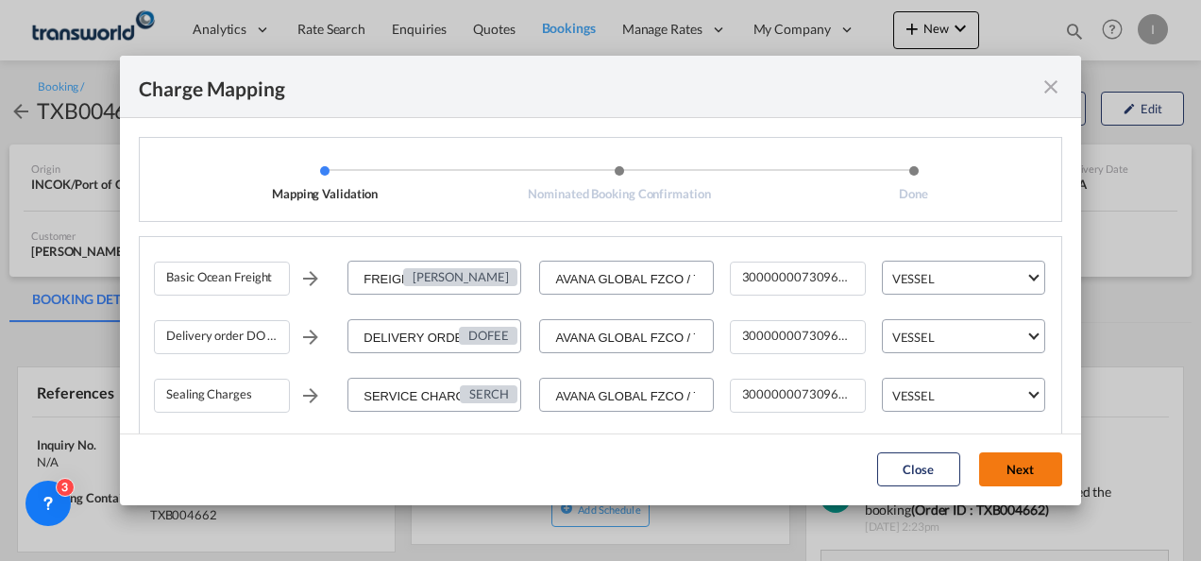
click at [990, 463] on button "Next" at bounding box center [1020, 469] width 83 height 34
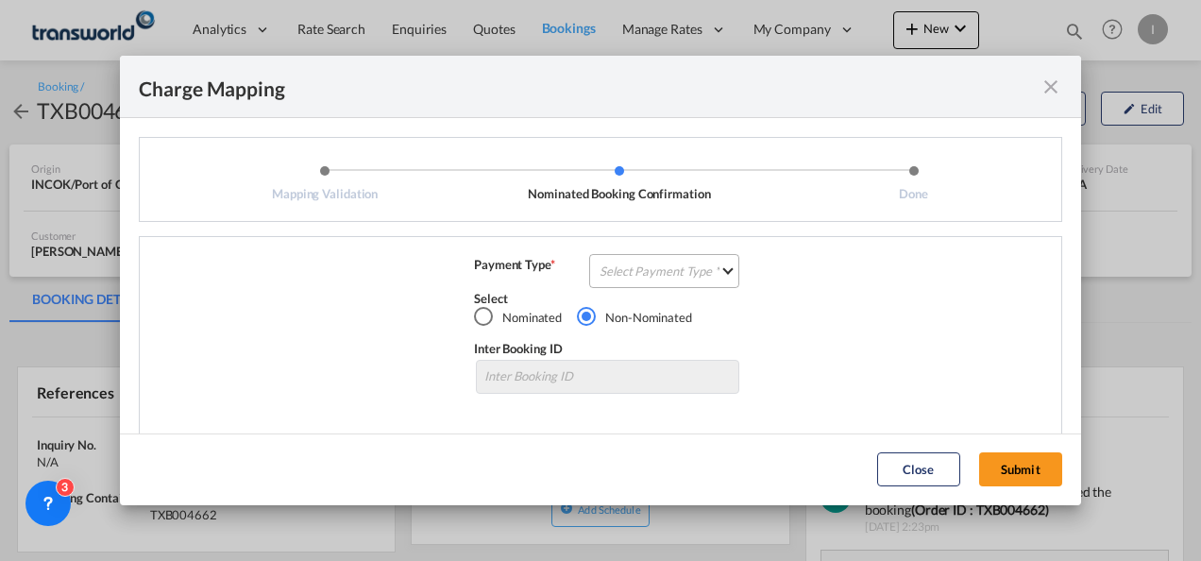
click at [671, 281] on md-select "Select Payment Type COLLECT PREPAID" at bounding box center [664, 271] width 150 height 34
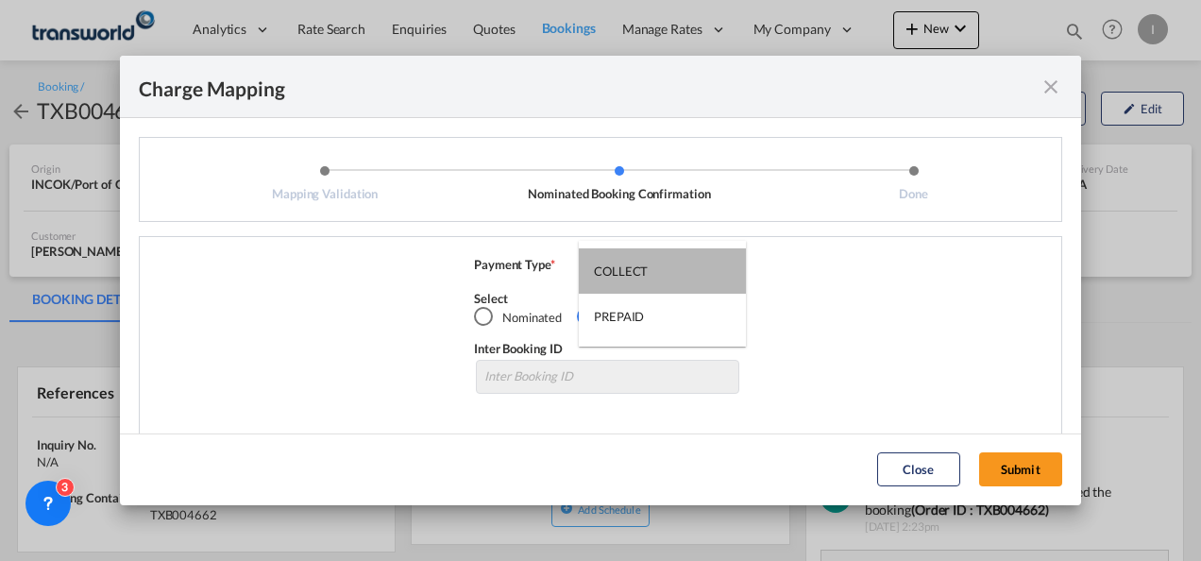
click at [671, 281] on md-option "COLLECT" at bounding box center [662, 270] width 167 height 45
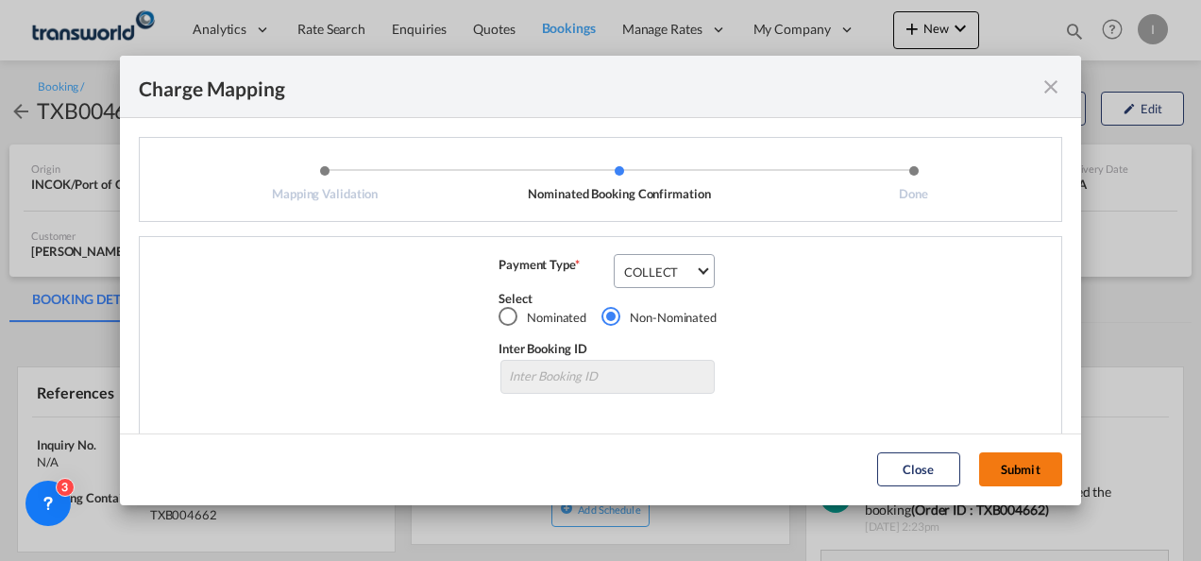
click at [1009, 474] on button "Submit" at bounding box center [1020, 469] width 83 height 34
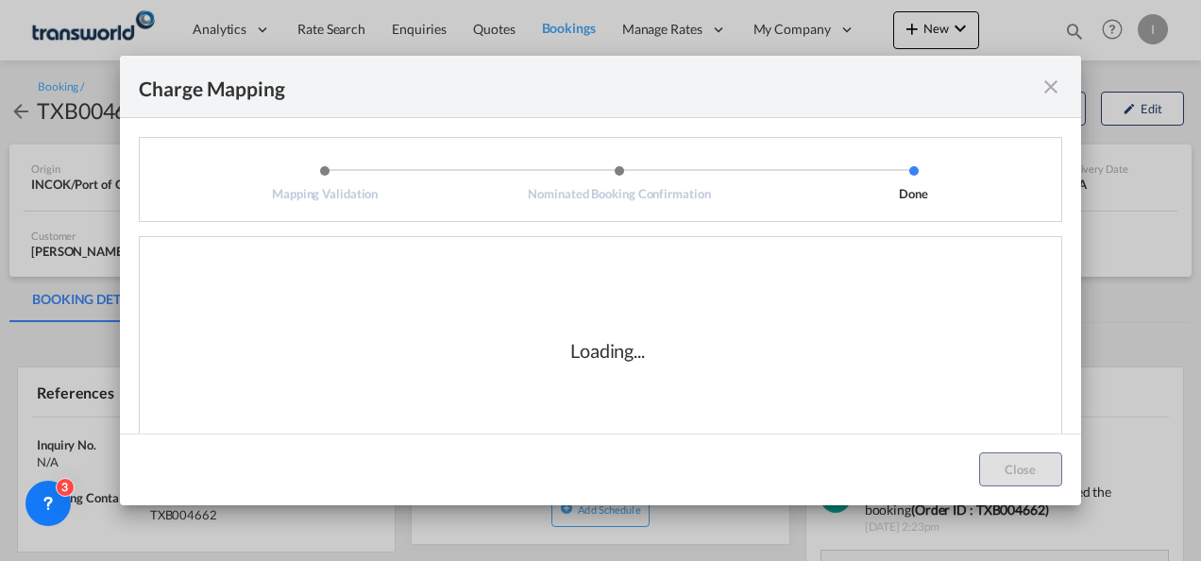
scroll to position [31, 0]
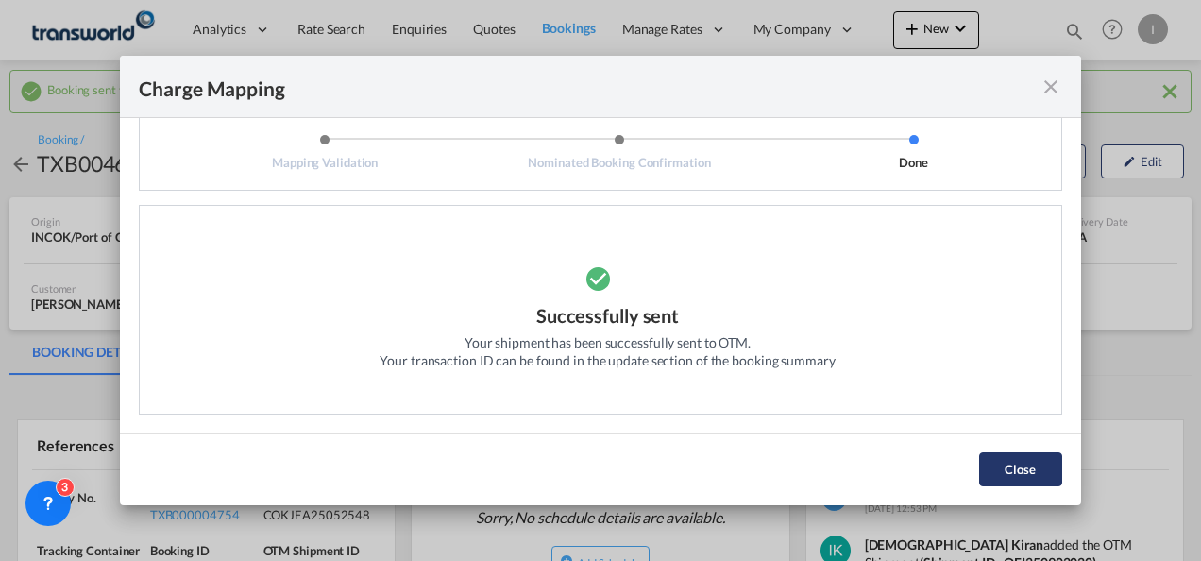
click at [1016, 480] on button "Close" at bounding box center [1020, 469] width 83 height 34
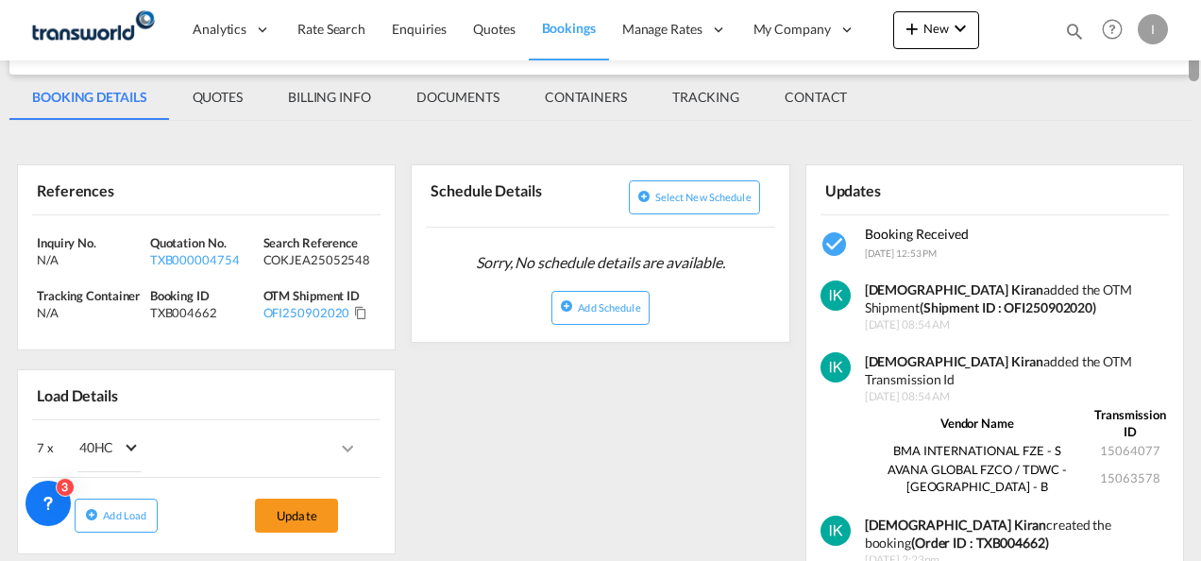
drag, startPoint x: 1194, startPoint y: 183, endPoint x: 1188, endPoint y: 257, distance: 73.9
click at [1188, 257] on md-content "Analytics Reports Dashboard Rate Search Enquiries Quotes Bookings" at bounding box center [600, 280] width 1201 height 561
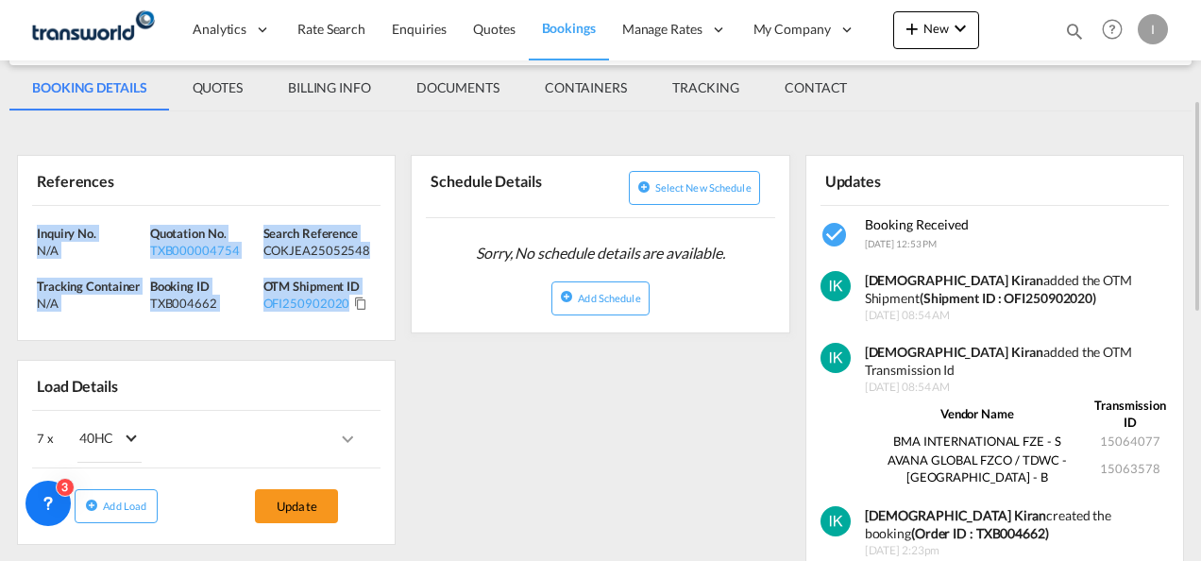
drag, startPoint x: 400, startPoint y: 312, endPoint x: 25, endPoint y: 212, distance: 389.0
copy div "Inquiry No. N/A Quotation No. TXB000004754 Search Reference COKJEA25052548 Trac…"
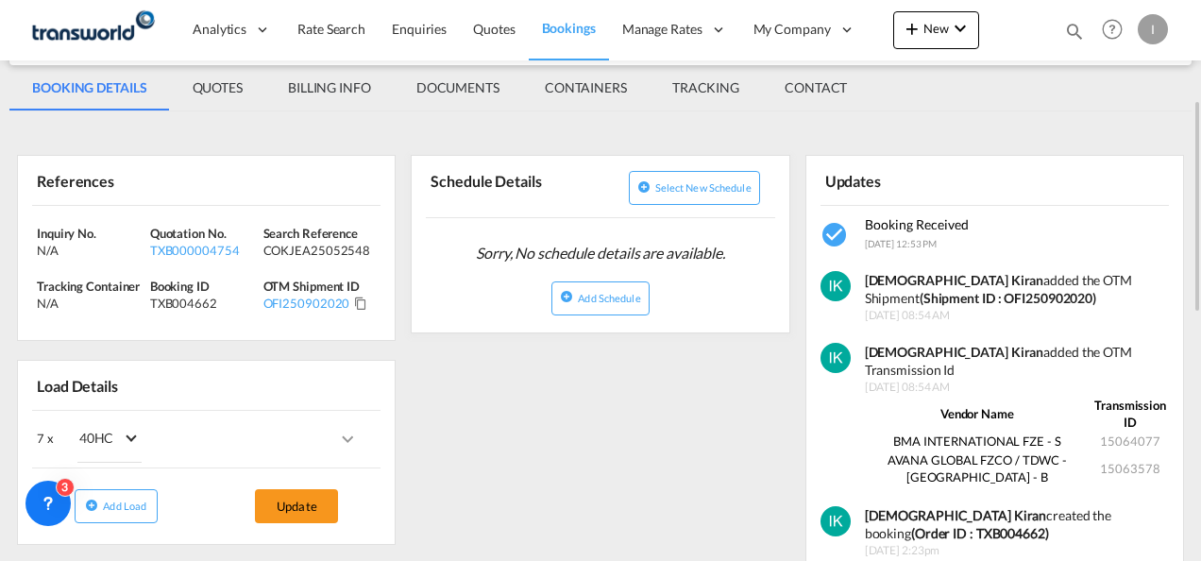
click at [349, 94] on md-tab-item "BILLING INFO" at bounding box center [329, 87] width 128 height 45
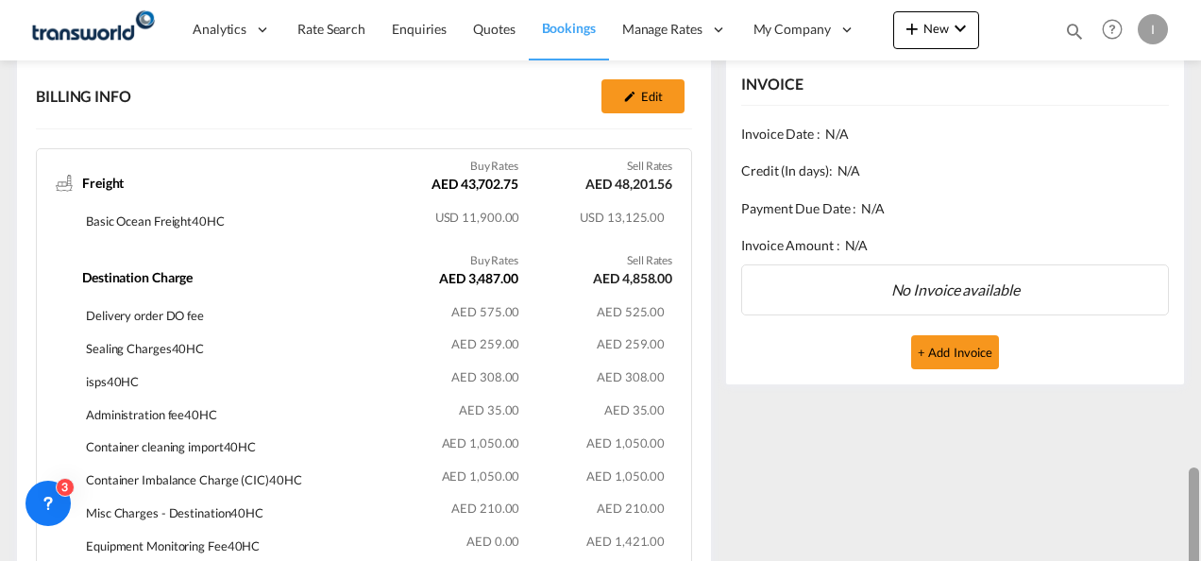
scroll to position [0, 0]
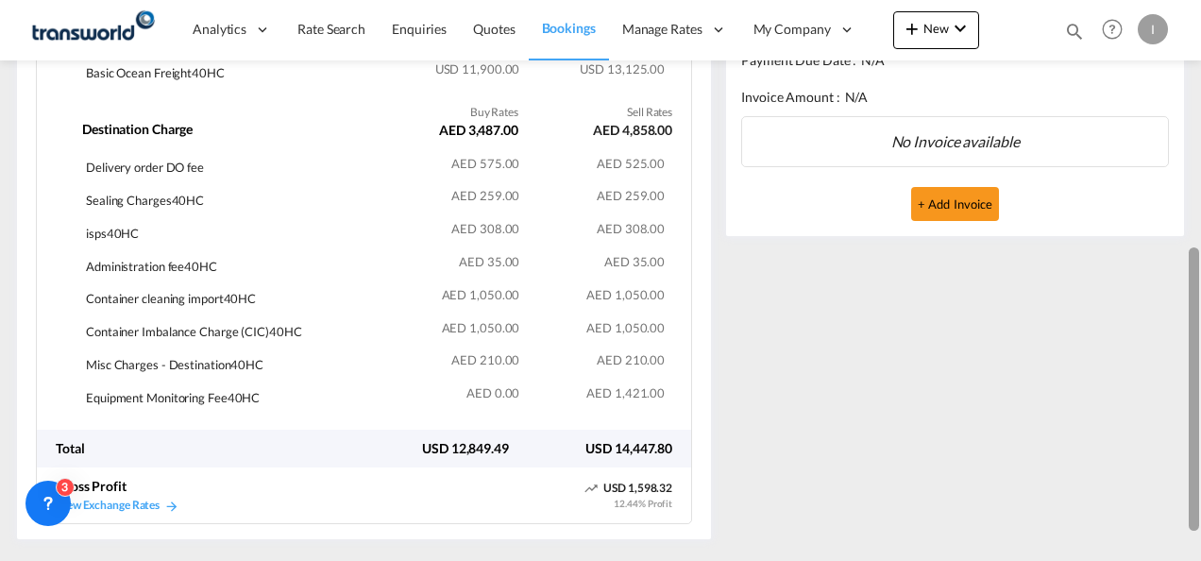
drag, startPoint x: 1200, startPoint y: 280, endPoint x: 1200, endPoint y: 376, distance: 96.3
click at [1200, 376] on div at bounding box center [1200, 278] width 4 height 553
